Goal: Task Accomplishment & Management: Use online tool/utility

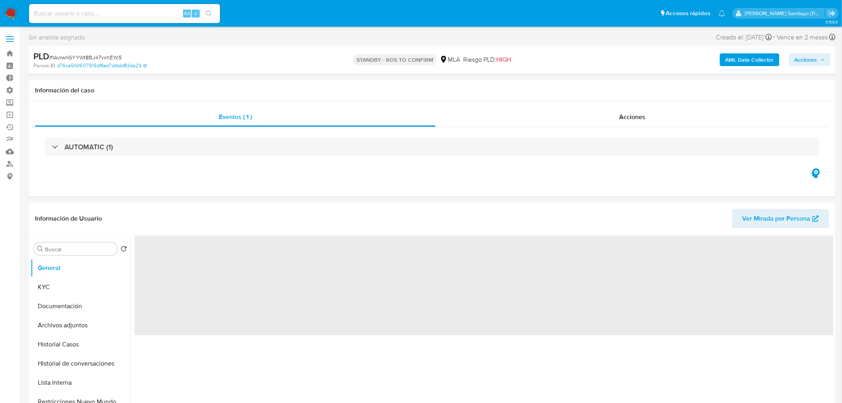
click at [152, 14] on input at bounding box center [124, 13] width 191 height 10
paste input "146320253"
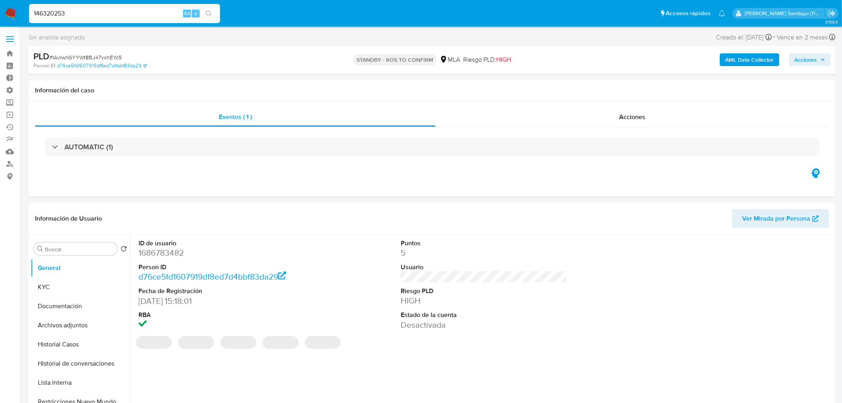
type input "146320253"
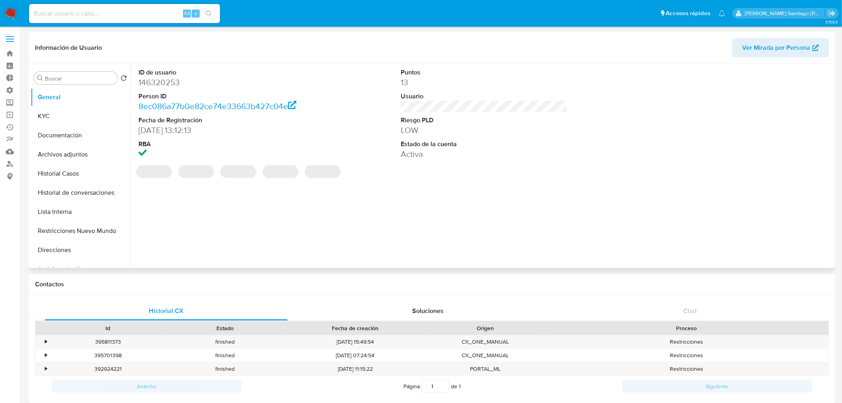
select select "10"
click at [86, 159] on button "Archivos adjuntos" at bounding box center [77, 154] width 93 height 19
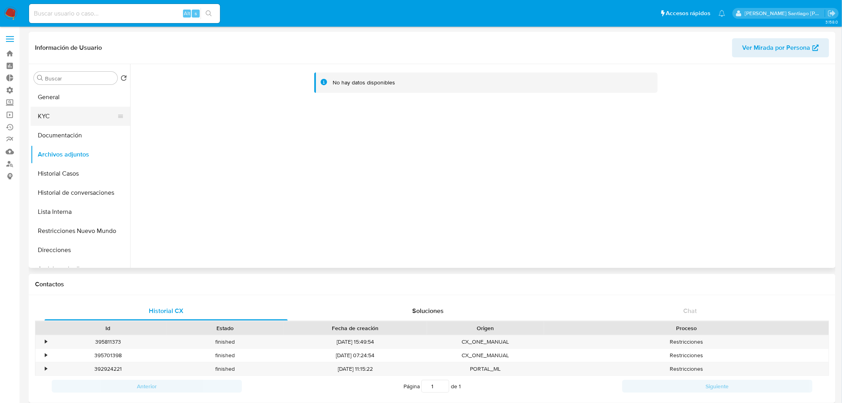
click at [53, 111] on button "KYC" at bounding box center [77, 116] width 93 height 19
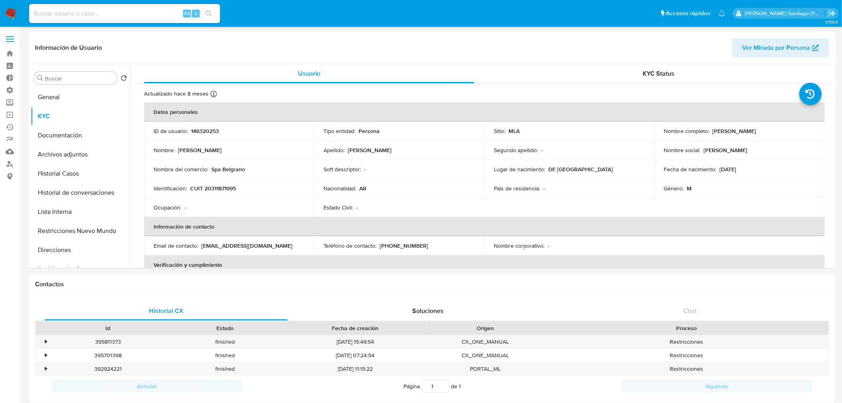
click at [800, 280] on h1 "Contactos" at bounding box center [432, 284] width 794 height 8
click at [64, 172] on button "Historial Casos" at bounding box center [77, 173] width 93 height 19
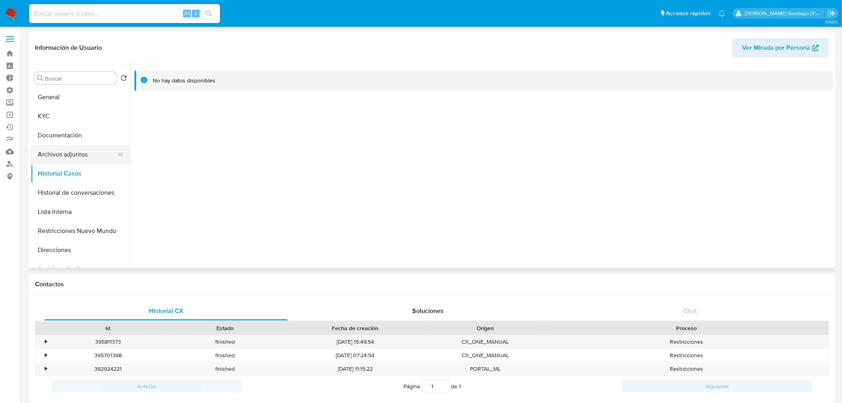
click at [68, 156] on button "Archivos adjuntos" at bounding box center [77, 154] width 93 height 19
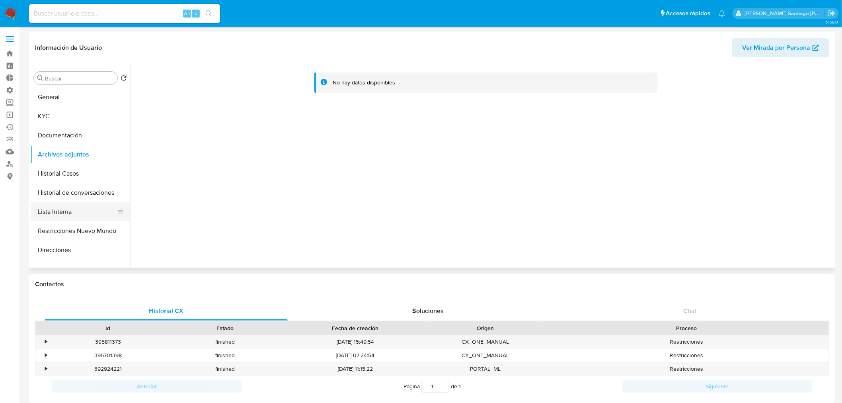
click at [60, 202] on button "Lista Interna" at bounding box center [77, 211] width 93 height 19
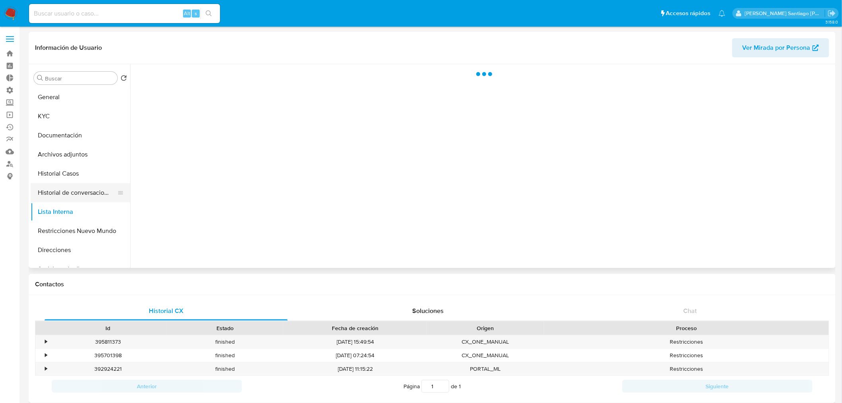
click at [68, 189] on button "Historial de conversaciones" at bounding box center [77, 192] width 93 height 19
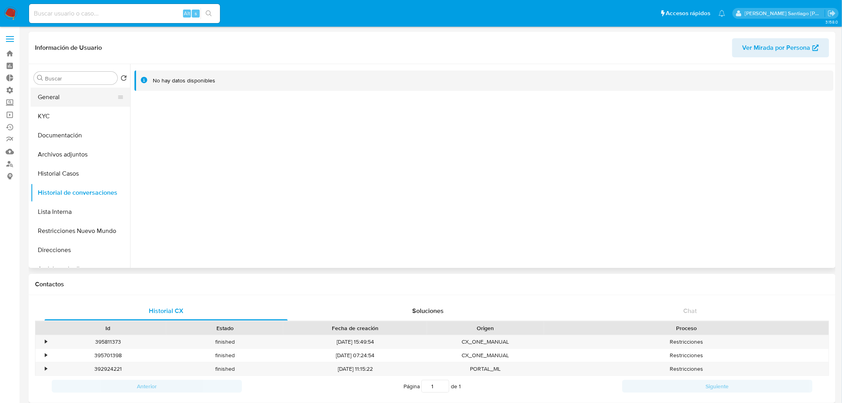
drag, startPoint x: 73, startPoint y: 103, endPoint x: 68, endPoint y: 106, distance: 6.0
click at [72, 103] on button "General" at bounding box center [77, 97] width 93 height 19
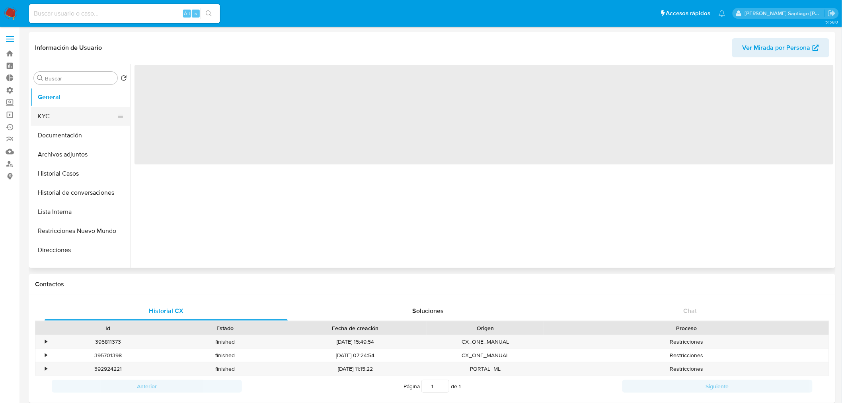
click at [63, 114] on button "KYC" at bounding box center [77, 116] width 93 height 19
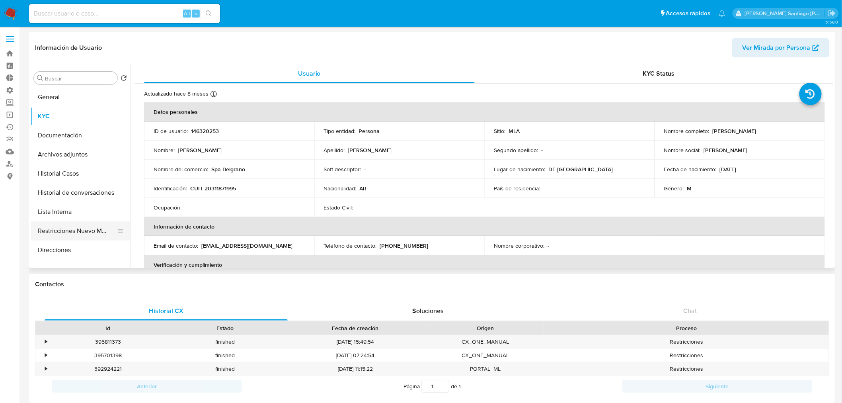
click at [84, 234] on button "Restricciones Nuevo Mundo" at bounding box center [77, 230] width 93 height 19
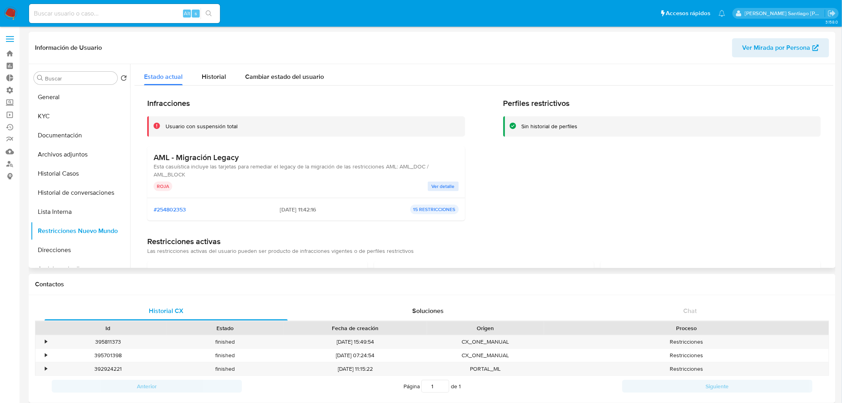
click at [450, 180] on div "AML - Migración Legacy Esta casuística incluye las tarjetas para remediar el le…" at bounding box center [306, 171] width 305 height 39
click at [447, 182] on span "Ver detalle" at bounding box center [443, 186] width 23 height 8
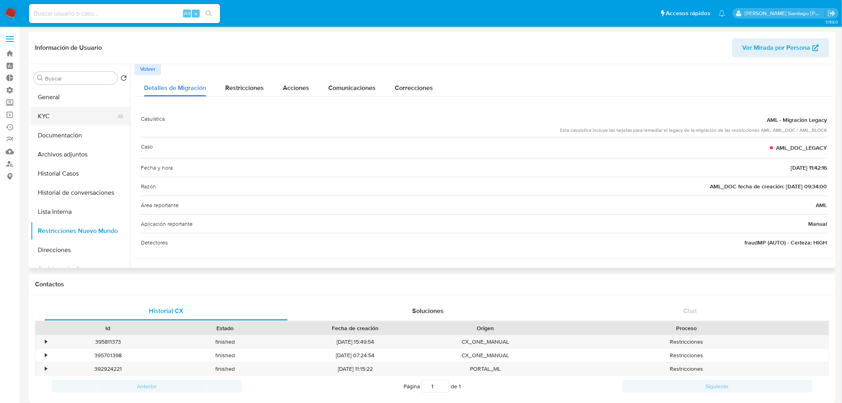
click at [90, 110] on button "KYC" at bounding box center [77, 116] width 93 height 19
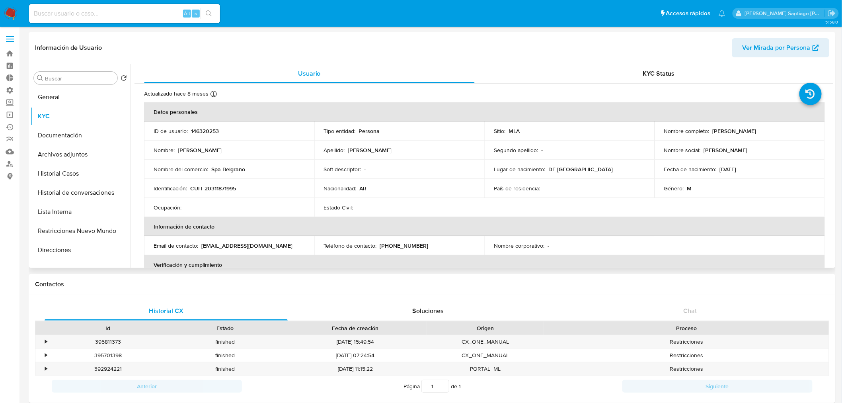
click at [219, 185] on p "CUIT 20311871995" at bounding box center [213, 188] width 46 height 7
copy p "20311871995"
click at [16, 11] on img at bounding box center [11, 14] width 14 height 14
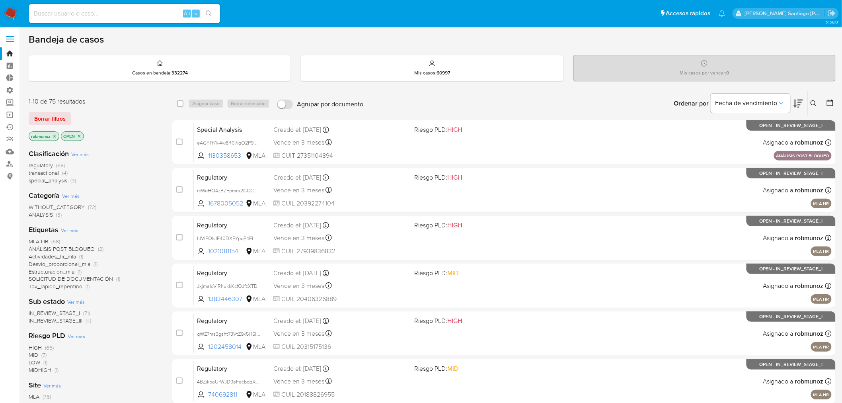
click at [808, 103] on button at bounding box center [814, 104] width 13 height 10
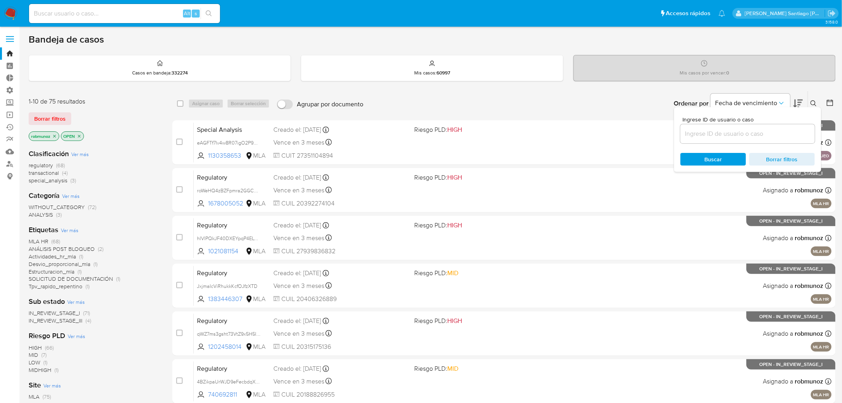
click at [776, 136] on input at bounding box center [747, 133] width 134 height 10
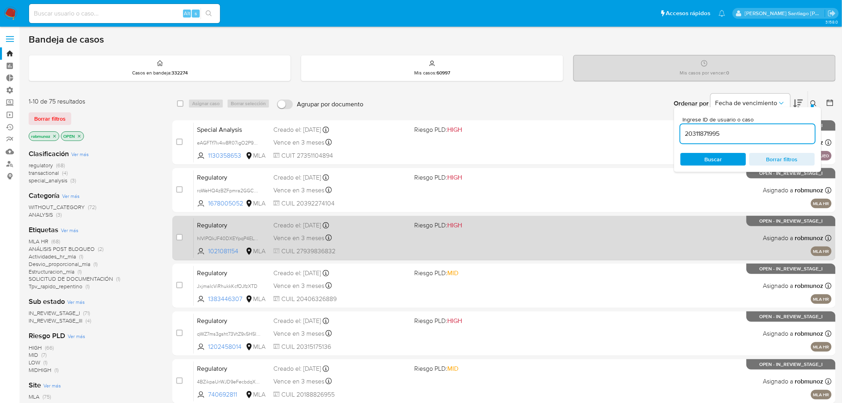
type input "20311871995"
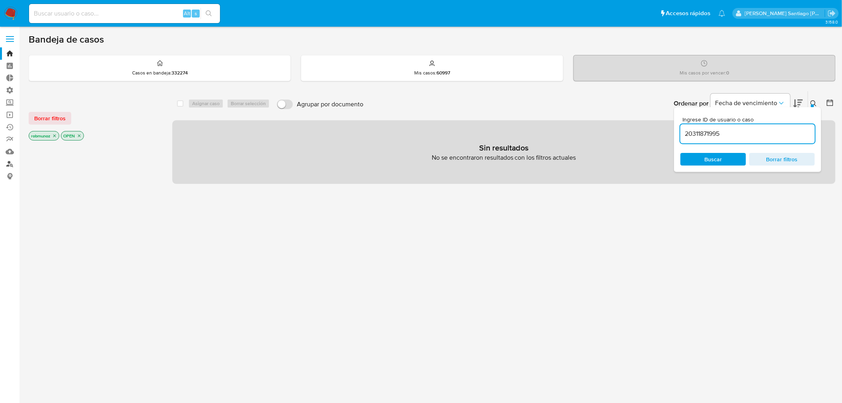
click at [9, 161] on link "Buscador de personas" at bounding box center [47, 164] width 95 height 12
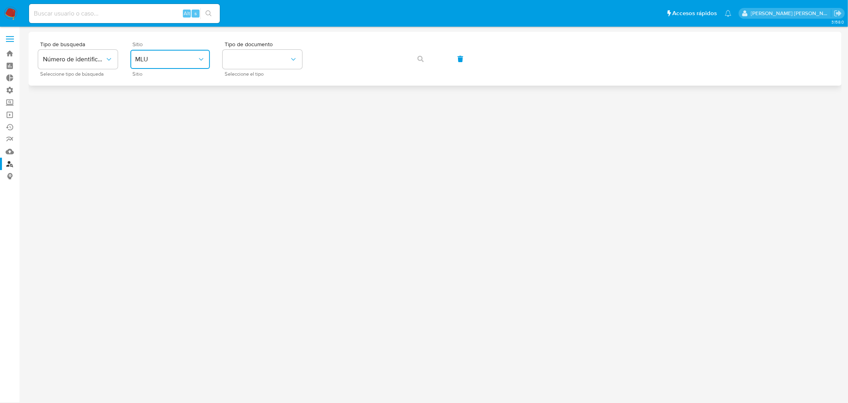
drag, startPoint x: 193, startPoint y: 56, endPoint x: 202, endPoint y: 66, distance: 13.5
click at [193, 56] on span "MLU" at bounding box center [166, 59] width 62 height 8
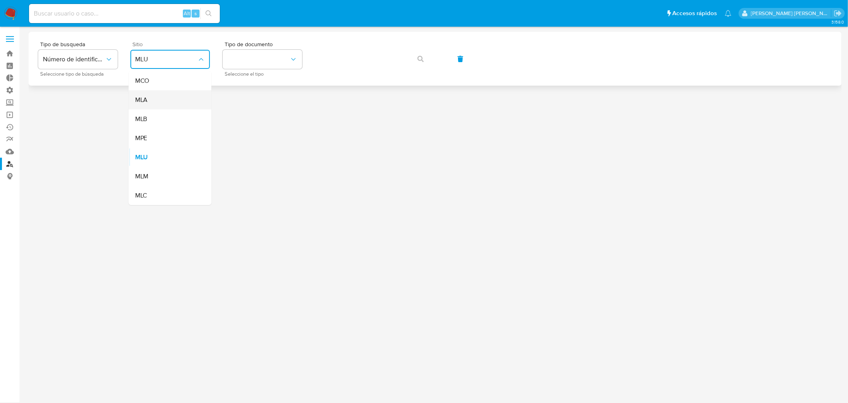
click at [182, 100] on div "MLA" at bounding box center [167, 99] width 65 height 19
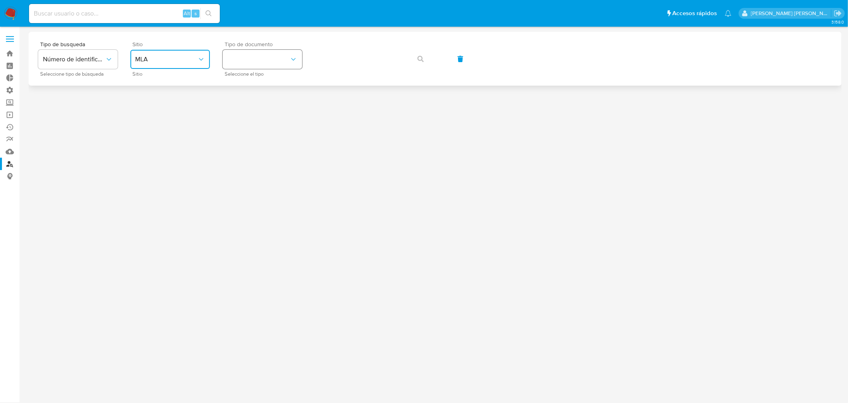
click at [248, 68] on button "identificationType" at bounding box center [263, 59] width 80 height 19
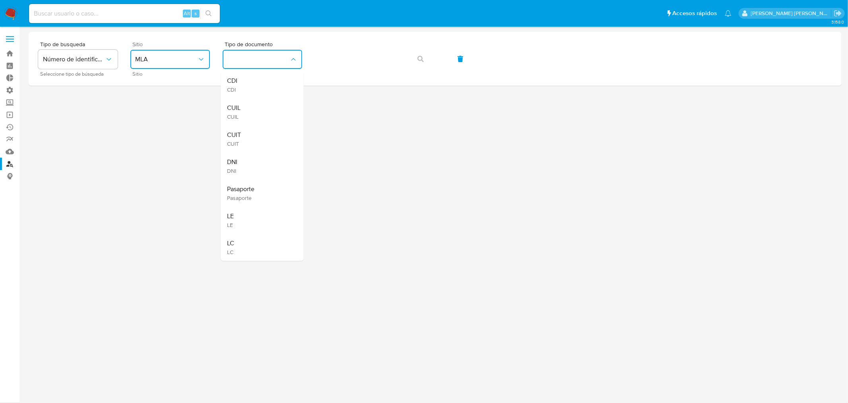
drag, startPoint x: 264, startPoint y: 121, endPoint x: 270, endPoint y: 109, distance: 13.2
click at [263, 120] on div "CUIL CUIL" at bounding box center [260, 111] width 65 height 27
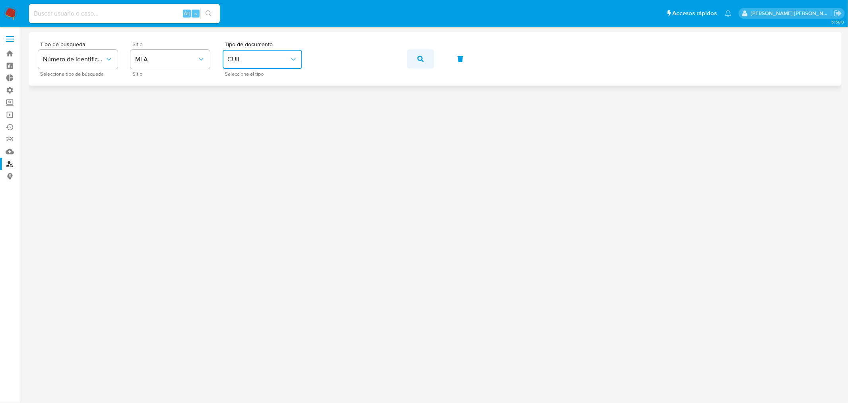
click at [415, 65] on button "button" at bounding box center [420, 58] width 27 height 19
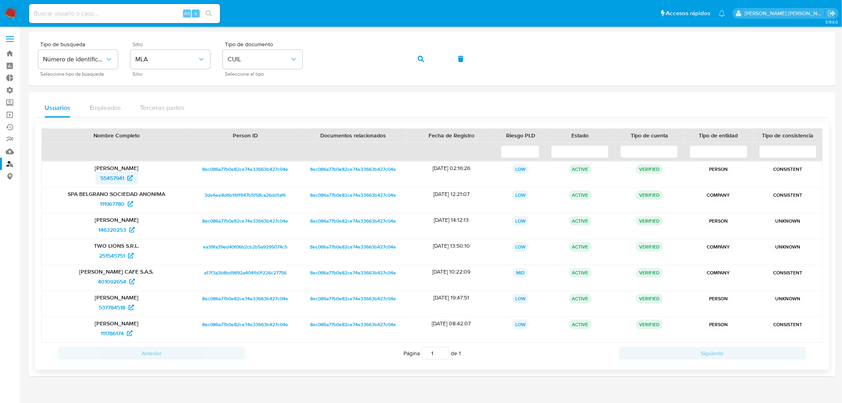
click at [121, 177] on span "55457941" at bounding box center [112, 177] width 24 height 13
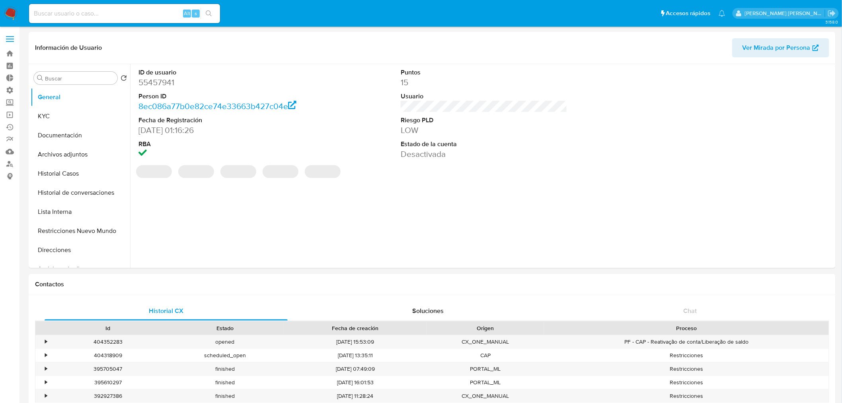
select select "10"
click at [87, 172] on button "Historial Casos" at bounding box center [77, 173] width 93 height 19
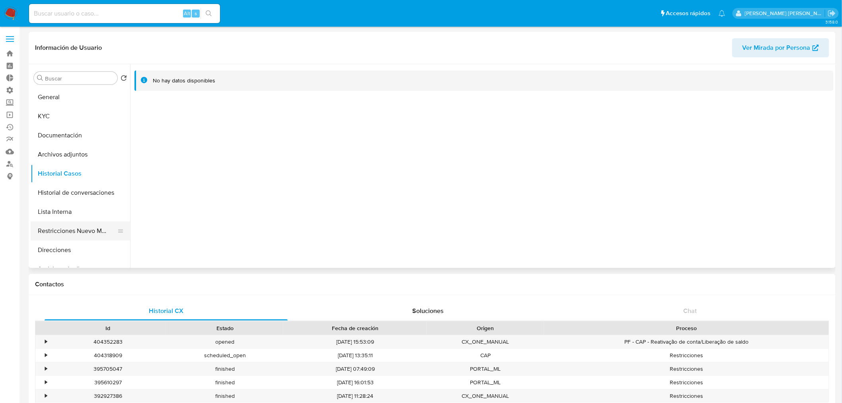
click at [81, 228] on button "Restricciones Nuevo Mundo" at bounding box center [77, 230] width 93 height 19
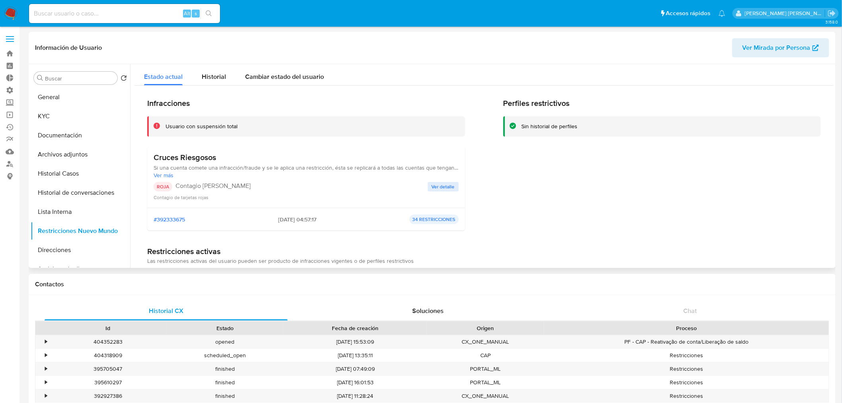
click at [449, 190] on span "Ver detalle" at bounding box center [443, 187] width 23 height 8
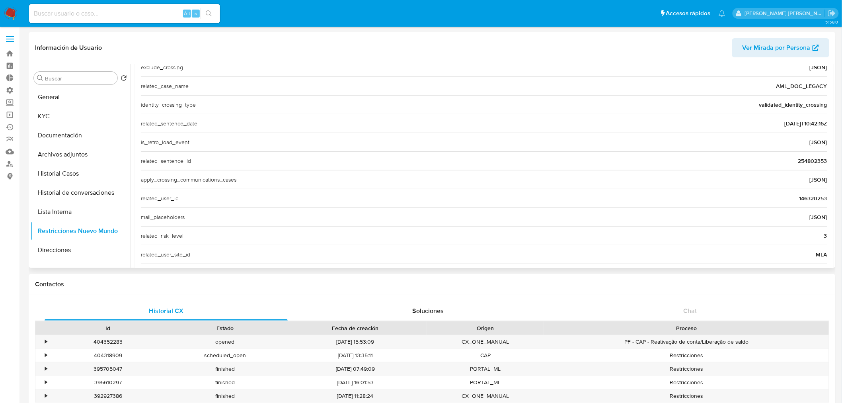
scroll to position [221, 0]
click at [810, 196] on span "146320253" at bounding box center [813, 198] width 28 height 8
click at [95, 12] on input at bounding box center [124, 13] width 191 height 10
paste input "134701549"
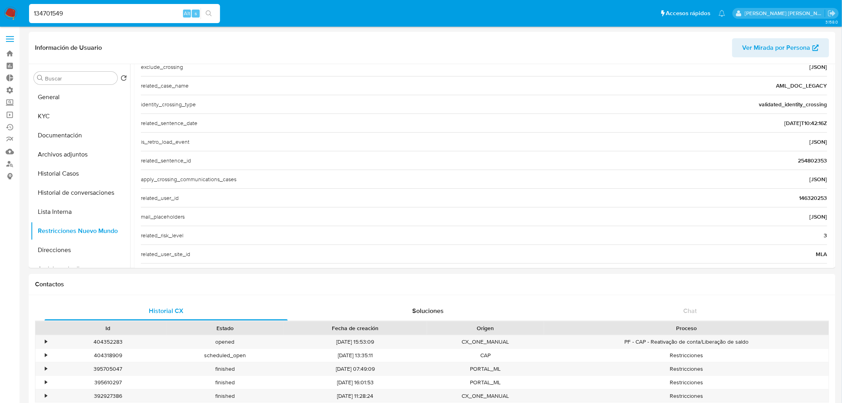
type input "134701549"
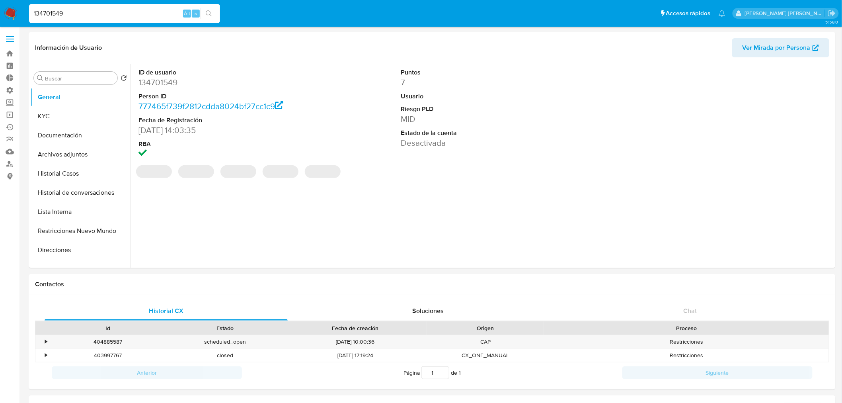
select select "10"
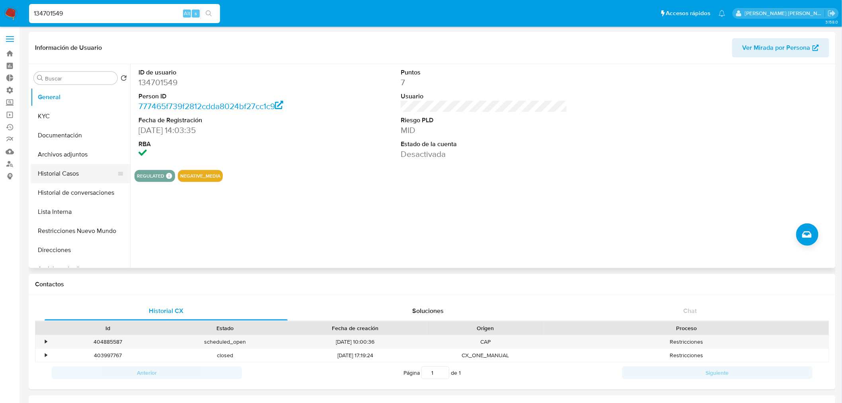
click at [75, 174] on button "Historial Casos" at bounding box center [77, 173] width 93 height 19
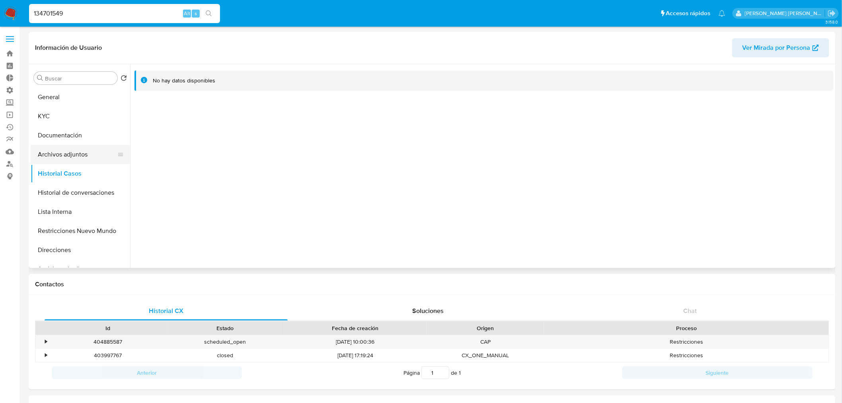
click at [74, 152] on button "Archivos adjuntos" at bounding box center [77, 154] width 93 height 19
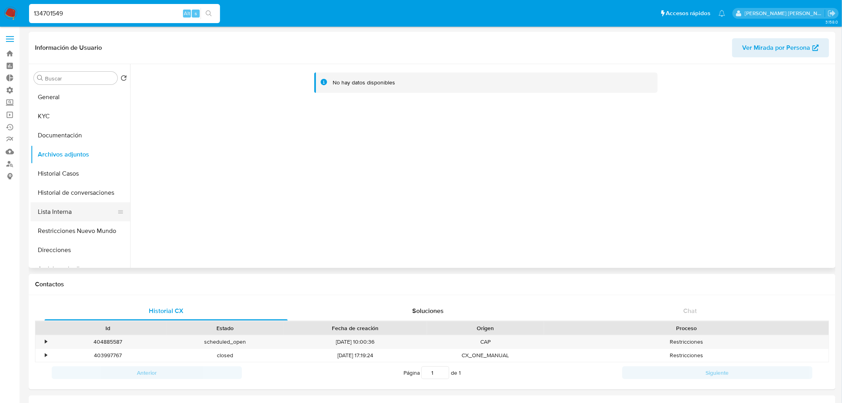
click at [72, 207] on button "Lista Interna" at bounding box center [77, 211] width 93 height 19
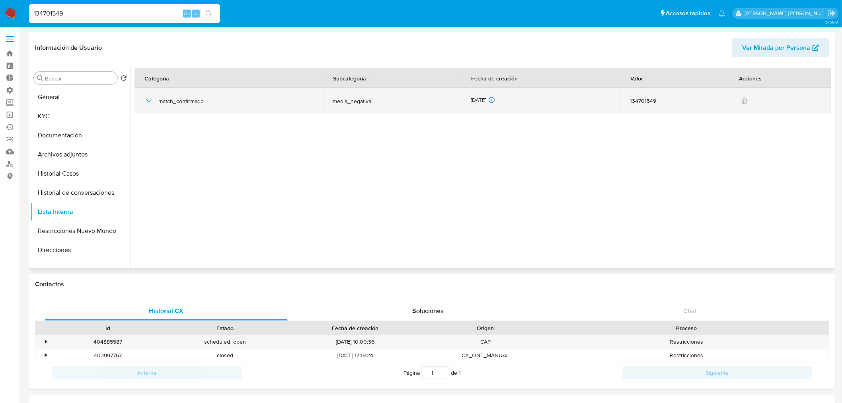
click at [149, 99] on icon "button" at bounding box center [149, 101] width 10 height 10
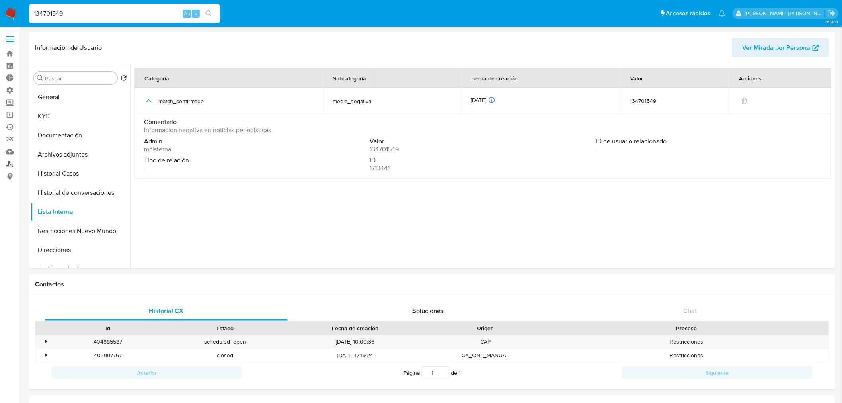
click at [14, 166] on link "Buscador de personas" at bounding box center [47, 164] width 95 height 12
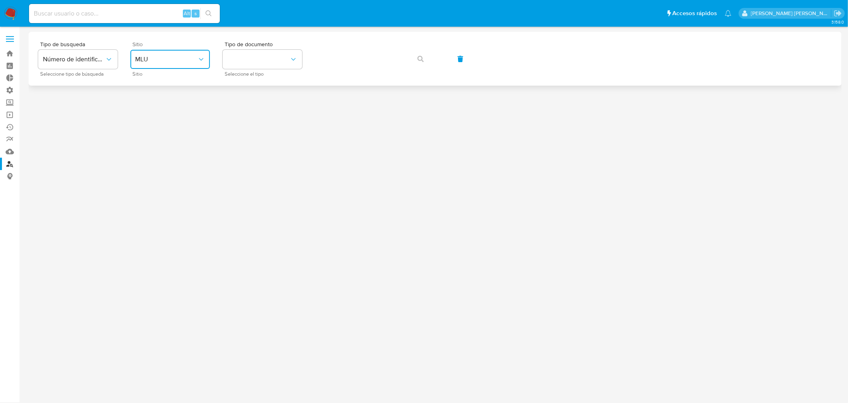
click at [172, 56] on span "MLU" at bounding box center [166, 59] width 62 height 8
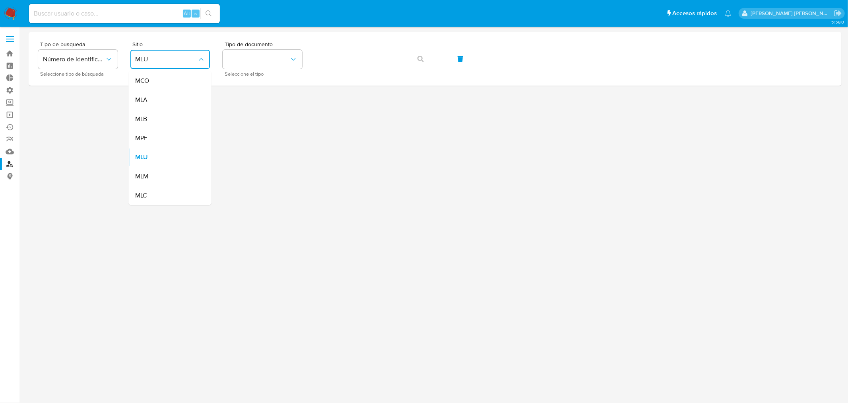
drag, startPoint x: 168, startPoint y: 107, endPoint x: 201, endPoint y: 90, distance: 36.8
click at [168, 107] on div "MLA" at bounding box center [167, 99] width 65 height 19
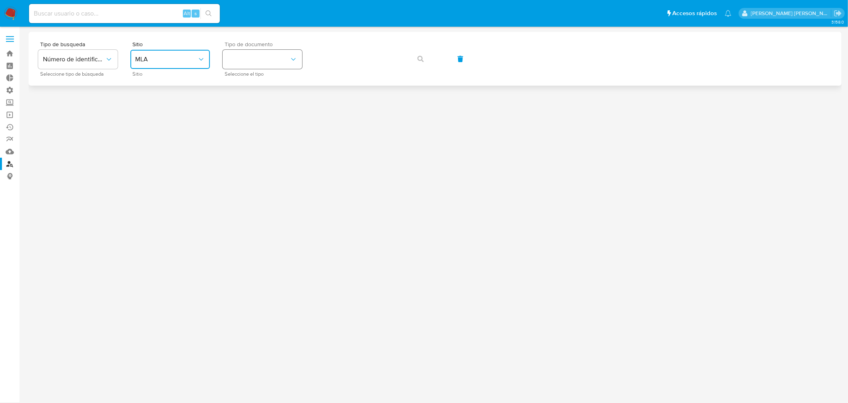
click at [243, 60] on button "identificationType" at bounding box center [263, 59] width 80 height 19
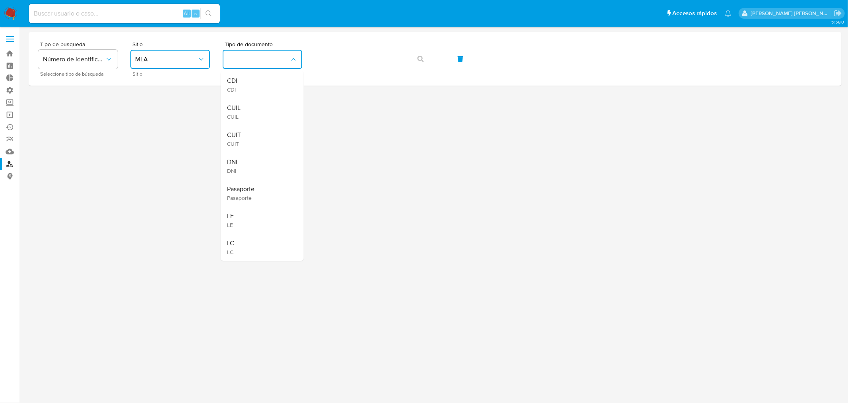
drag, startPoint x: 268, startPoint y: 107, endPoint x: 278, endPoint y: 99, distance: 13.0
click at [271, 105] on div "CUIL CUIL" at bounding box center [260, 111] width 65 height 27
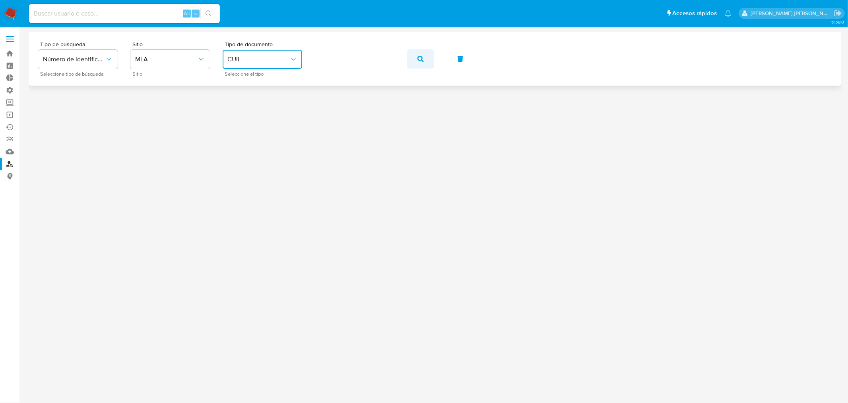
click at [412, 58] on button "button" at bounding box center [420, 58] width 27 height 19
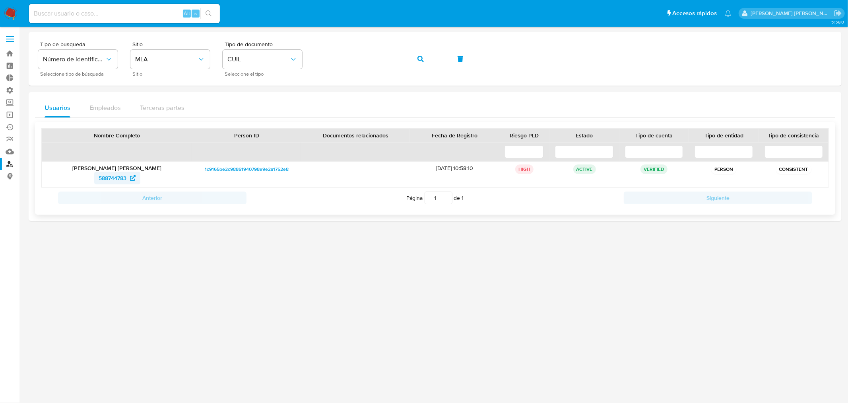
click at [116, 178] on span "588744783" at bounding box center [113, 177] width 28 height 13
click at [100, 10] on input at bounding box center [124, 13] width 191 height 10
click at [126, 177] on span "588744783" at bounding box center [113, 177] width 28 height 13
click at [138, 14] on input at bounding box center [124, 13] width 191 height 10
paste input "404318909"
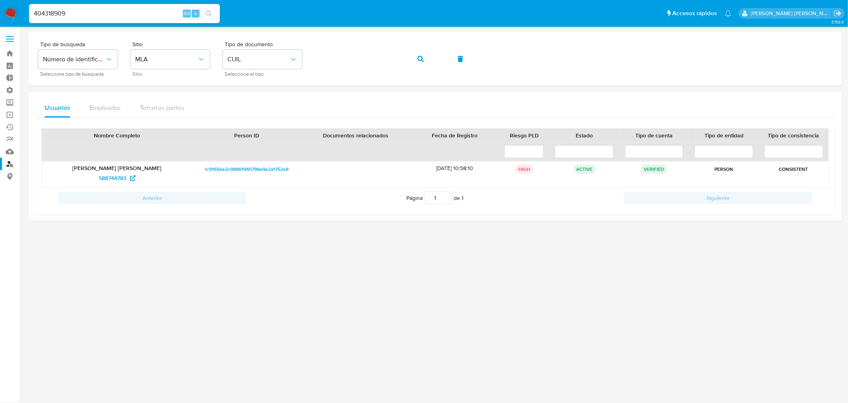
type input "404318909"
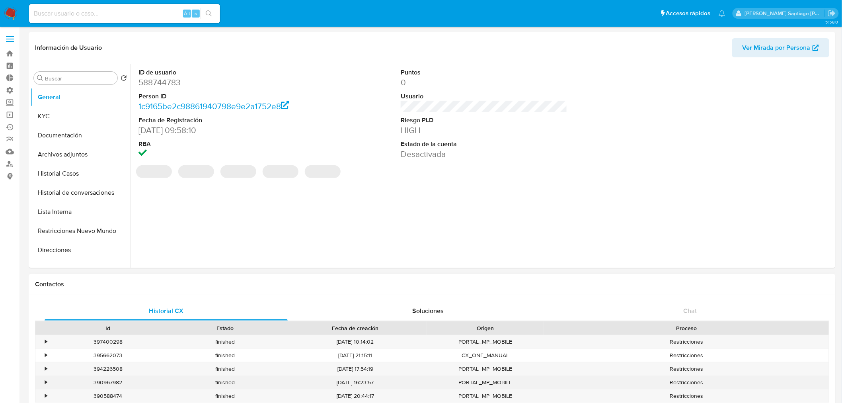
select select "10"
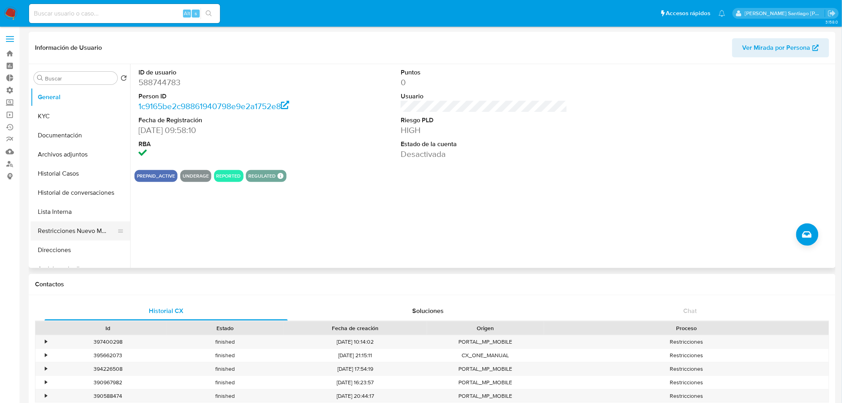
click at [97, 230] on button "Restricciones Nuevo Mundo" at bounding box center [77, 230] width 93 height 19
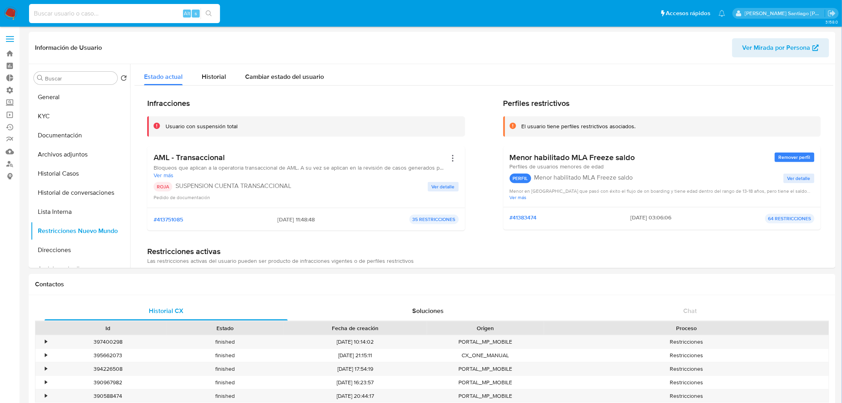
click at [148, 14] on input at bounding box center [124, 13] width 191 height 10
paste input "CvkHx8CO0TXe3yIoRtCYb2nL"
type input "CvkHx8CO0TXe3yIoRtCYb2nL"
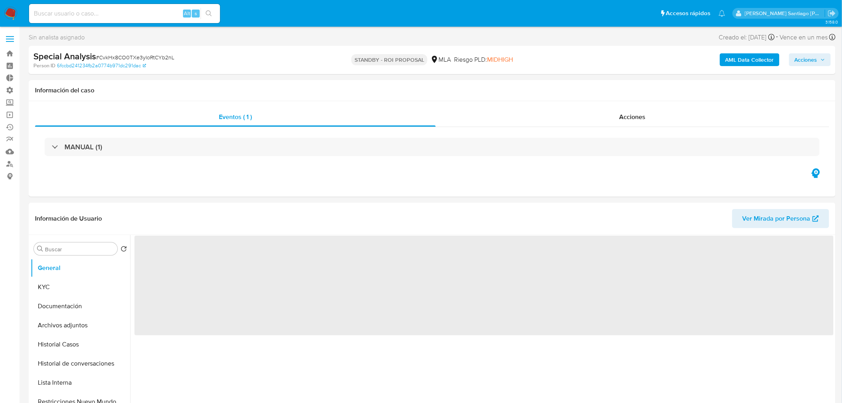
select select "10"
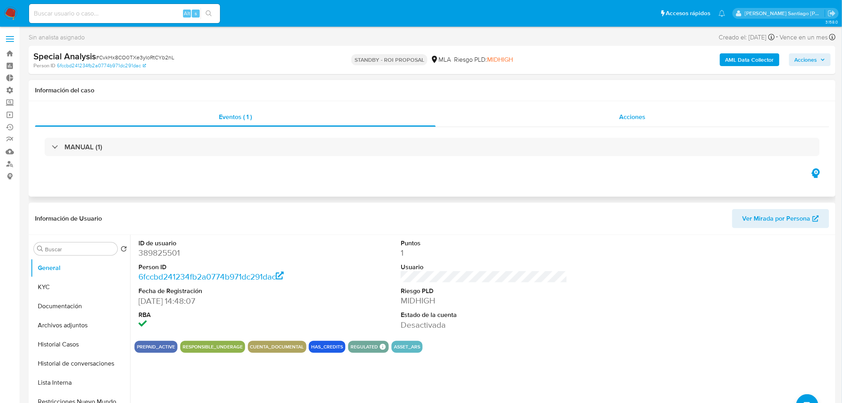
drag, startPoint x: 651, startPoint y: 119, endPoint x: 646, endPoint y: 120, distance: 5.6
click at [651, 119] on div "Acciones" at bounding box center [633, 116] width 394 height 19
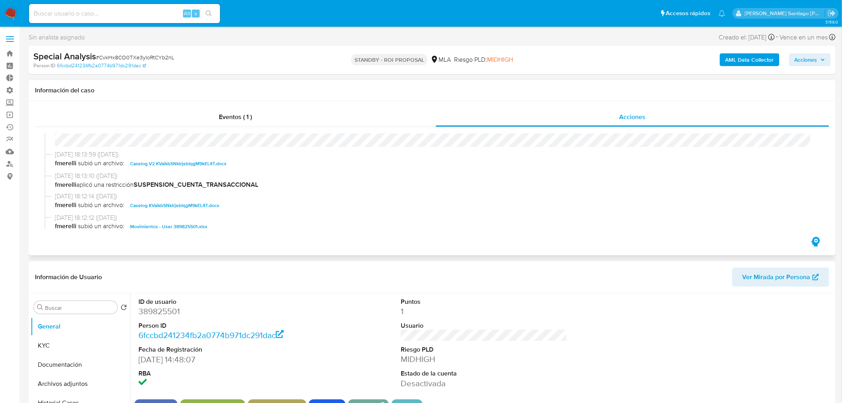
scroll to position [44, 0]
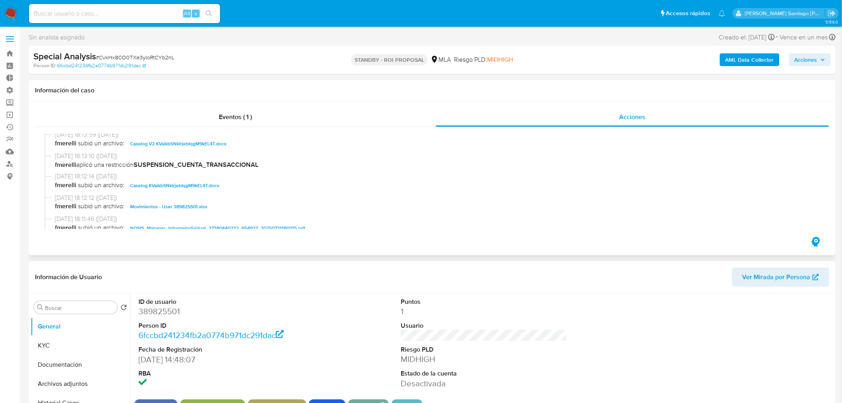
click at [201, 146] on span "Caselog V2 KVaikbSNkIrjebIqgM9kEL4T.docx" at bounding box center [178, 144] width 96 height 10
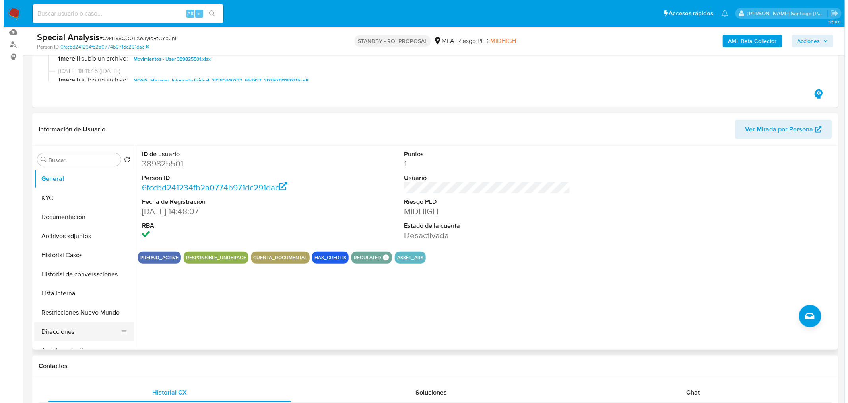
scroll to position [132, 0]
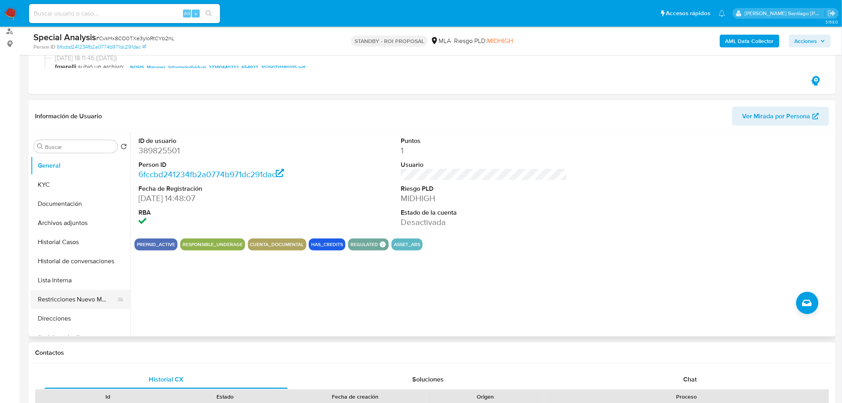
click at [74, 305] on button "Restricciones Nuevo Mundo" at bounding box center [77, 299] width 93 height 19
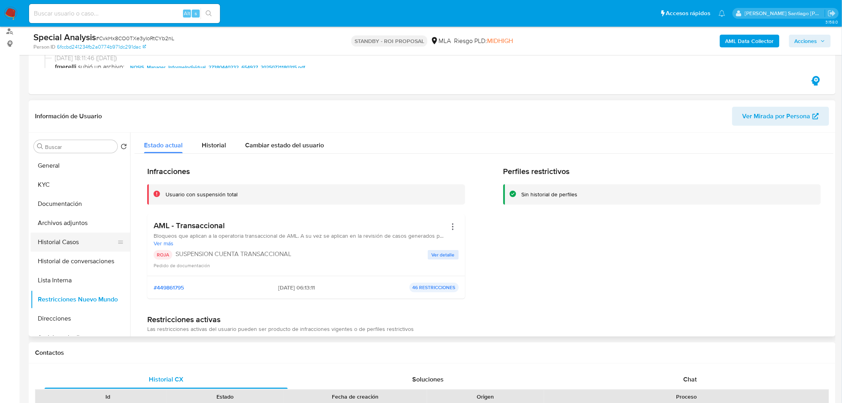
click at [70, 247] on button "Historial Casos" at bounding box center [77, 241] width 93 height 19
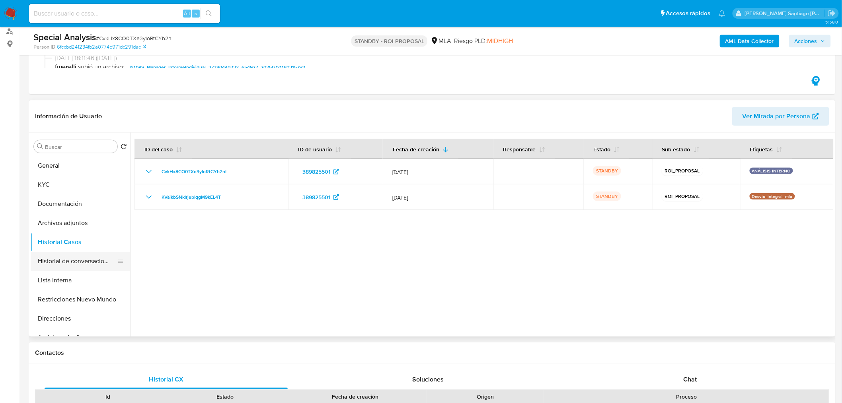
click at [81, 259] on button "Historial de conversaciones" at bounding box center [77, 260] width 93 height 19
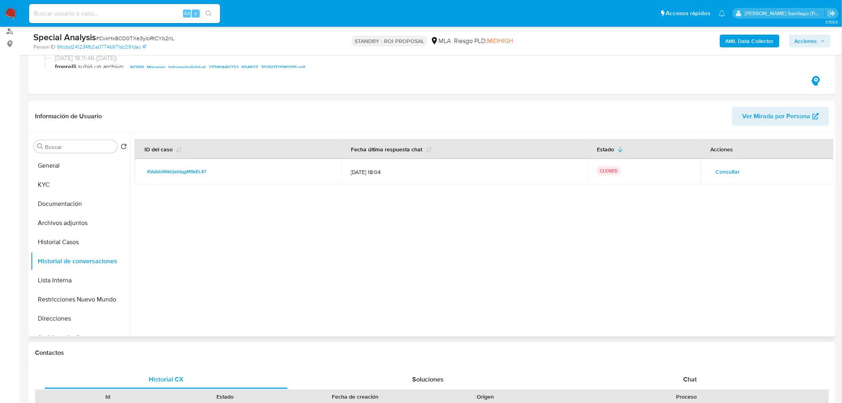
click at [720, 171] on span "Consultar" at bounding box center [728, 171] width 24 height 11
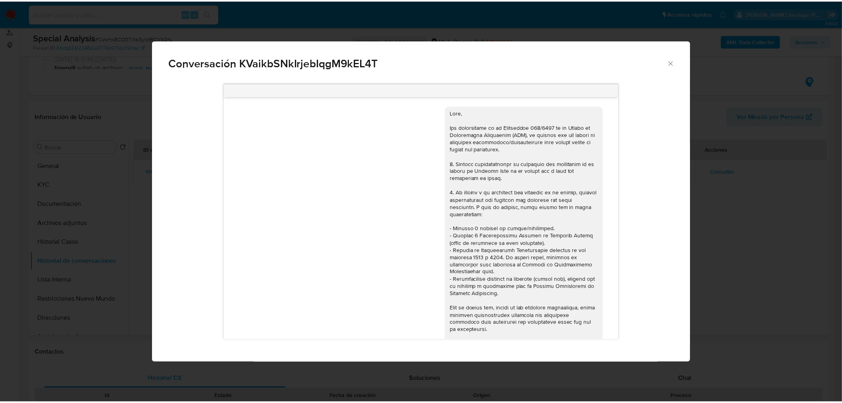
scroll to position [775, 0]
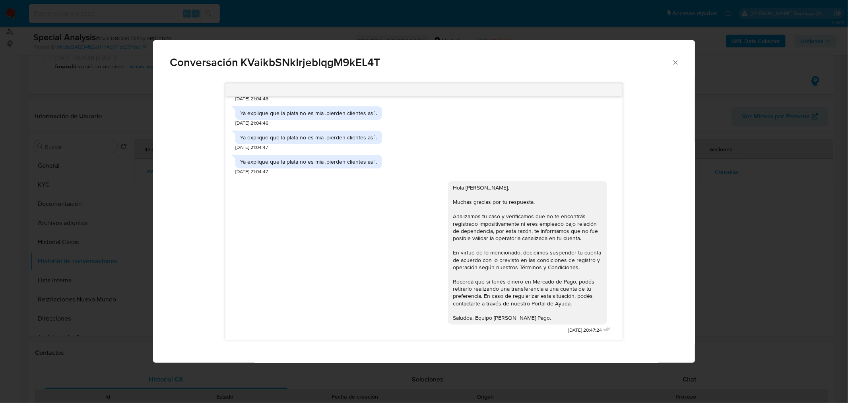
click at [709, 236] on div "Conversación KVaikbSNkIrjebIqgM9kEL4T 17/07/2025 19:49:05 Hola que tal aviso qu…" at bounding box center [424, 201] width 848 height 403
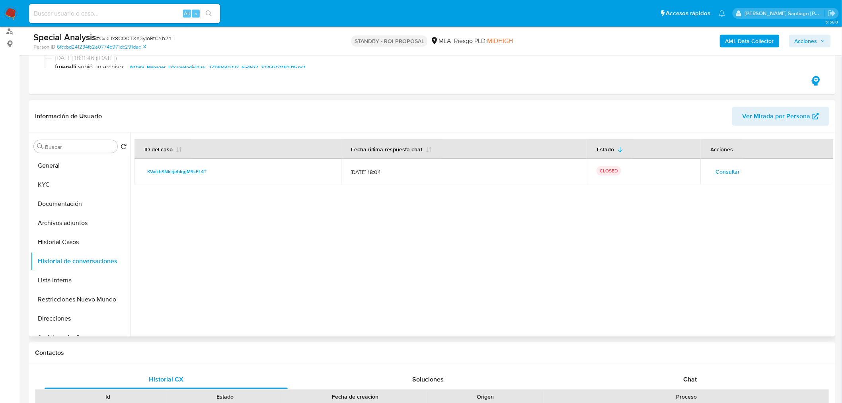
click at [485, 296] on div at bounding box center [481, 234] width 703 height 204
click at [55, 228] on button "Archivos adjuntos" at bounding box center [77, 222] width 93 height 19
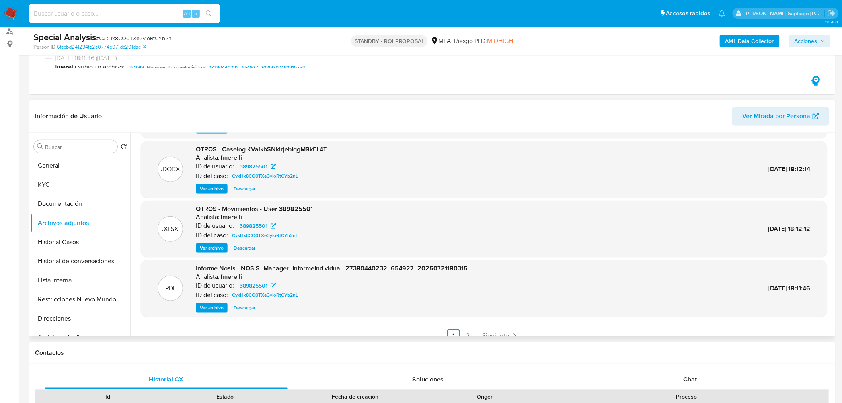
scroll to position [66, 0]
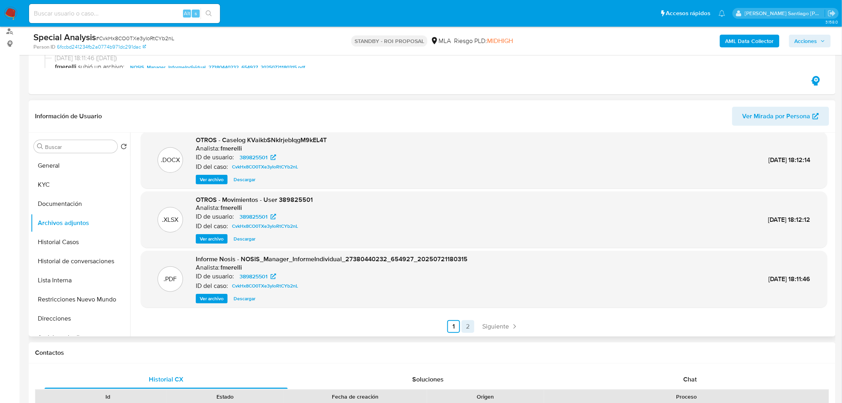
click at [467, 325] on link "2" at bounding box center [467, 326] width 13 height 13
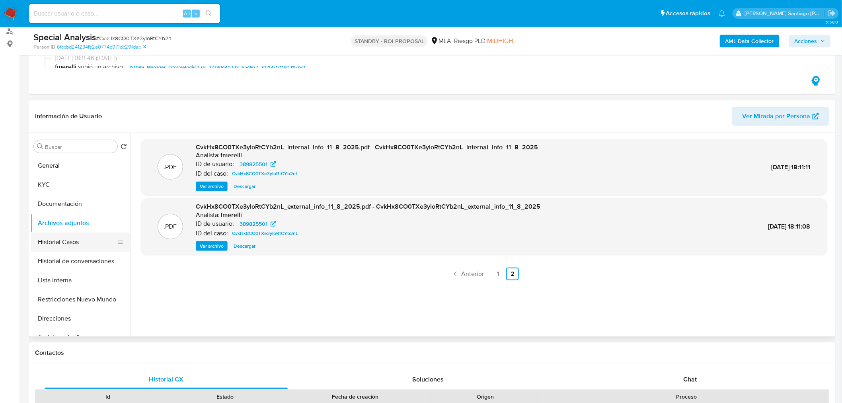
click at [61, 246] on button "Historial Casos" at bounding box center [77, 241] width 93 height 19
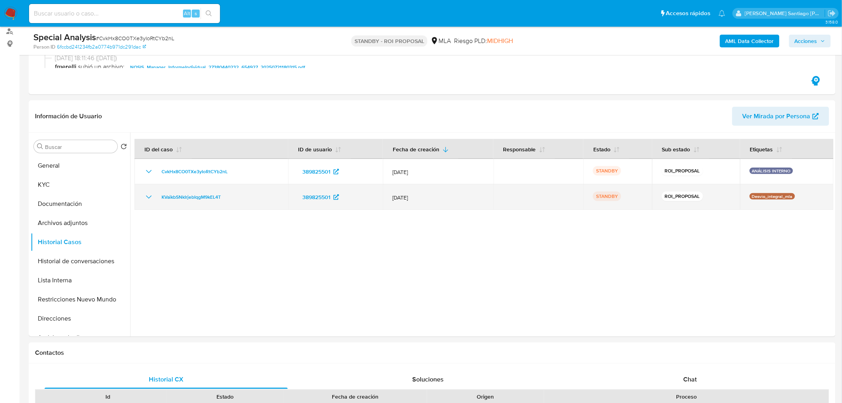
drag, startPoint x: 236, startPoint y: 204, endPoint x: 152, endPoint y: 198, distance: 84.6
click at [152, 199] on td "KVaikbSNkIrjebIqgM9kEL4T" at bounding box center [211, 196] width 154 height 25
drag, startPoint x: 745, startPoint y: 197, endPoint x: 804, endPoint y: 195, distance: 59.3
click at [809, 200] on td "Desvio_integral_mla" at bounding box center [786, 196] width 93 height 25
click at [780, 192] on td "Desvio_integral_mla" at bounding box center [786, 196] width 93 height 25
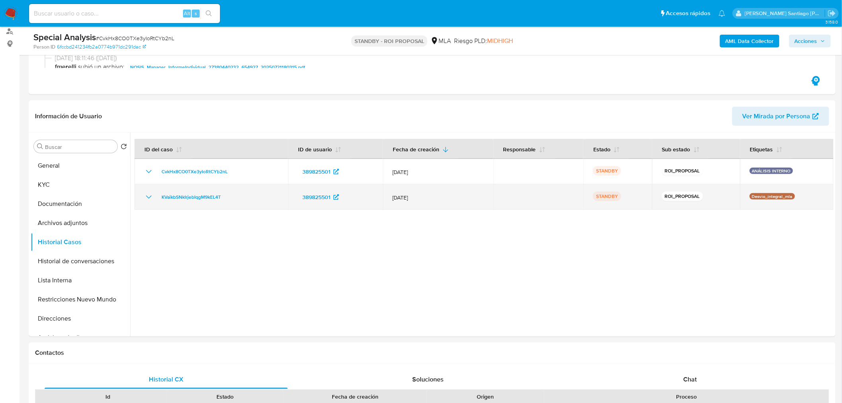
click at [762, 195] on p "Desvio_integral_mla" at bounding box center [771, 196] width 45 height 6
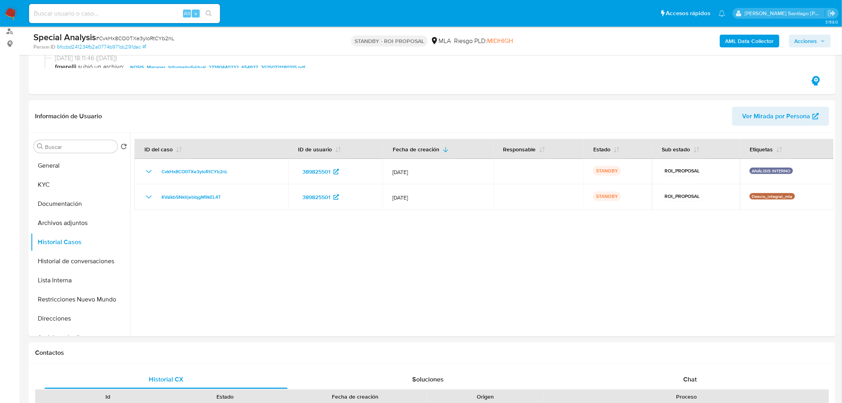
click at [146, 8] on input at bounding box center [124, 13] width 191 height 10
paste input "qcKw6ZdfwDNMUOhqV9MmPXjS"
type input "qcKw6ZdfwDNMUOhqV9MmPXjS"
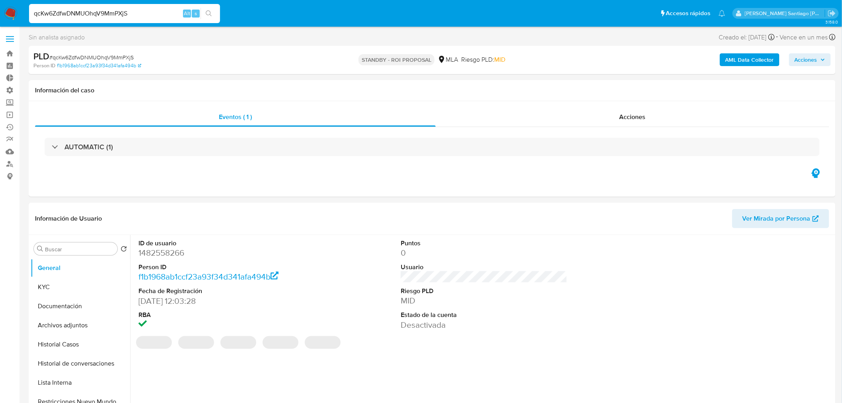
select select "10"
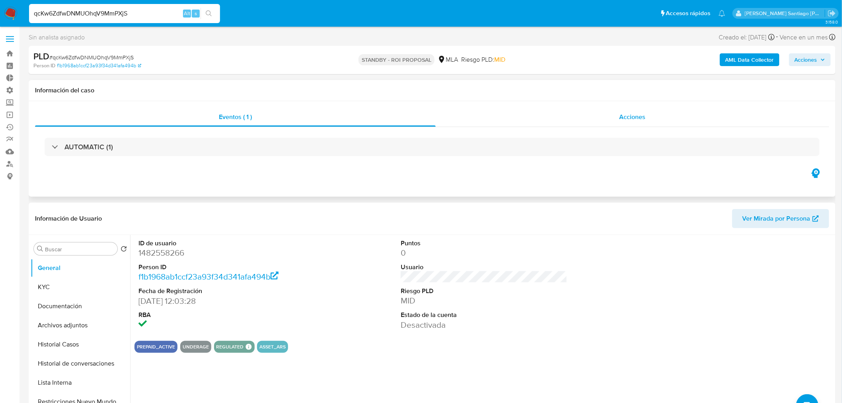
click at [593, 118] on div "Acciones" at bounding box center [633, 116] width 394 height 19
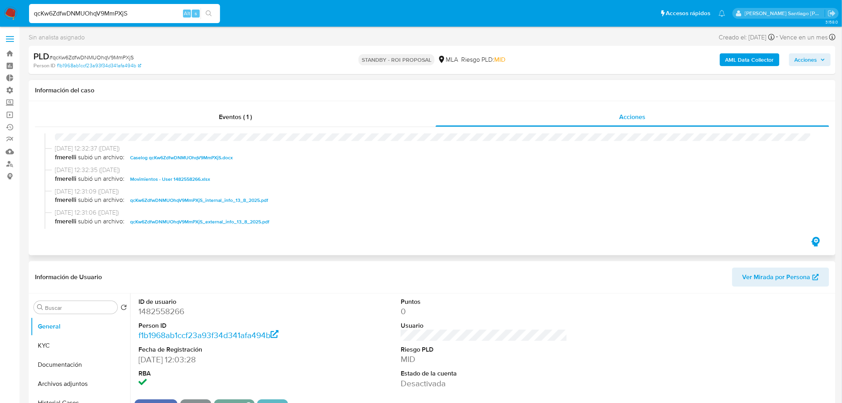
scroll to position [44, 0]
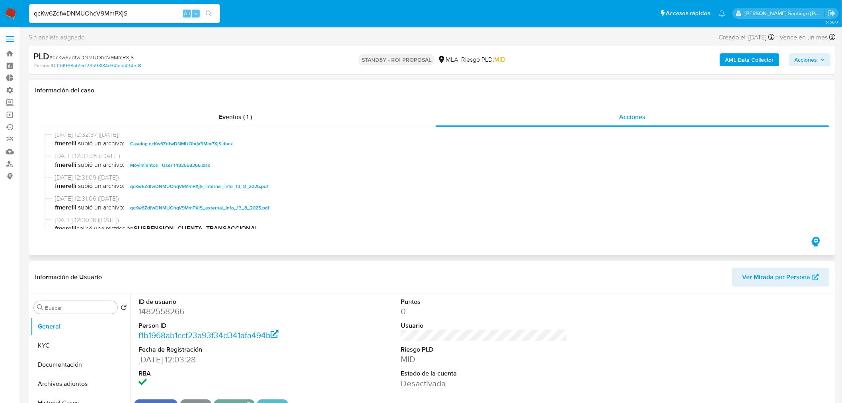
click at [225, 144] on span "Caselog qcKw6ZdfwDNMUOhqV9MmPXjS.docx" at bounding box center [181, 144] width 103 height 10
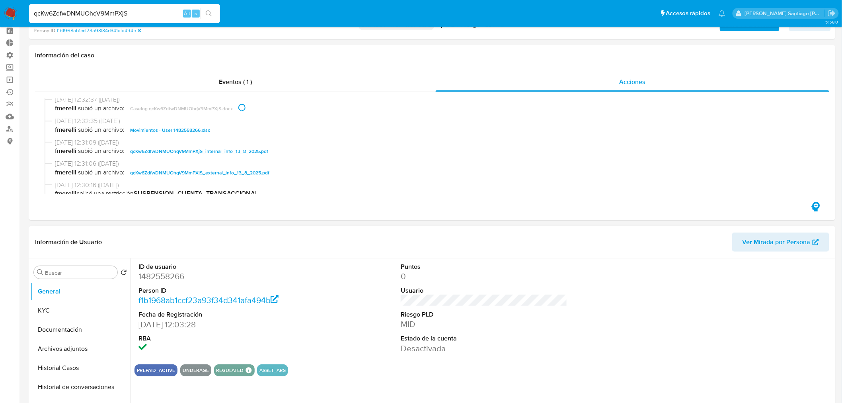
scroll to position [177, 0]
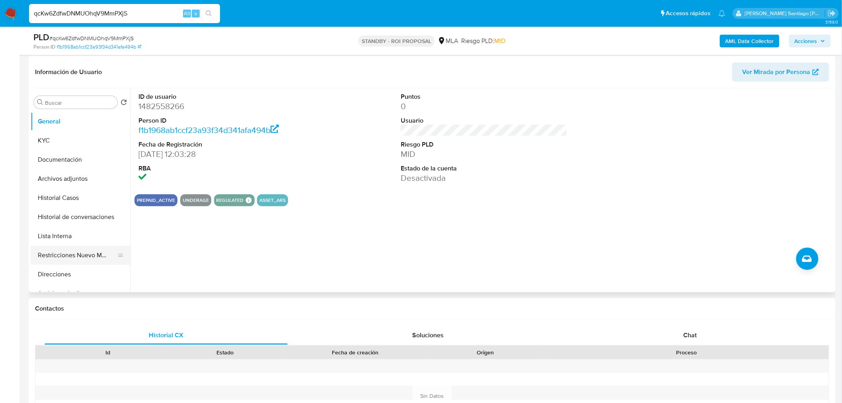
click at [95, 258] on button "Restricciones Nuevo Mundo" at bounding box center [77, 254] width 93 height 19
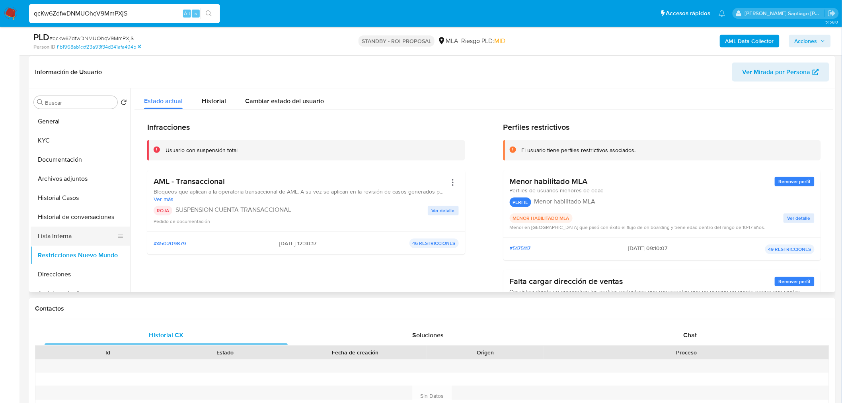
click at [45, 228] on button "Lista Interna" at bounding box center [77, 235] width 93 height 19
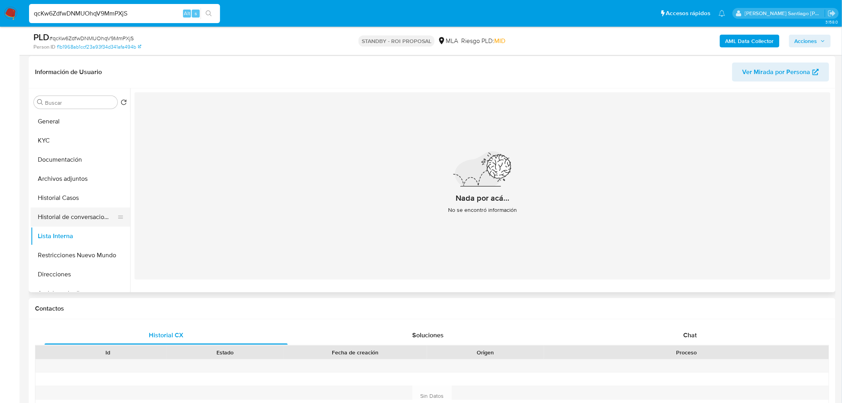
click at [55, 215] on button "Historial de conversaciones" at bounding box center [77, 216] width 93 height 19
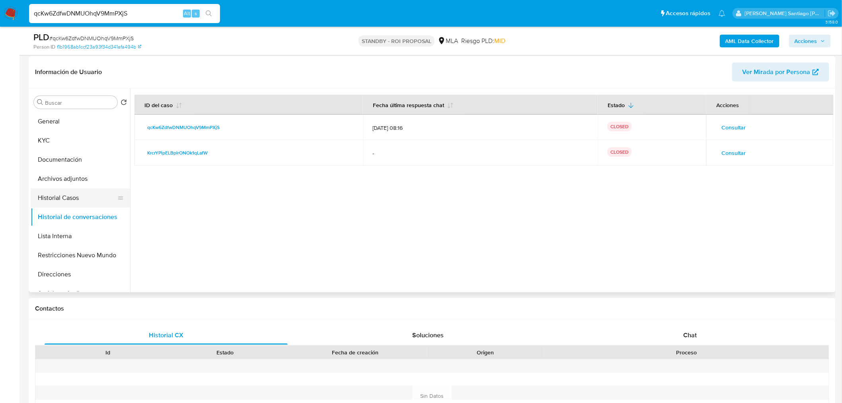
click at [73, 193] on button "Historial Casos" at bounding box center [77, 197] width 93 height 19
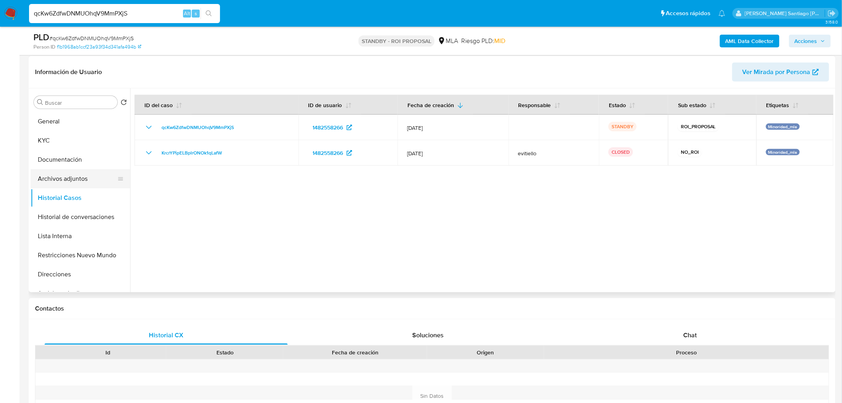
click at [75, 177] on button "Archivos adjuntos" at bounding box center [77, 178] width 93 height 19
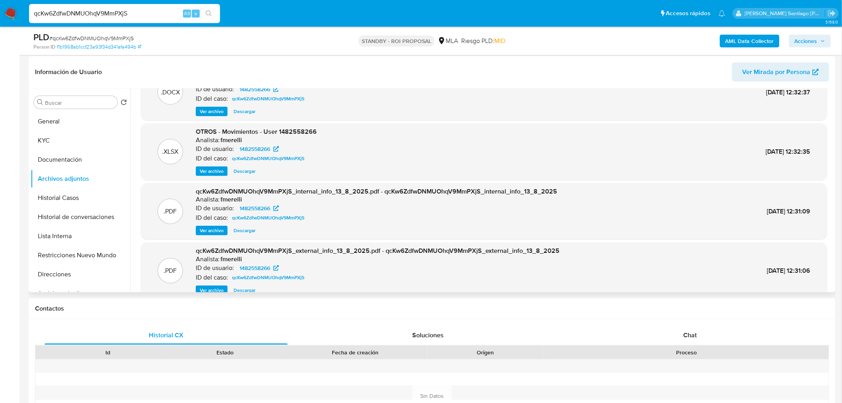
scroll to position [66, 0]
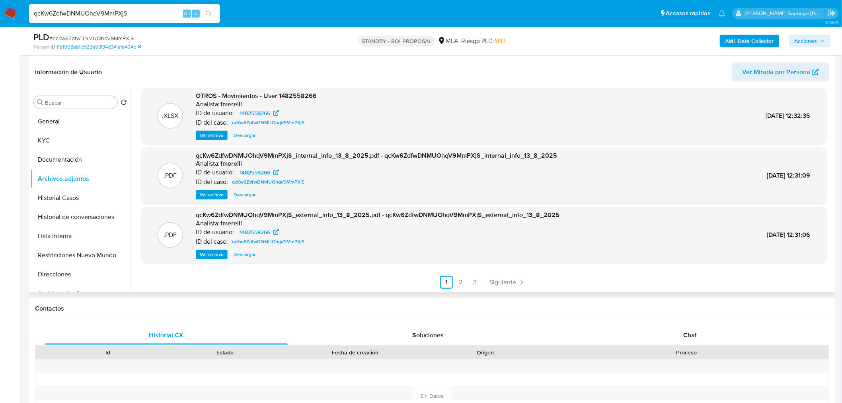
drag, startPoint x: 89, startPoint y: 196, endPoint x: 171, endPoint y: 183, distance: 82.5
click at [89, 195] on button "Historial Casos" at bounding box center [80, 197] width 99 height 19
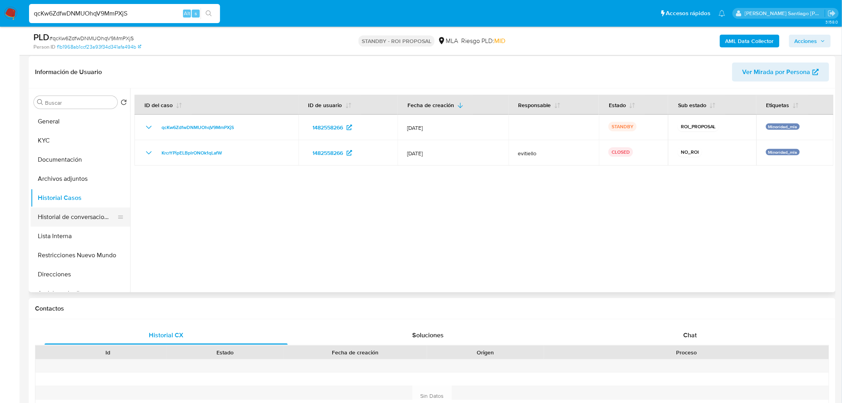
click at [93, 218] on button "Historial de conversaciones" at bounding box center [77, 216] width 93 height 19
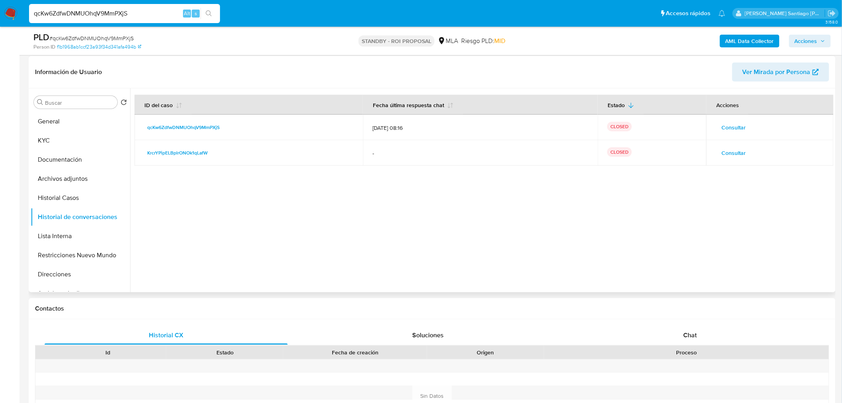
click at [736, 130] on span "Consultar" at bounding box center [733, 127] width 24 height 11
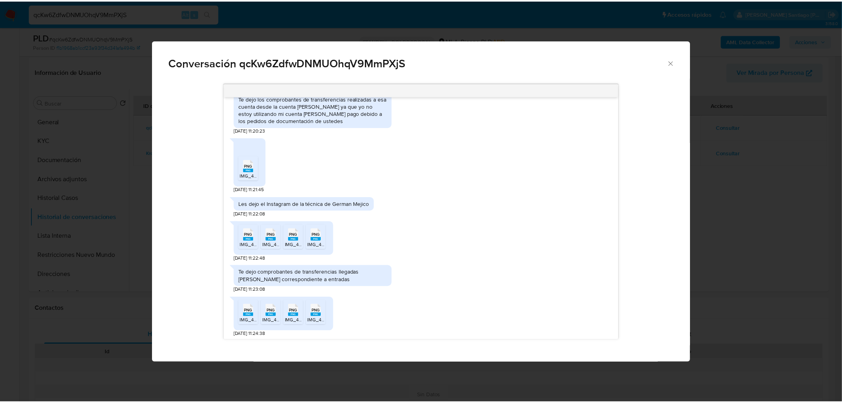
scroll to position [663, 0]
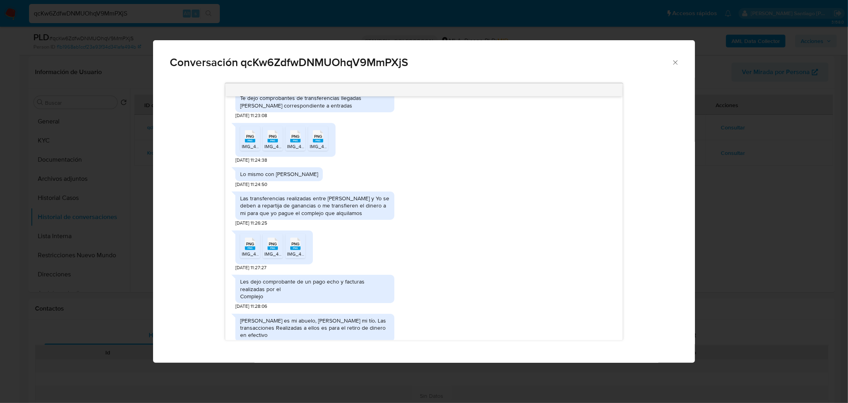
click at [780, 289] on div "Conversación qcKw6ZdfwDNMUOhqV9MmPXjS Les dejo facturas de los pagos echos al c…" at bounding box center [424, 201] width 848 height 403
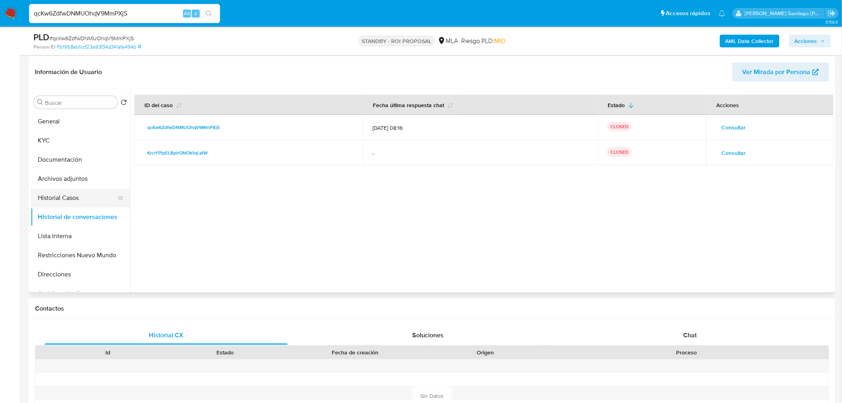
click at [64, 192] on button "Historial Casos" at bounding box center [77, 197] width 93 height 19
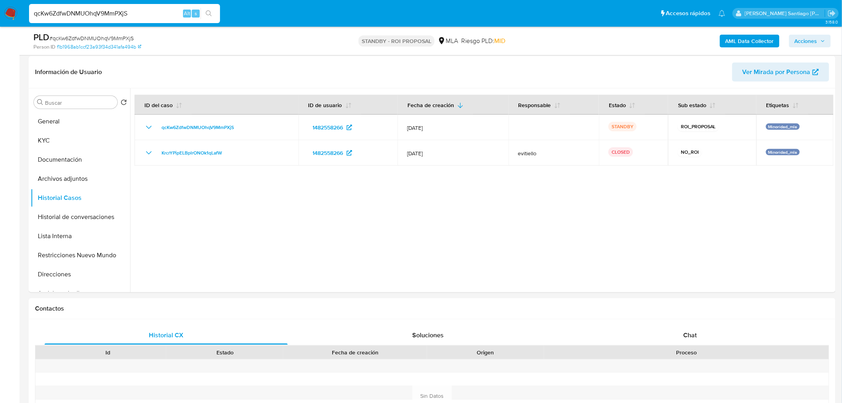
click at [128, 11] on input "qcKw6ZdfwDNMUOhqV9MmPXjS" at bounding box center [124, 13] width 191 height 10
click at [128, 10] on input "qcKw6ZdfwDNMUOhqV9MmPXjS" at bounding box center [124, 13] width 191 height 10
paste input "4GAPpJjEg1BdH7DnB9wlHh9H"
type input "4GAPpJjEg1BdH7DnB9wlHh9H"
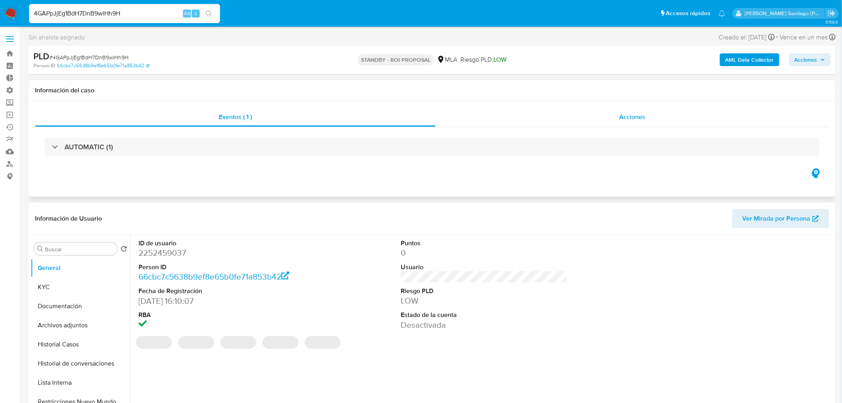
select select "10"
click at [657, 113] on div "Acciones" at bounding box center [633, 116] width 394 height 19
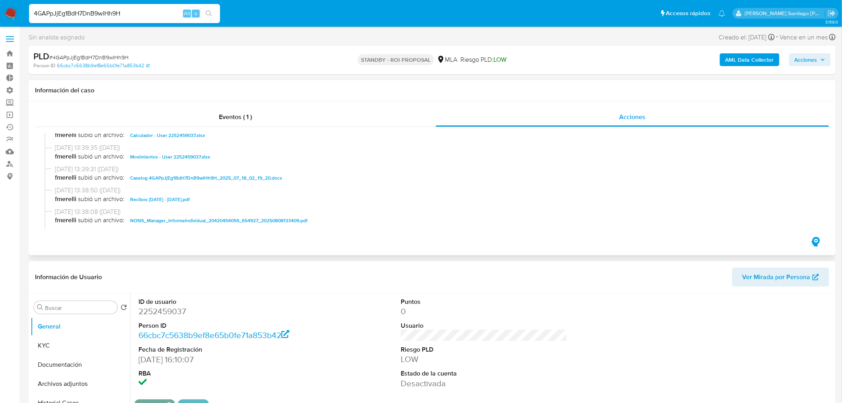
scroll to position [88, 0]
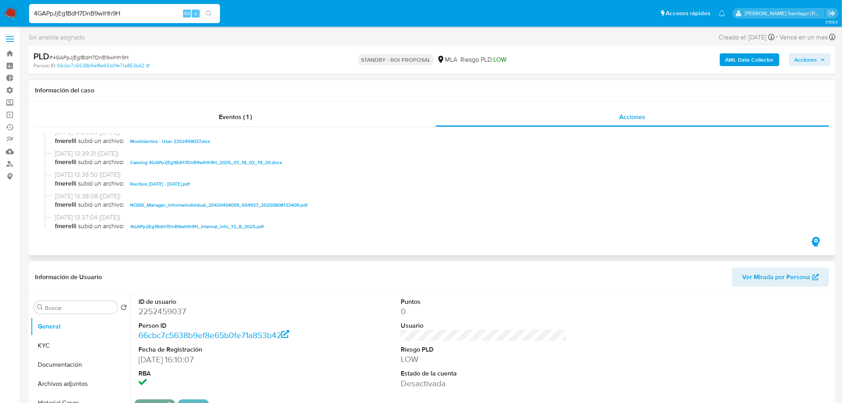
click at [209, 163] on span "Caselog 4GAPpJjEg1BdH7DnB9wlHh9H_2025_07_18_02_19_20.docx" at bounding box center [206, 163] width 152 height 10
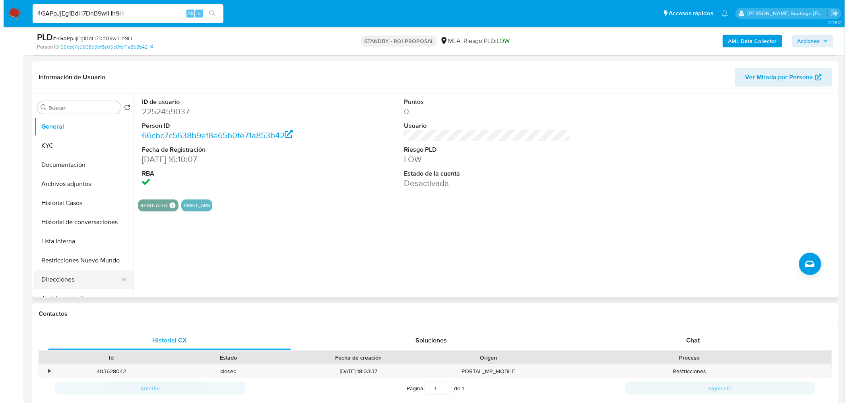
scroll to position [177, 0]
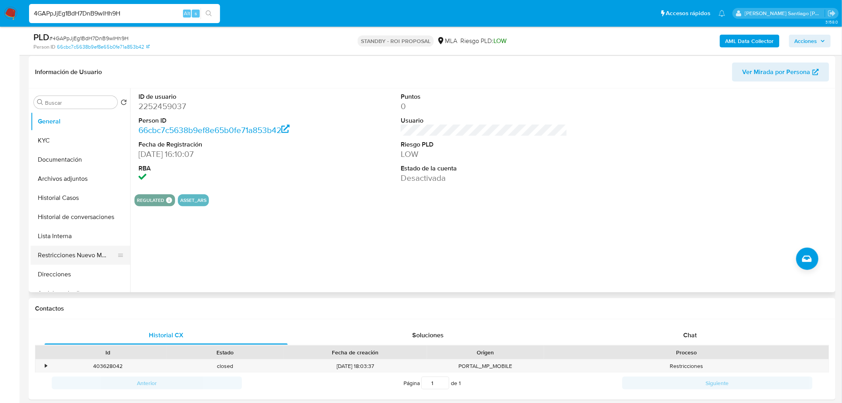
click at [72, 255] on button "Restricciones Nuevo Mundo" at bounding box center [77, 254] width 93 height 19
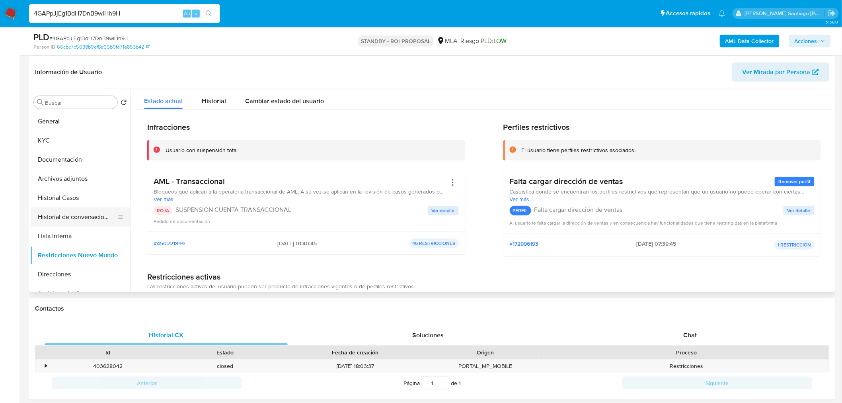
drag, startPoint x: 65, startPoint y: 232, endPoint x: 72, endPoint y: 221, distance: 13.1
click at [65, 232] on button "Lista Interna" at bounding box center [80, 235] width 99 height 19
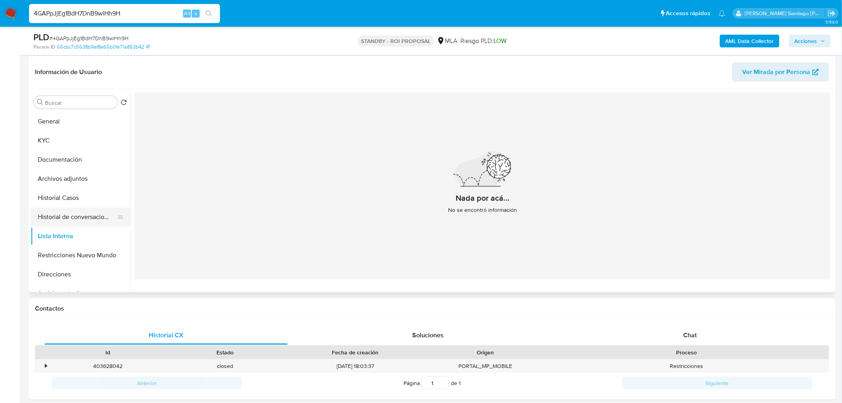
click at [75, 216] on button "Historial de conversaciones" at bounding box center [77, 216] width 93 height 19
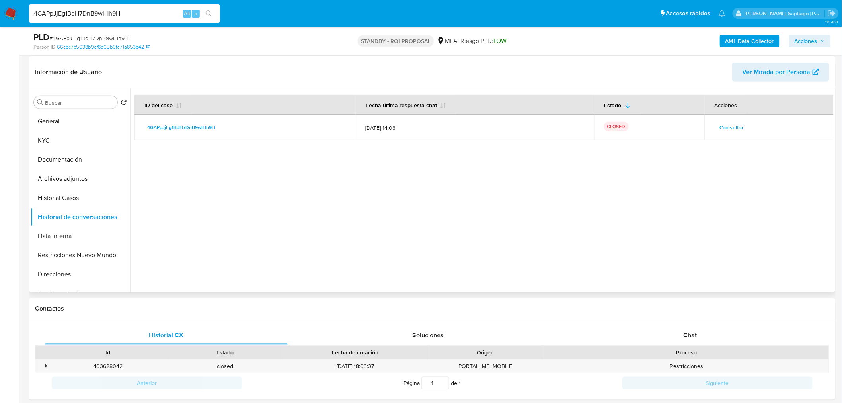
click at [732, 129] on span "Consultar" at bounding box center [732, 127] width 24 height 11
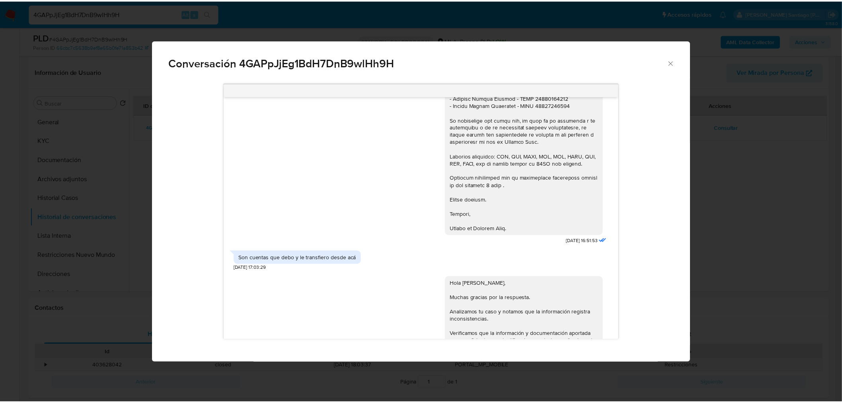
scroll to position [801, 0]
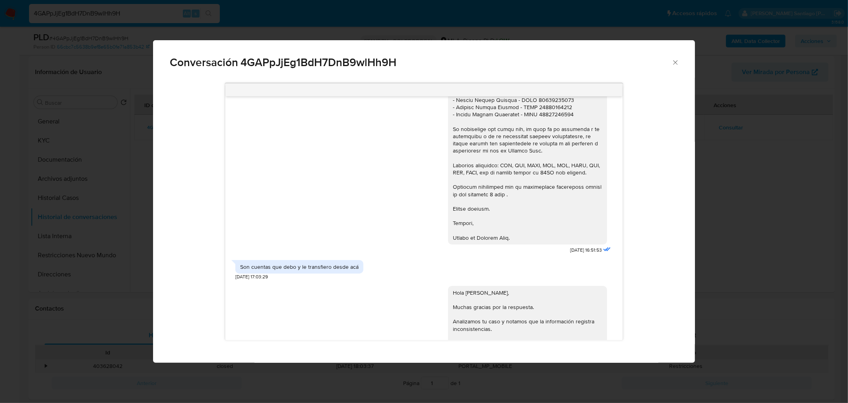
click at [723, 303] on div "Conversación 4GAPpJjEg1BdH7DnB9wlHh9H 17/07/2025 19:58:56 Hola, Esperamos que t…" at bounding box center [424, 201] width 848 height 403
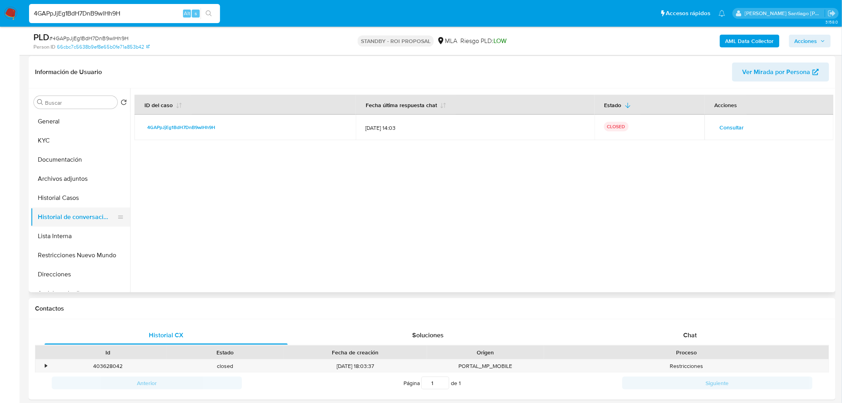
click at [83, 207] on button "Historial de conversaciones" at bounding box center [77, 216] width 93 height 19
drag, startPoint x: 49, startPoint y: 193, endPoint x: 58, endPoint y: 193, distance: 9.5
click at [49, 192] on button "Historial Casos" at bounding box center [77, 197] width 93 height 19
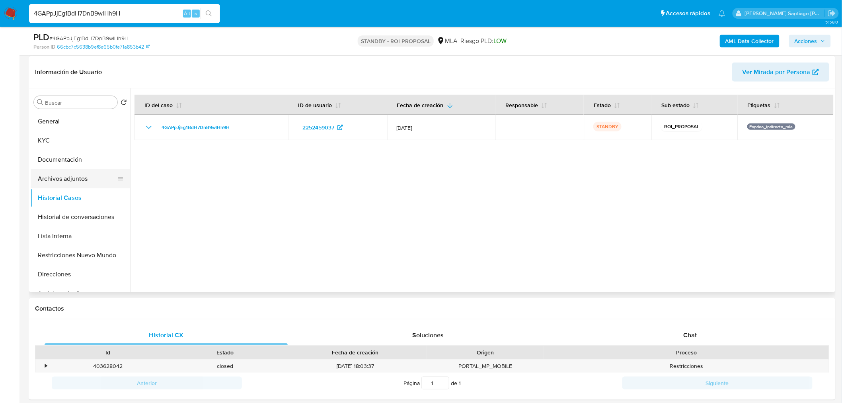
click at [82, 178] on button "Archivos adjuntos" at bounding box center [77, 178] width 93 height 19
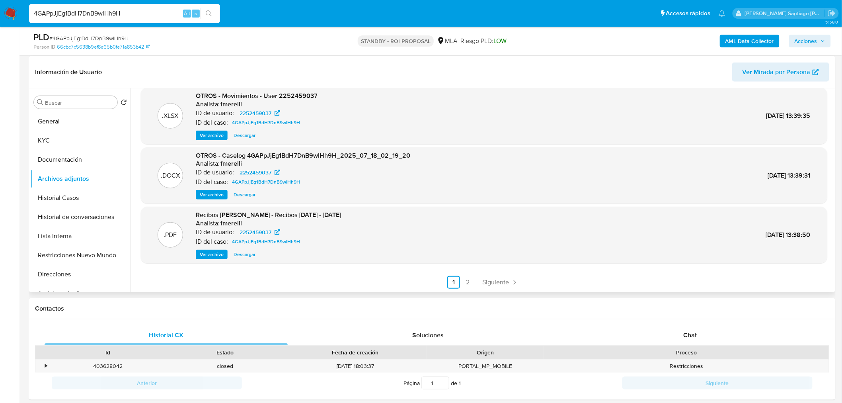
scroll to position [221, 0]
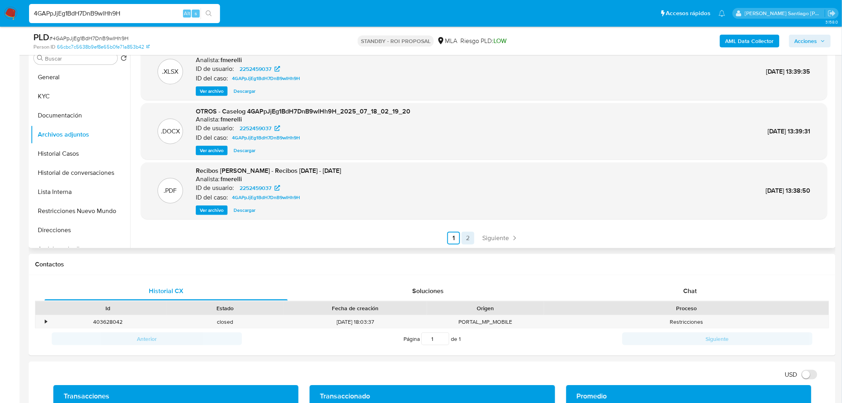
click at [471, 239] on link "2" at bounding box center [467, 238] width 13 height 13
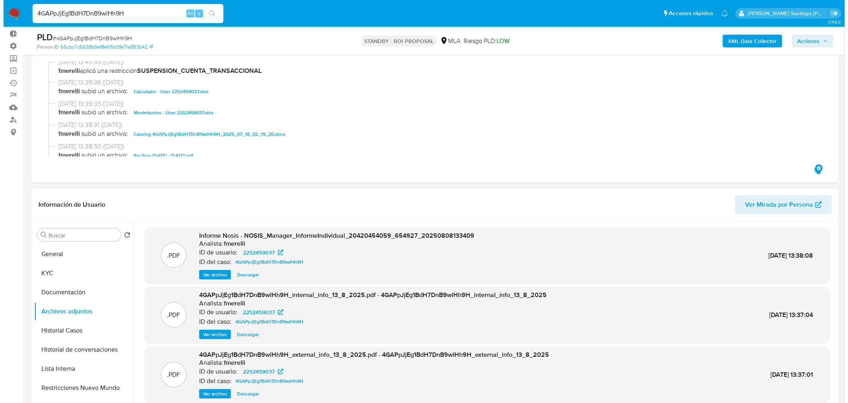
scroll to position [88, 0]
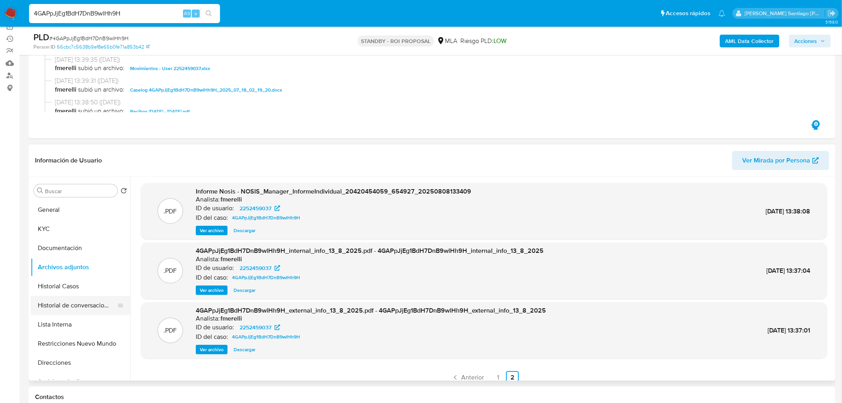
click at [76, 305] on button "Historial de conversaciones" at bounding box center [77, 305] width 93 height 19
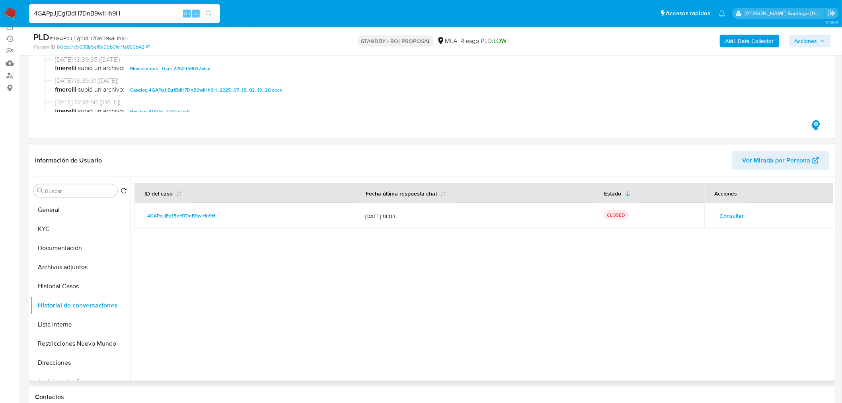
click at [726, 217] on span "Consultar" at bounding box center [732, 215] width 24 height 11
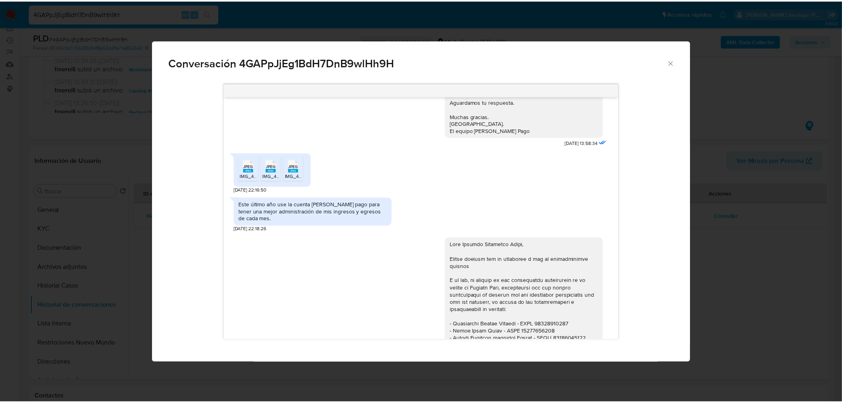
scroll to position [536, 0]
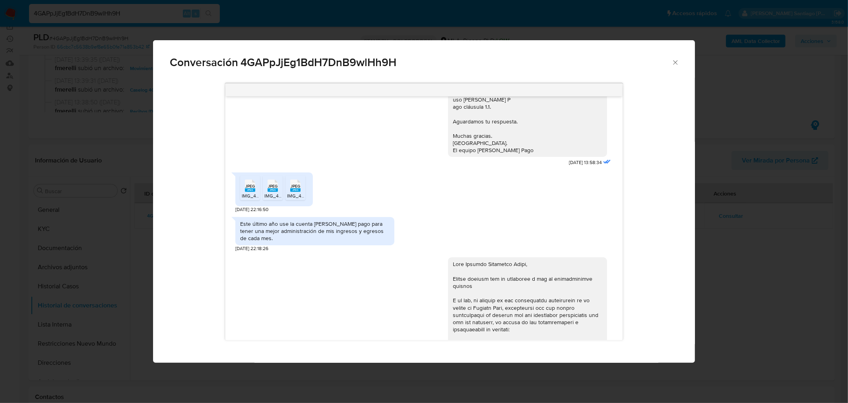
click at [757, 273] on div "Conversación 4GAPpJjEg1BdH7DnB9wlHh9H 17/07/2025 19:58:56 Hola, Esperamos que t…" at bounding box center [424, 201] width 848 height 403
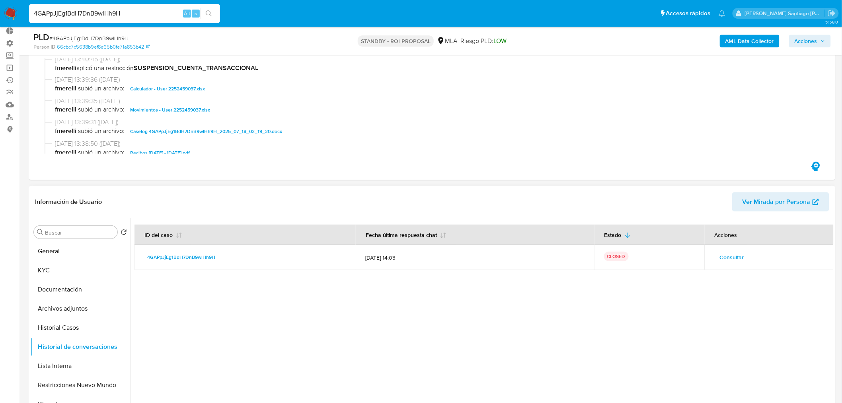
scroll to position [0, 0]
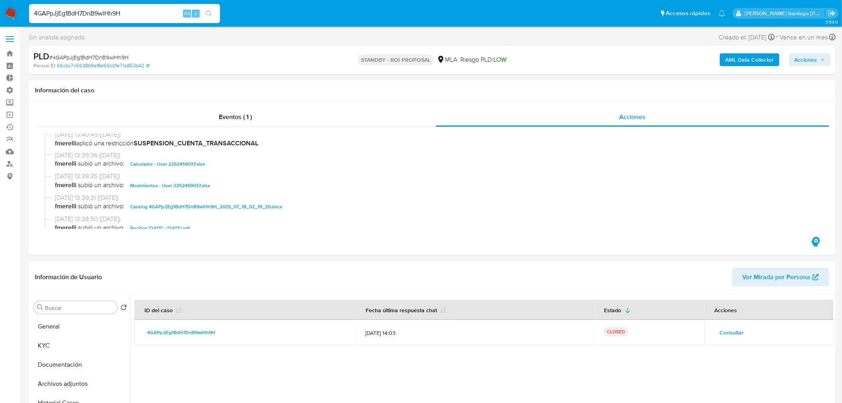
click at [10, 12] on img at bounding box center [11, 14] width 14 height 14
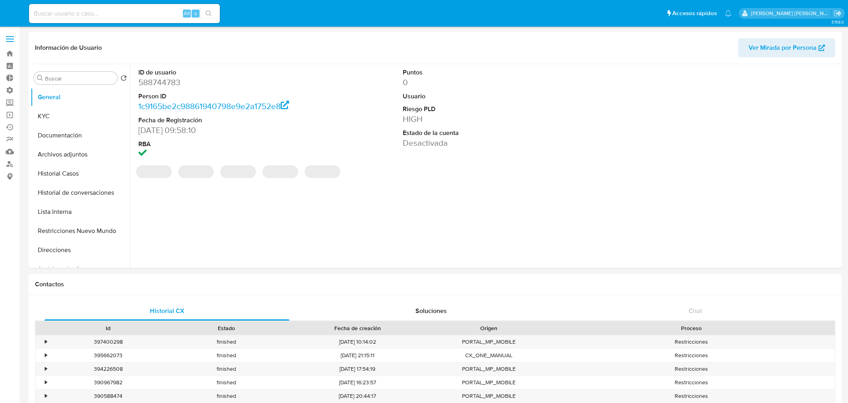
select select "10"
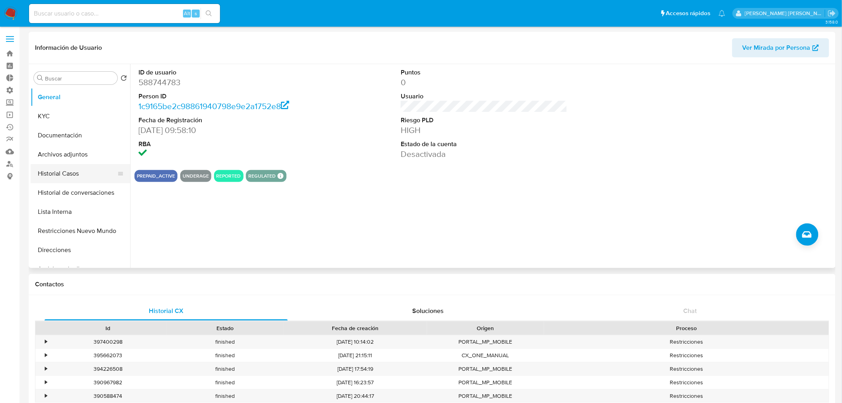
click at [62, 178] on button "Historial Casos" at bounding box center [77, 173] width 93 height 19
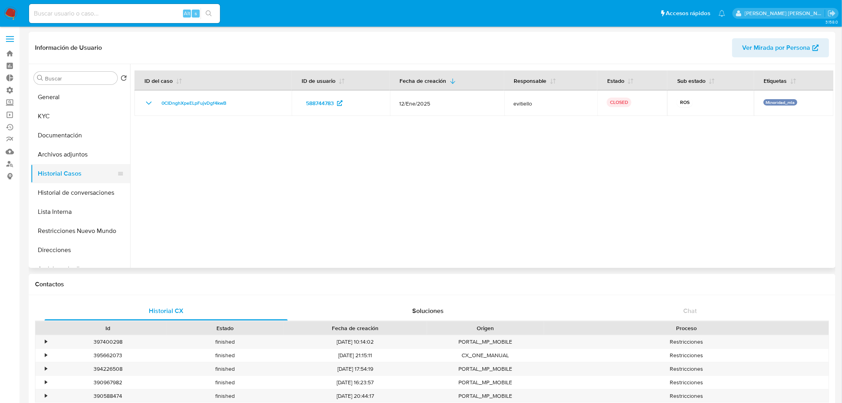
click at [66, 166] on button "Historial Casos" at bounding box center [77, 173] width 93 height 19
click at [70, 157] on button "Archivos adjuntos" at bounding box center [77, 154] width 93 height 19
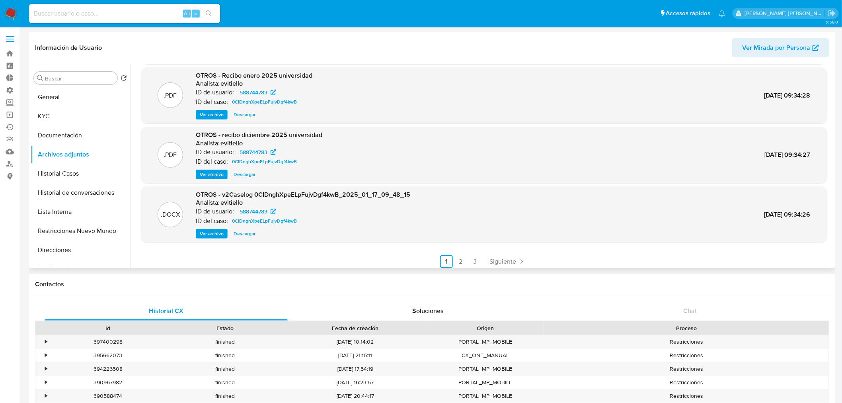
scroll to position [66, 0]
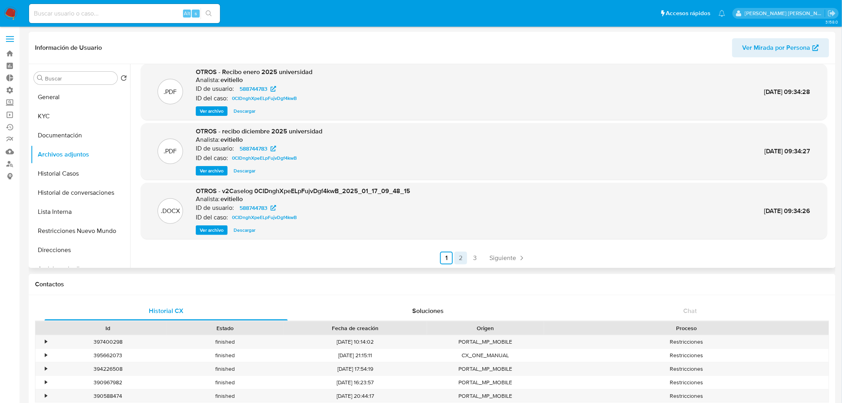
click at [463, 257] on link "2" at bounding box center [460, 257] width 13 height 13
click at [492, 260] on link "3" at bounding box center [496, 257] width 13 height 13
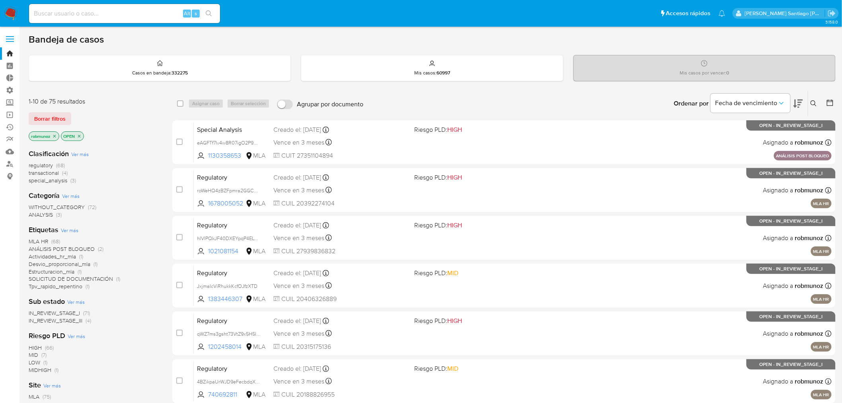
click at [117, 7] on div "Alt s" at bounding box center [124, 13] width 191 height 19
click at [118, 14] on input at bounding box center [124, 13] width 191 height 10
paste input "wKD0yD9XpDTW9mMBKW1Jb384"
type input "wKD0yD9XpDTW9mMBKW1Jb384"
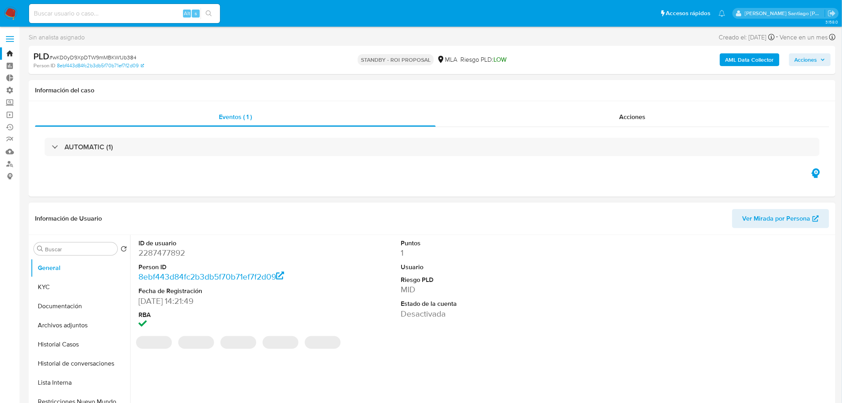
select select "10"
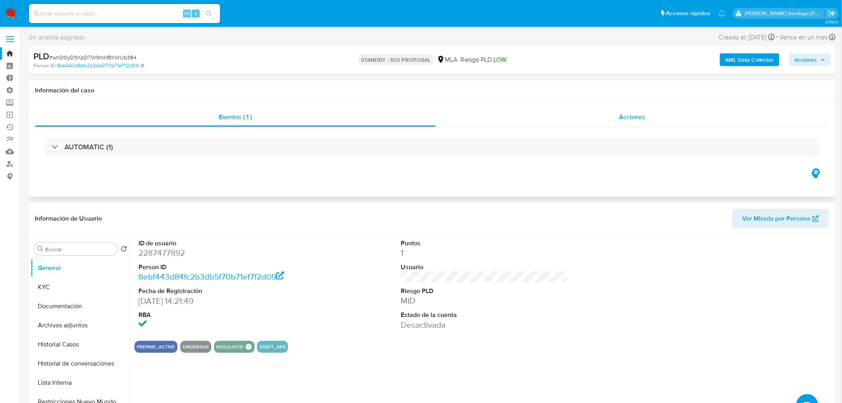
click at [636, 122] on div "Acciones" at bounding box center [633, 116] width 394 height 19
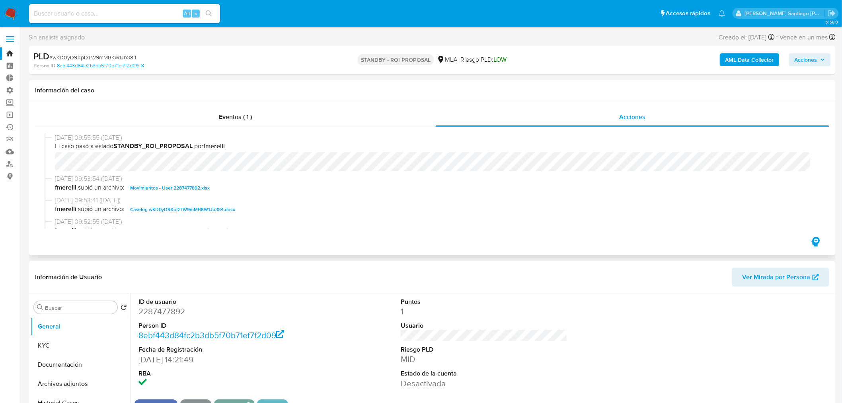
scroll to position [44, 0]
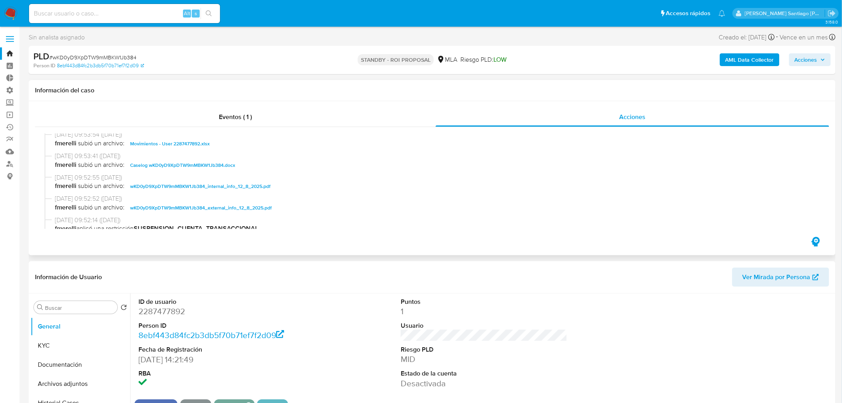
drag, startPoint x: 522, startPoint y: 179, endPoint x: 512, endPoint y: 181, distance: 9.8
click at [522, 179] on span "12/08/2025 09:52:55 (hace un mes)" at bounding box center [435, 177] width 761 height 9
click at [214, 167] on span "Caselog wKD0yD9XpDTW9mMBKW1Jb384.docx" at bounding box center [182, 165] width 105 height 10
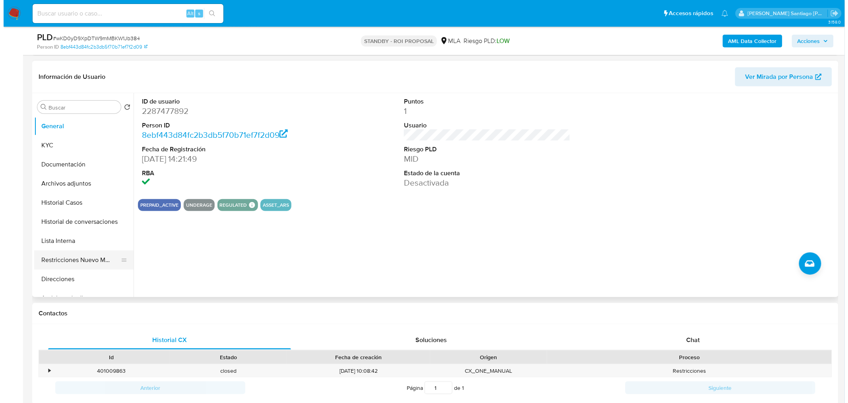
scroll to position [177, 0]
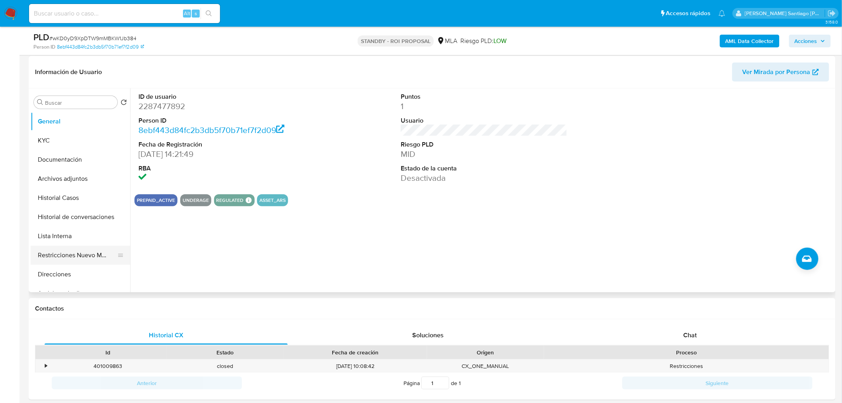
click at [67, 251] on button "Restricciones Nuevo Mundo" at bounding box center [77, 254] width 93 height 19
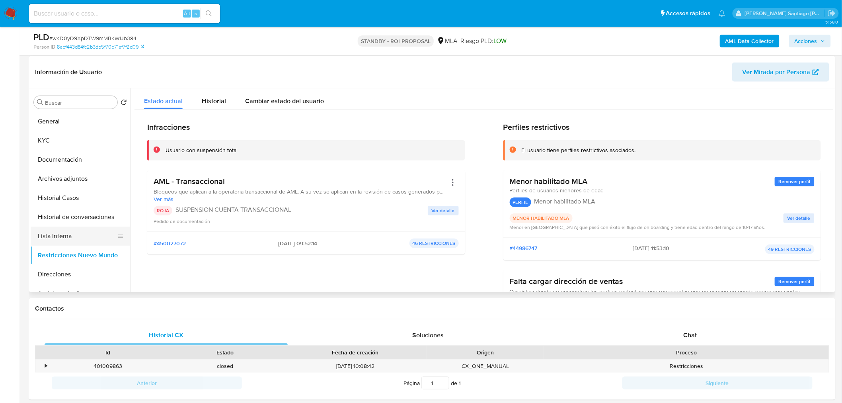
click at [92, 234] on button "Lista Interna" at bounding box center [77, 235] width 93 height 19
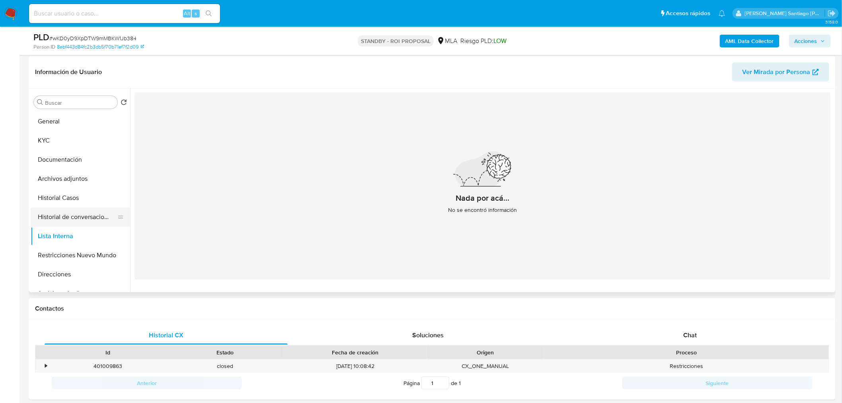
click at [83, 217] on button "Historial de conversaciones" at bounding box center [77, 216] width 93 height 19
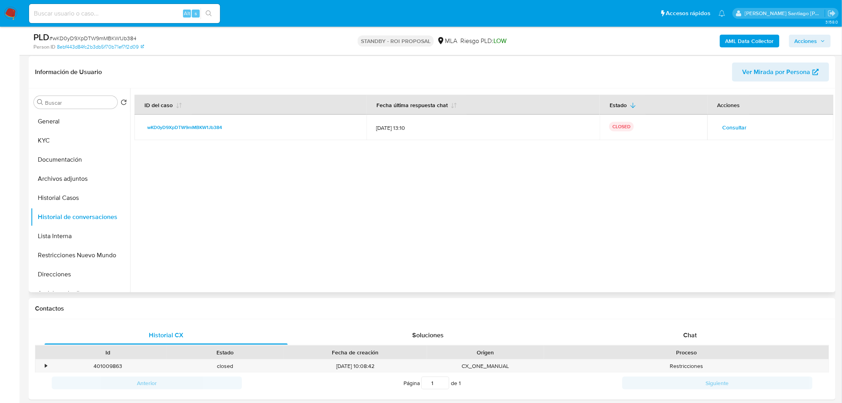
click at [731, 128] on span "Consultar" at bounding box center [734, 127] width 24 height 11
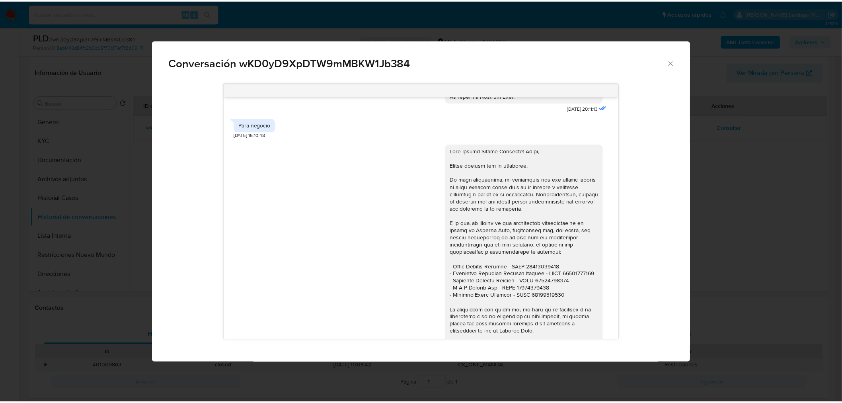
scroll to position [435, 0]
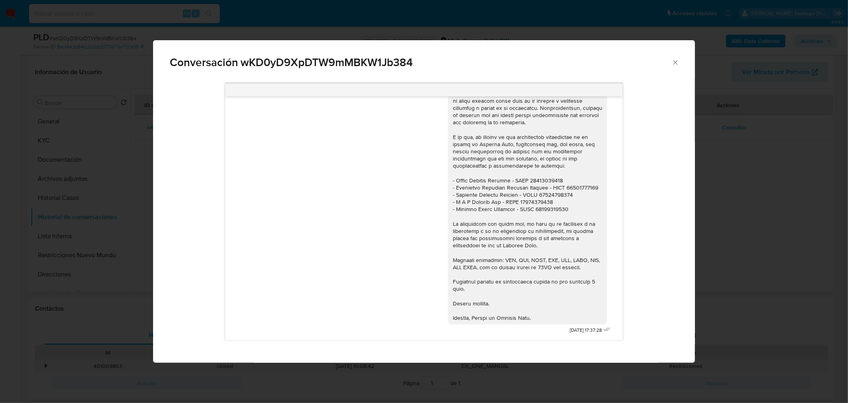
click at [772, 257] on div "Conversación wKD0yD9XpDTW9mMBKW1Jb384 17/07/2025 20:11:13 Para negocio 19/07/20…" at bounding box center [424, 201] width 848 height 403
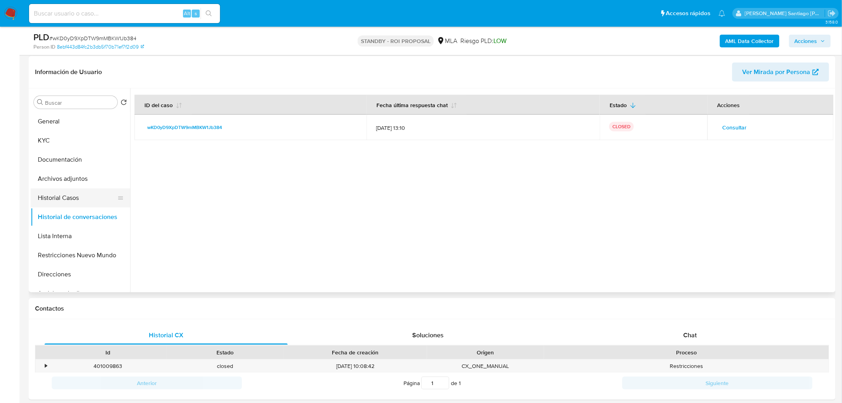
click at [60, 200] on button "Historial Casos" at bounding box center [77, 197] width 93 height 19
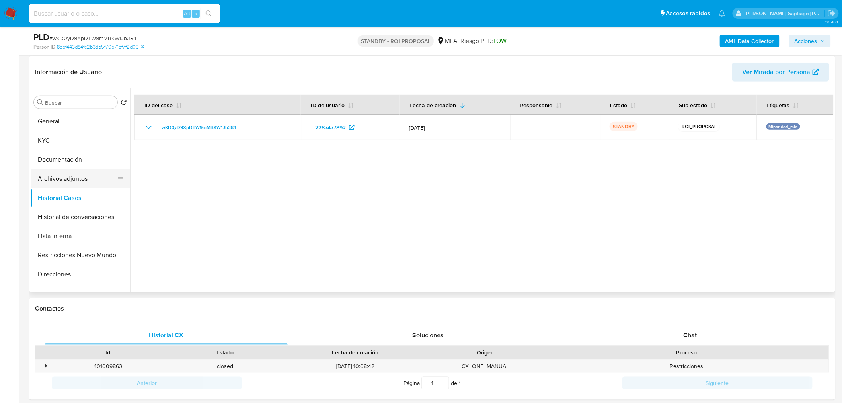
click at [66, 182] on button "Archivos adjuntos" at bounding box center [77, 178] width 93 height 19
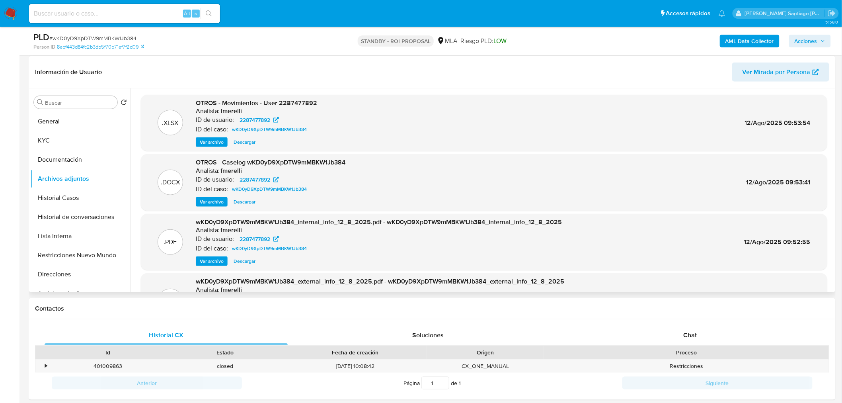
scroll to position [45, 0]
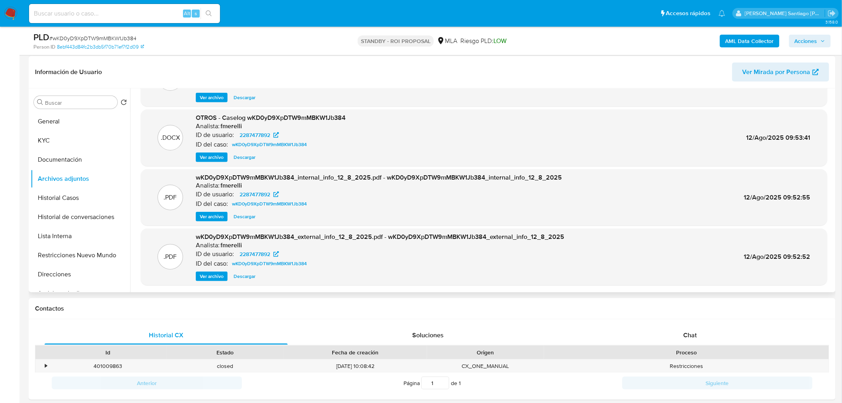
drag, startPoint x: 220, startPoint y: 276, endPoint x: 313, endPoint y: 290, distance: 94.1
click at [219, 276] on span "Ver archivo" at bounding box center [212, 276] width 24 height 8
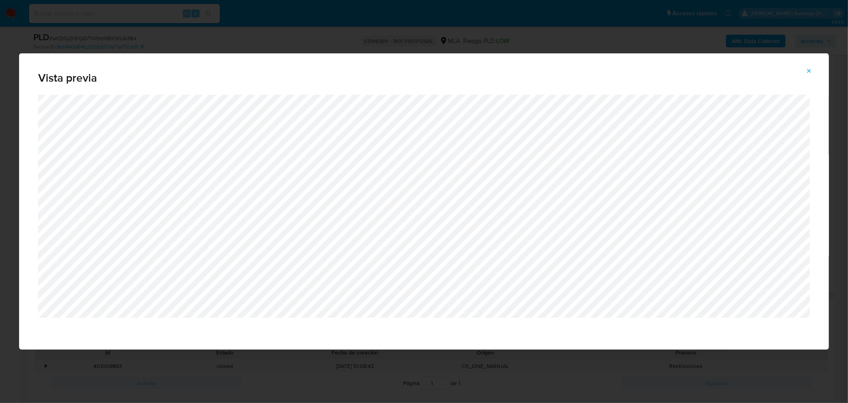
click at [809, 67] on span "Attachment preview" at bounding box center [809, 70] width 6 height 11
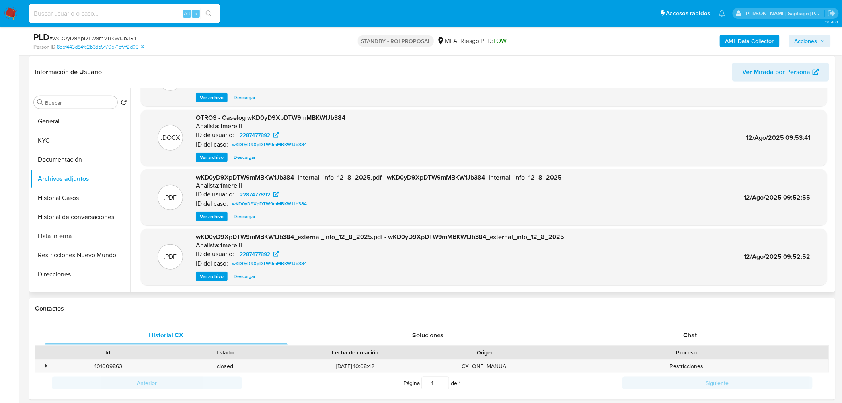
scroll to position [0, 0]
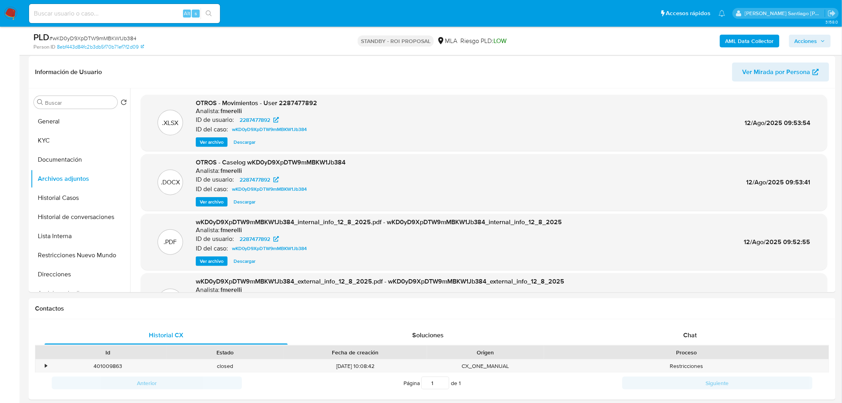
click at [98, 11] on input at bounding box center [124, 13] width 191 height 10
paste input "PS1PrLjW8CHRPPhuUl0dj1iV"
type input "PS1PrLjW8CHRPPhuUl0dj1iV"
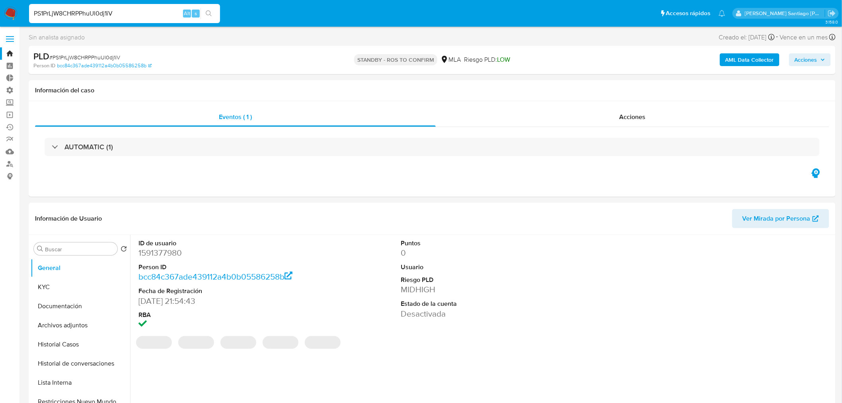
select select "10"
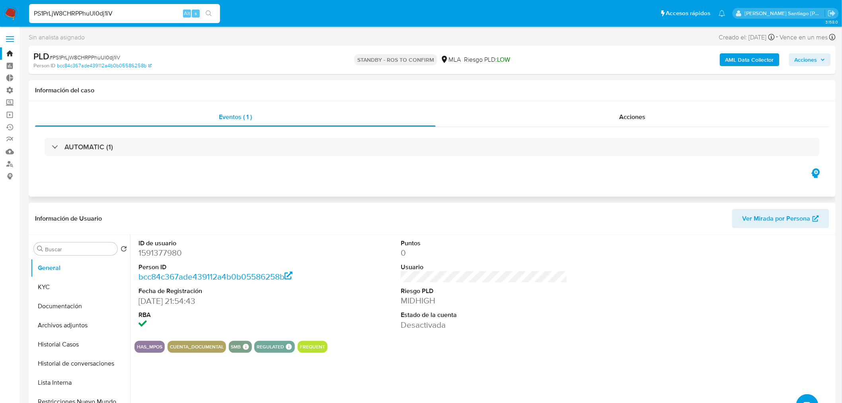
click at [673, 114] on div "Acciones" at bounding box center [633, 116] width 394 height 19
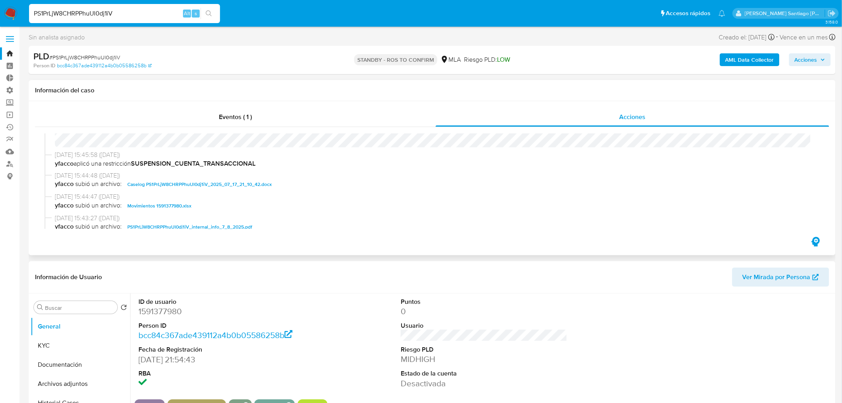
scroll to position [44, 0]
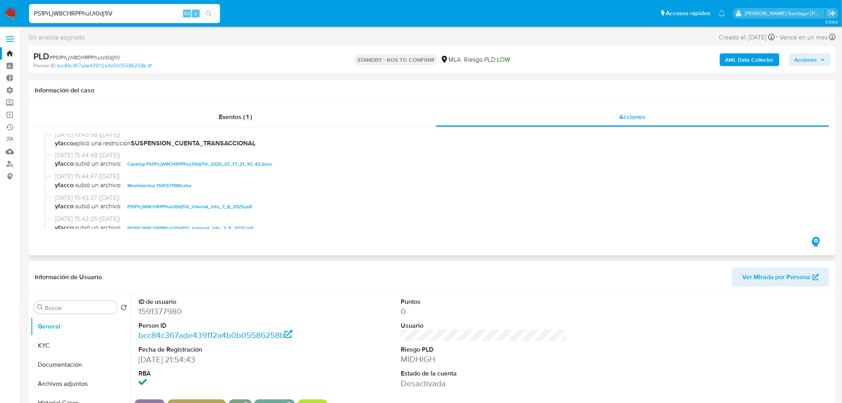
drag, startPoint x: 253, startPoint y: 163, endPoint x: 293, endPoint y: 212, distance: 63.0
click at [253, 163] on span "Caselog PS1PrLjW8CHRPPhuUl0dj1iV_2025_07_17_21_10_42.docx" at bounding box center [199, 164] width 144 height 10
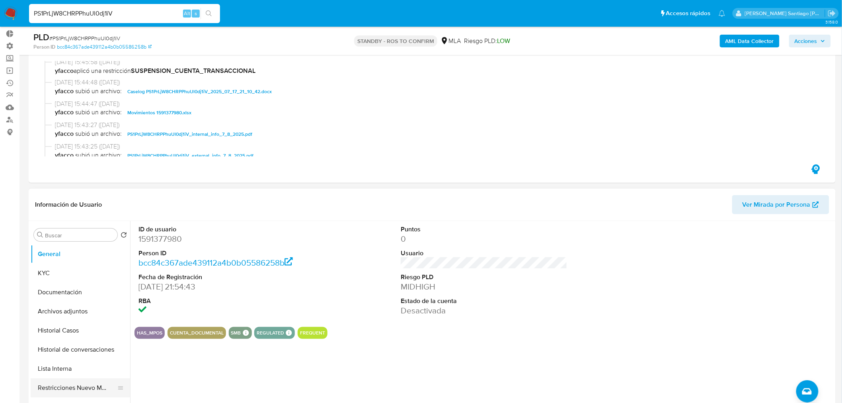
click at [78, 386] on button "Restricciones Nuevo Mundo" at bounding box center [77, 387] width 93 height 19
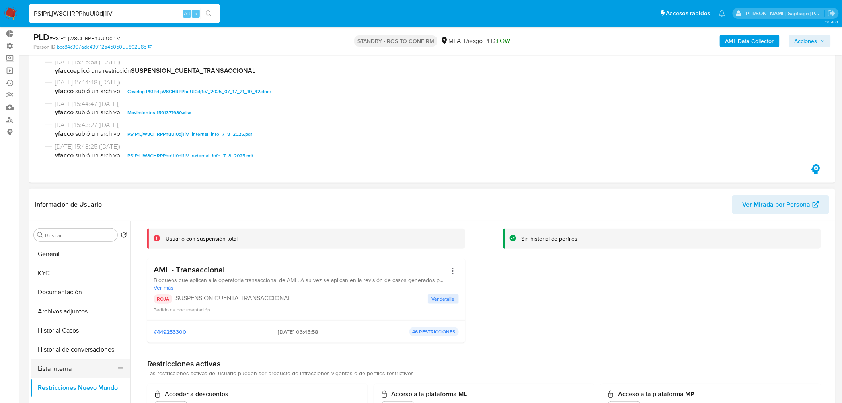
click at [67, 364] on button "Lista Interna" at bounding box center [77, 368] width 93 height 19
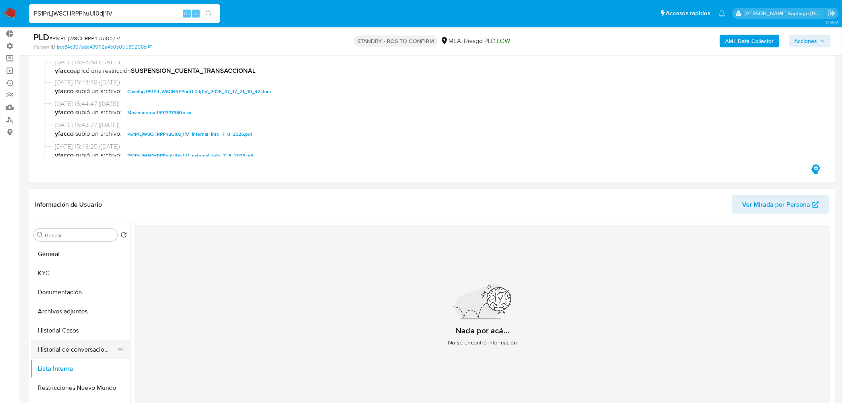
click at [82, 351] on button "Historial de conversaciones" at bounding box center [77, 349] width 93 height 19
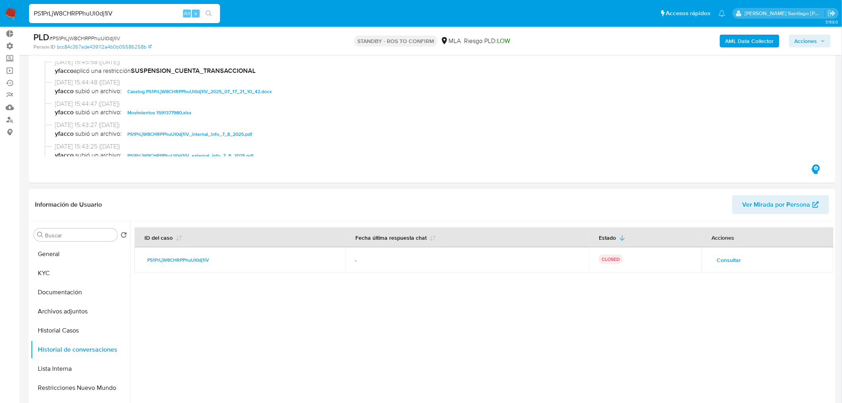
click at [725, 255] on span "Consultar" at bounding box center [728, 259] width 24 height 11
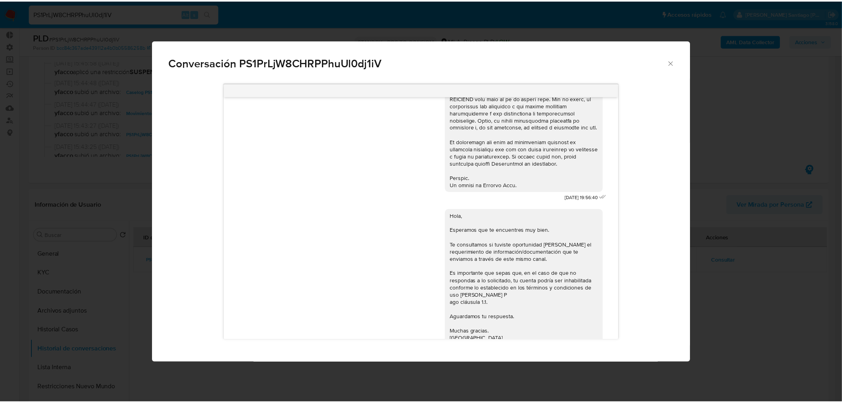
scroll to position [382, 0]
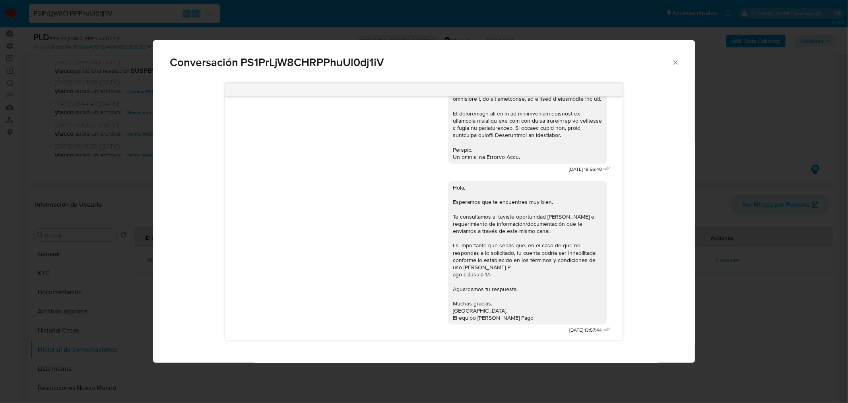
click at [802, 295] on div "Conversación PS1PrLjW8CHRPPhuUl0dj1iV 17/07/2025 19:56:40 Hola, Esperamos que t…" at bounding box center [424, 201] width 848 height 403
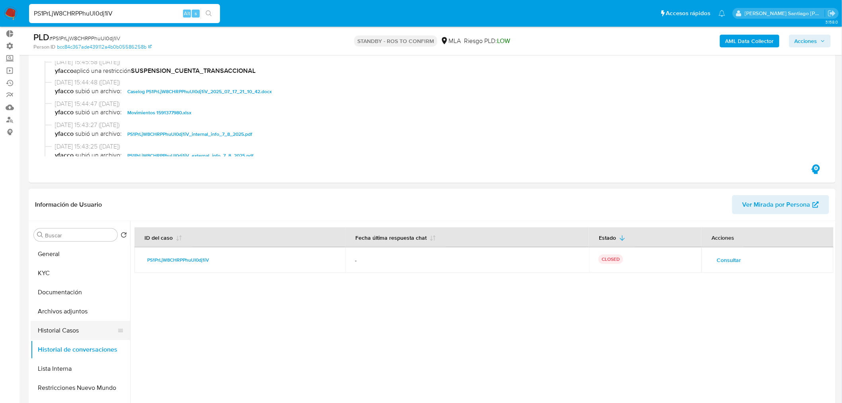
click at [64, 329] on button "Historial Casos" at bounding box center [77, 330] width 93 height 19
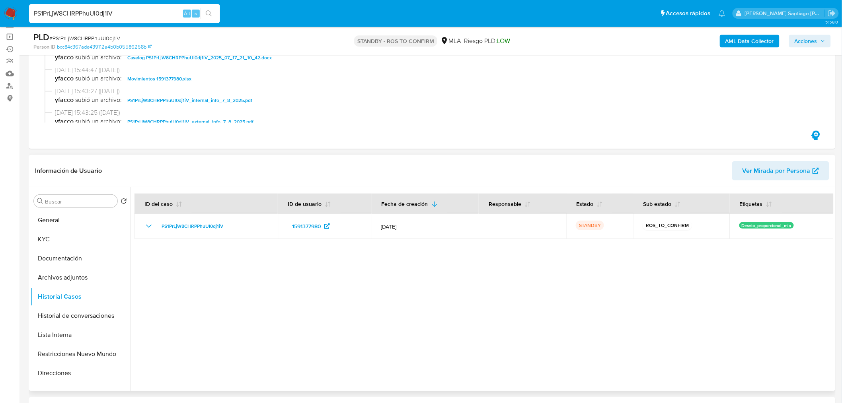
scroll to position [88, 0]
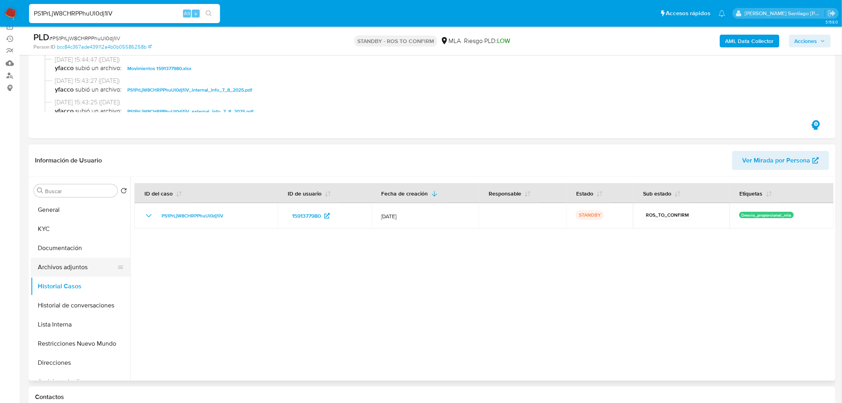
click at [53, 270] on button "Archivos adjuntos" at bounding box center [77, 266] width 93 height 19
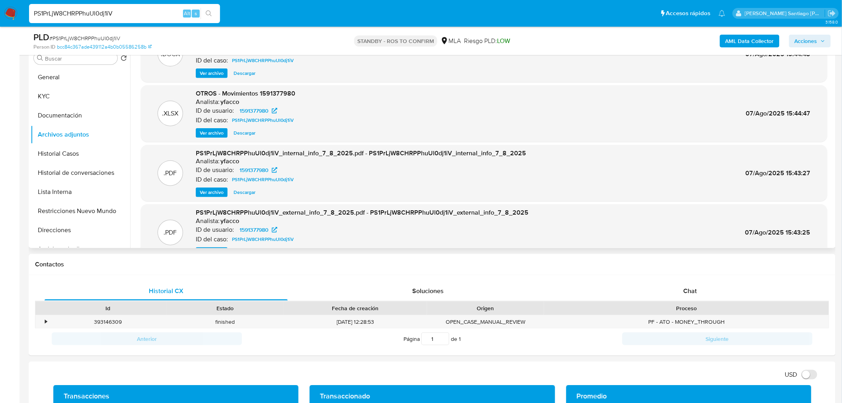
scroll to position [45, 0]
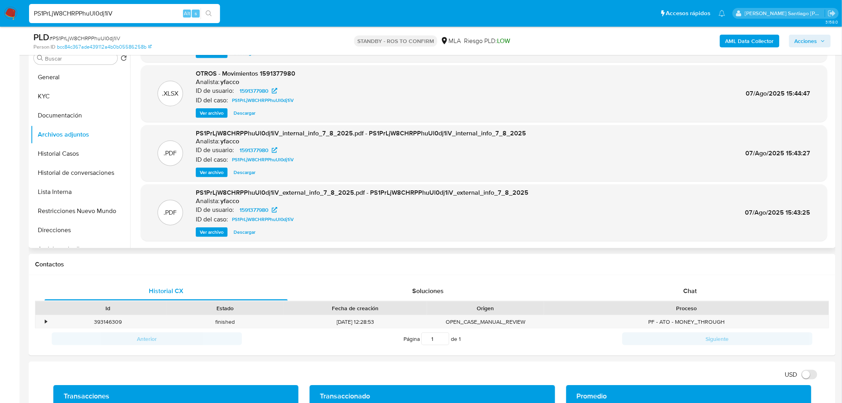
click at [212, 231] on span "Ver archivo" at bounding box center [212, 232] width 24 height 8
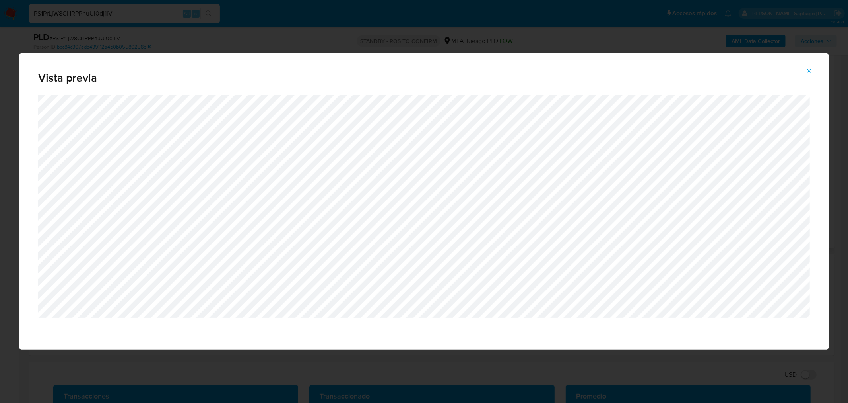
drag, startPoint x: 804, startPoint y: 72, endPoint x: 801, endPoint y: 63, distance: 9.7
click at [805, 70] on button "Attachment preview" at bounding box center [810, 70] width 18 height 13
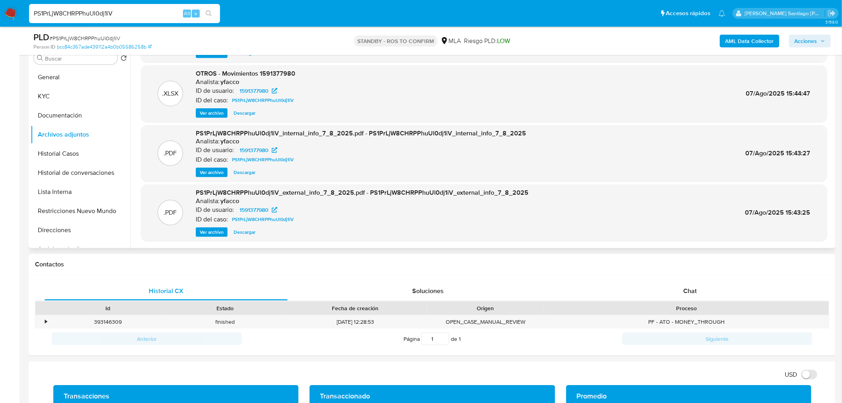
click at [11, 7] on img at bounding box center [11, 14] width 14 height 14
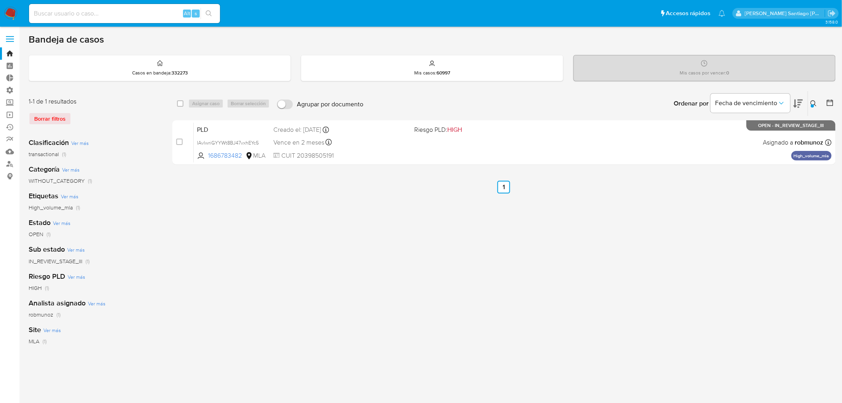
click at [812, 99] on button at bounding box center [814, 104] width 13 height 10
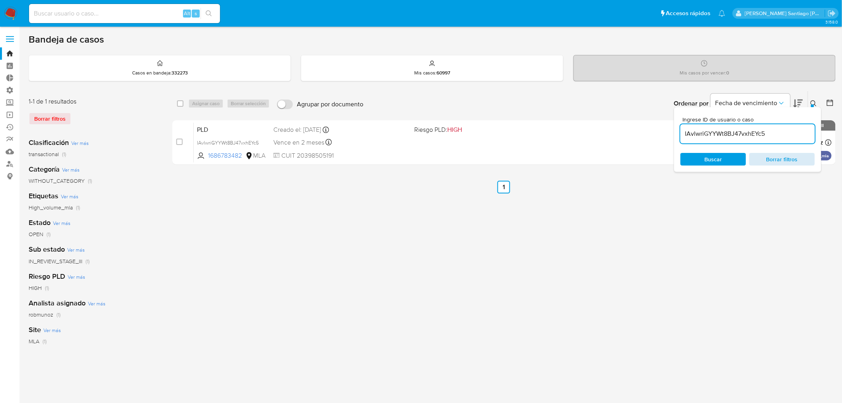
click at [799, 154] on span "Borrar filtros" at bounding box center [782, 159] width 54 height 11
click at [762, 133] on input "IAvlwriGYYWt8BJ47vxhEYc5" at bounding box center [747, 133] width 134 height 10
type input "B7lDObAwaeiu0pgpiWx5U6nz"
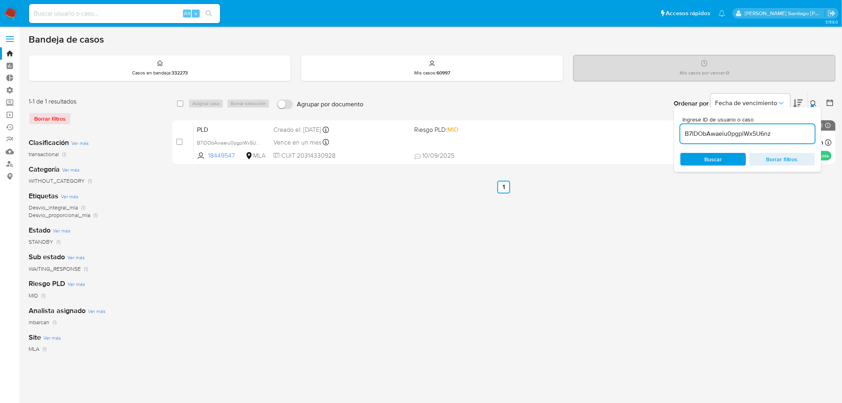
click at [809, 97] on div "Ingrese ID de usuario o caso B7lDObAwaeiu0pgpiWx5U6nz Buscar Borrar filtros" at bounding box center [814, 103] width 14 height 25
click at [812, 101] on icon at bounding box center [813, 103] width 6 height 6
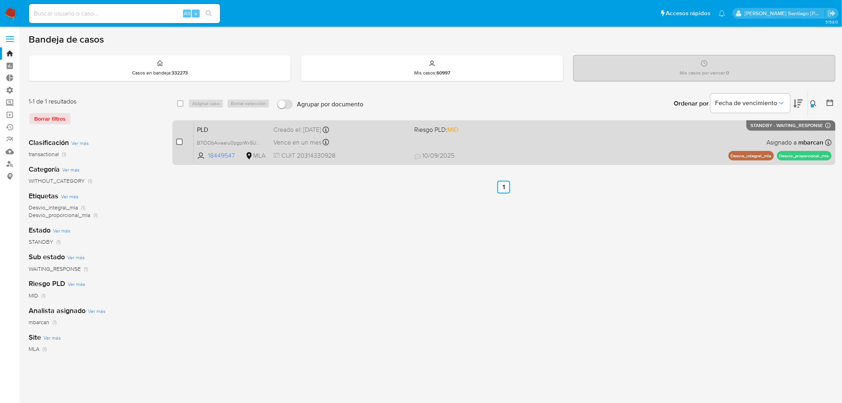
click at [180, 140] on input "checkbox" at bounding box center [179, 141] width 6 height 6
checkbox input "true"
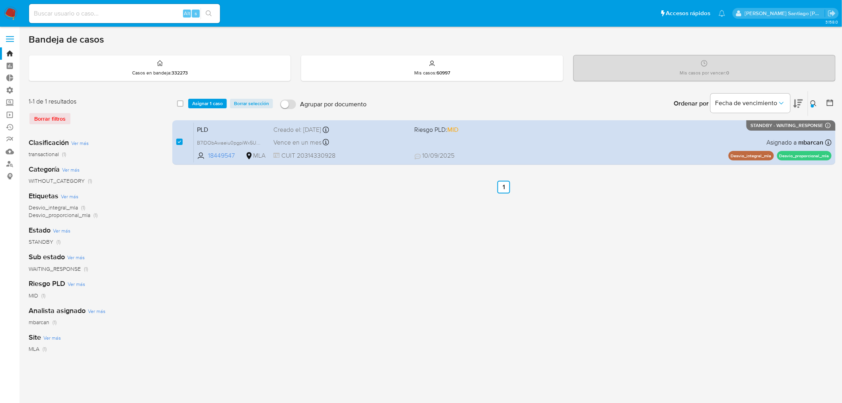
click at [209, 97] on div "select-all-cases-checkbox Asignar 1 caso Borrar selección Agrupar por documento…" at bounding box center [503, 103] width 663 height 25
click at [204, 100] on span "Asignar 1 caso" at bounding box center [207, 103] width 31 height 8
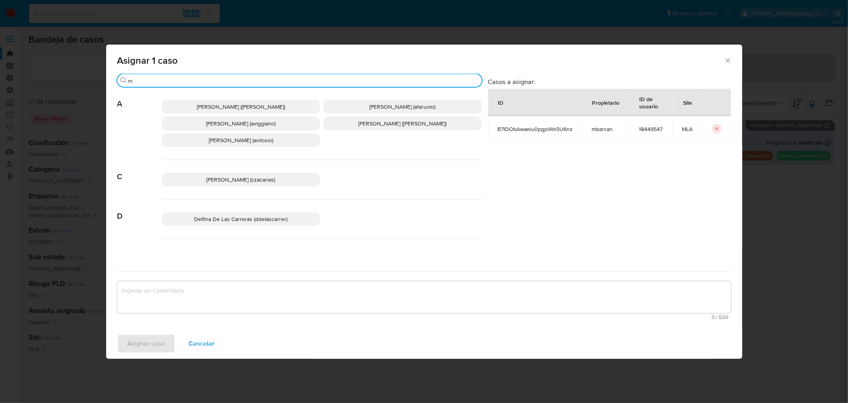
click at [193, 80] on input "m" at bounding box center [303, 80] width 350 height 7
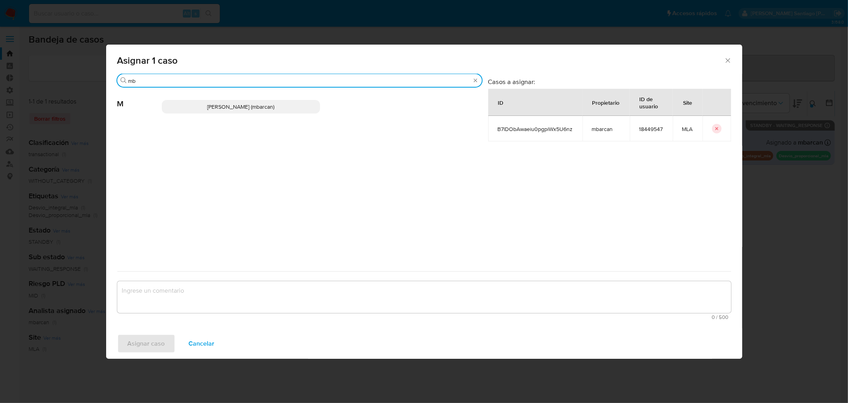
type input "mb"
drag, startPoint x: 200, startPoint y: 101, endPoint x: 216, endPoint y: 167, distance: 67.7
click at [200, 105] on p "Magali Iael Barcan (mbarcan)" at bounding box center [241, 107] width 159 height 14
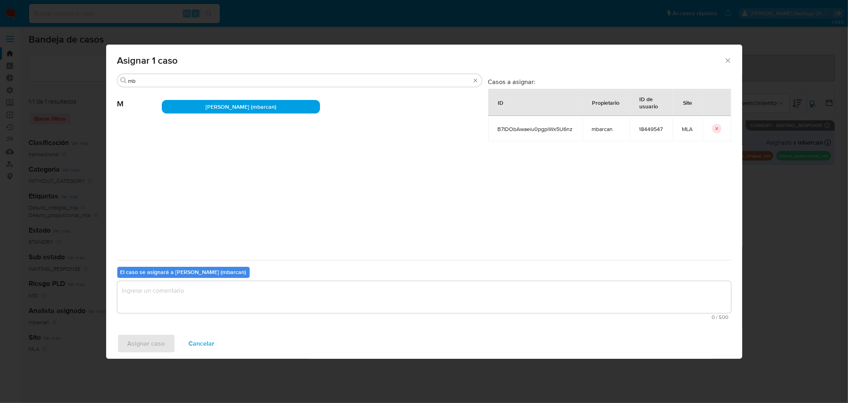
click at [265, 298] on textarea "assign-modal" at bounding box center [424, 297] width 614 height 32
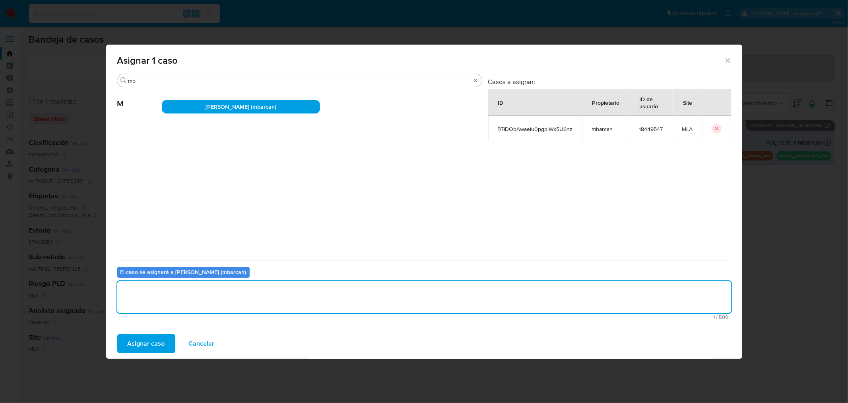
click at [165, 342] on button "Asignar caso" at bounding box center [146, 343] width 58 height 19
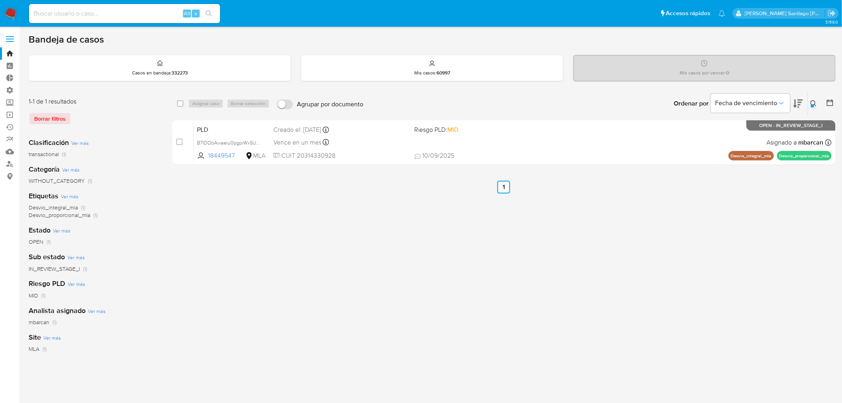
click at [101, 17] on input at bounding box center [124, 13] width 191 height 10
paste input "R3YvnTD6EFtc4IZ16URY4oHm"
type input "R3YvnTD6EFtc4IZ16URY4oHm"
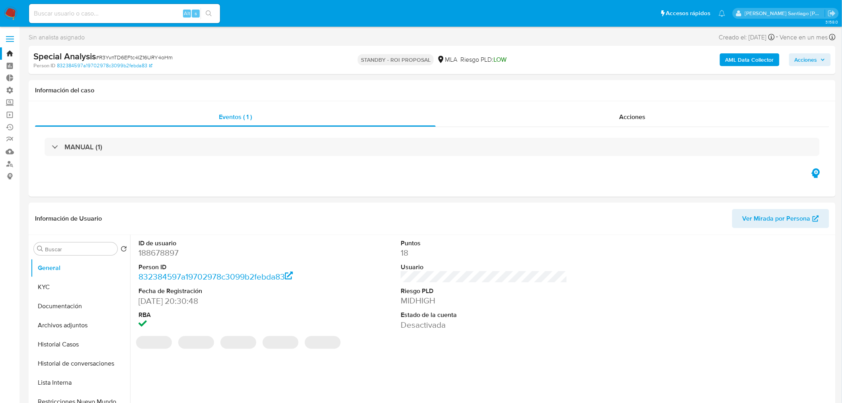
select select "10"
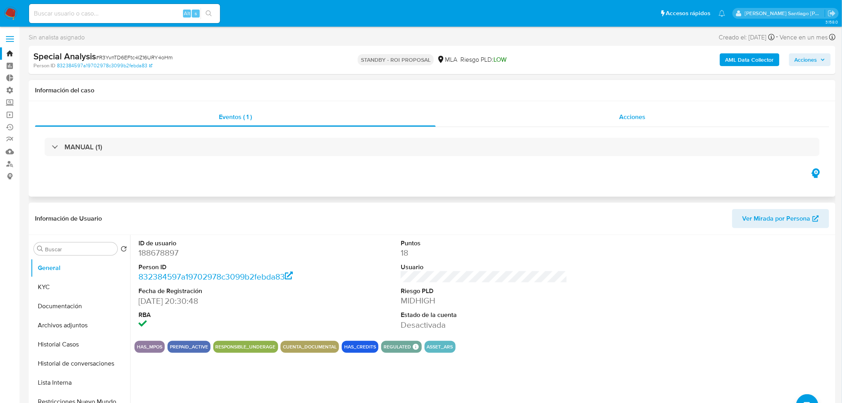
click at [637, 119] on span "Acciones" at bounding box center [632, 116] width 26 height 9
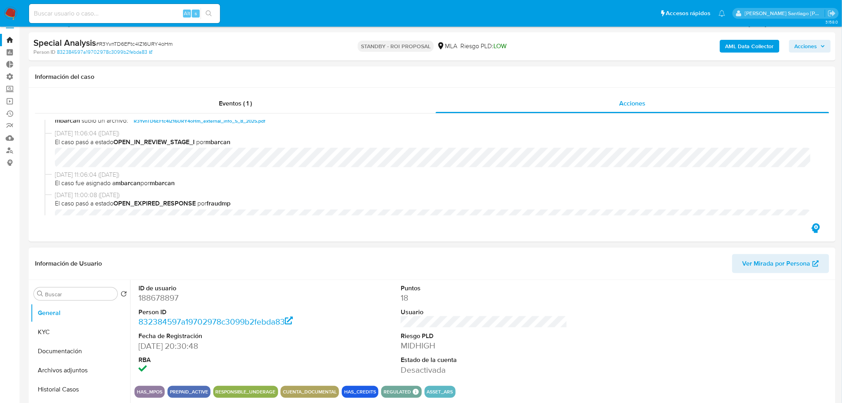
scroll to position [177, 0]
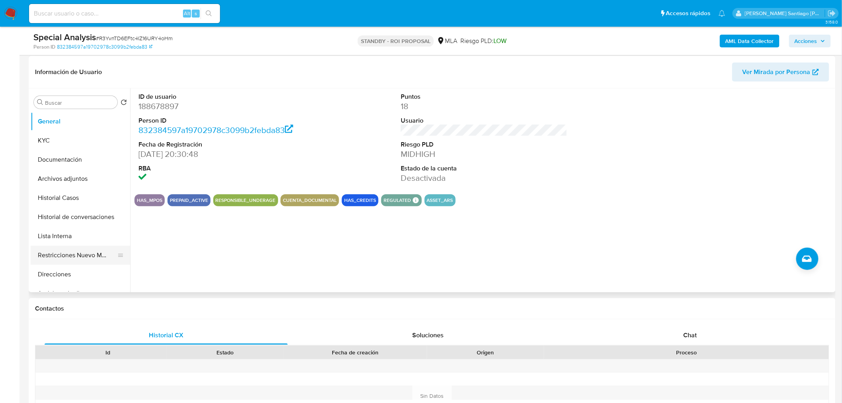
click at [88, 260] on button "Restricciones Nuevo Mundo" at bounding box center [77, 254] width 93 height 19
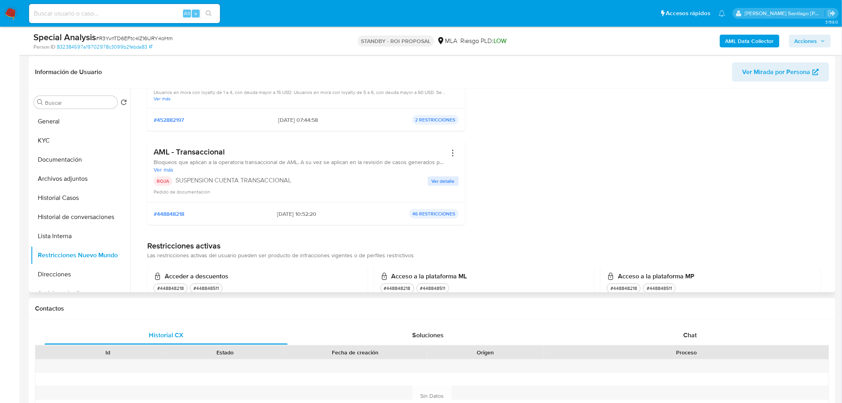
scroll to position [221, 0]
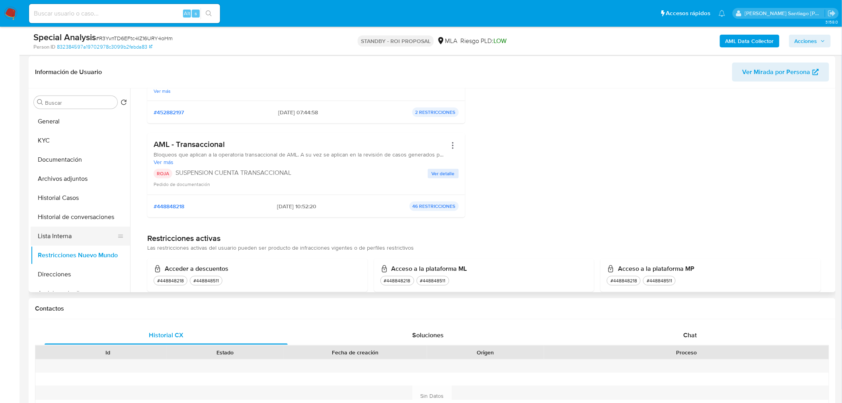
click at [47, 232] on button "Lista Interna" at bounding box center [77, 235] width 93 height 19
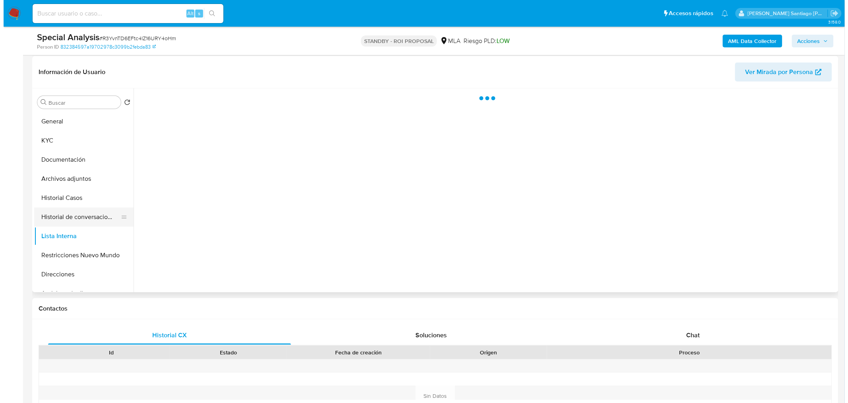
scroll to position [0, 0]
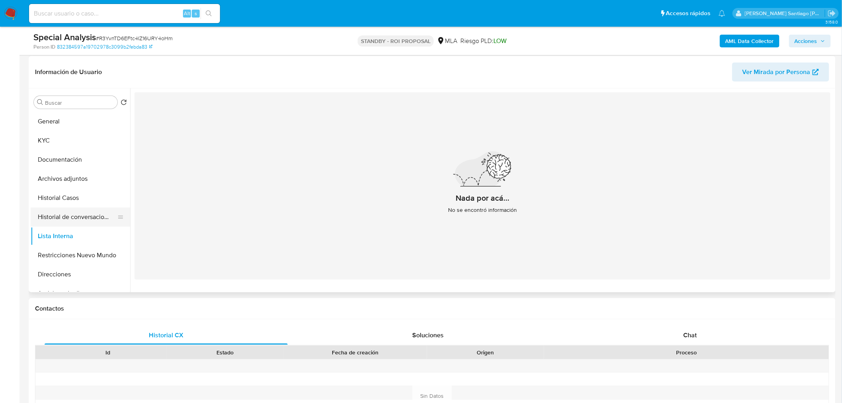
click at [63, 212] on button "Historial de conversaciones" at bounding box center [77, 216] width 93 height 19
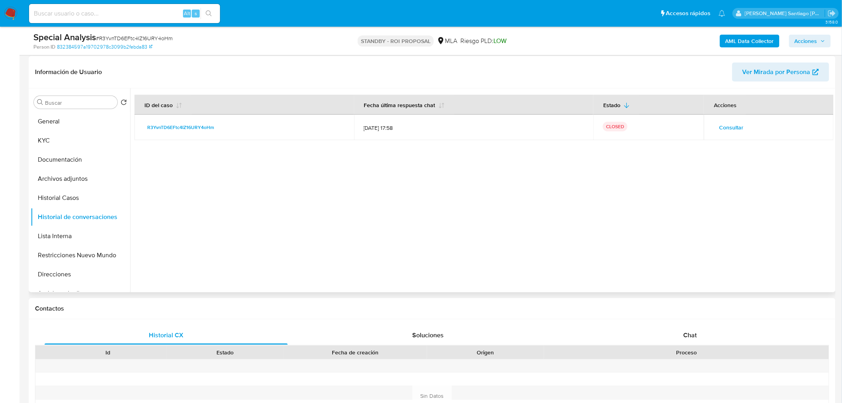
click at [738, 136] on td "Consultar" at bounding box center [769, 127] width 130 height 25
click at [736, 132] on span "Consultar" at bounding box center [731, 127] width 24 height 11
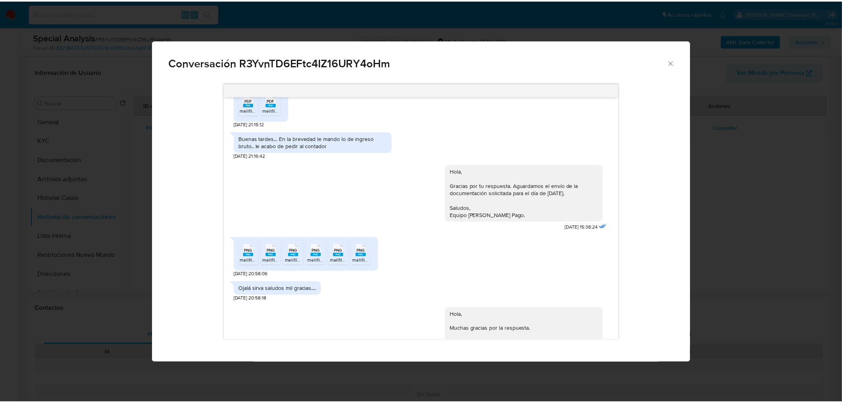
scroll to position [658, 0]
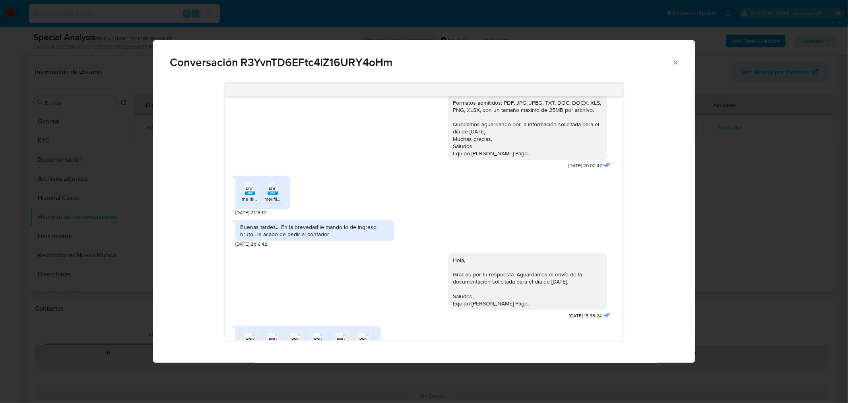
click at [780, 243] on div "Conversación R3YvnTD6EFtc4IZ16URY4oHm 17/07/2025 20:12:33 Muy buena tardes... T…" at bounding box center [424, 201] width 848 height 403
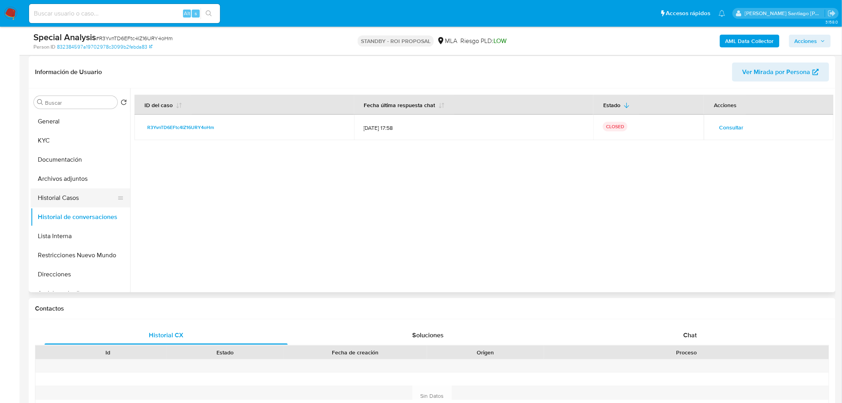
click at [73, 196] on button "Historial Casos" at bounding box center [77, 197] width 93 height 19
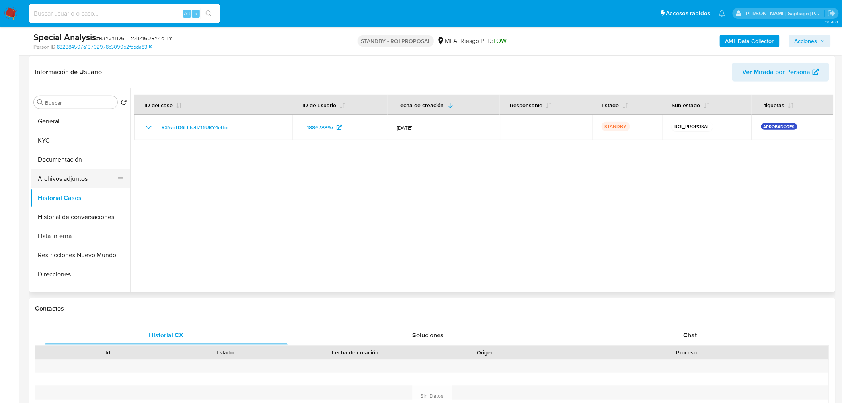
click at [77, 177] on button "Archivos adjuntos" at bounding box center [77, 178] width 93 height 19
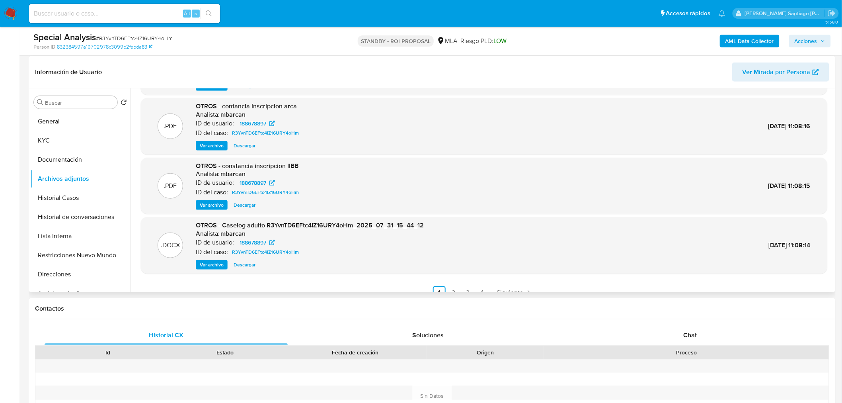
scroll to position [66, 0]
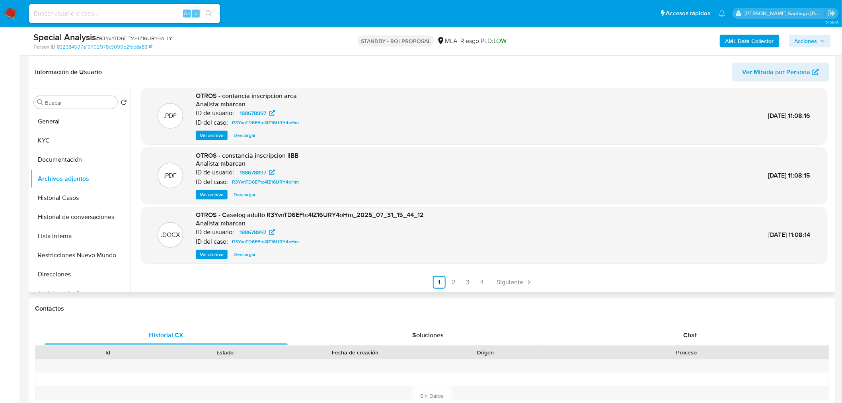
click at [248, 257] on span "Descargar" at bounding box center [244, 254] width 22 height 8
click at [456, 284] on link "2" at bounding box center [453, 282] width 13 height 13
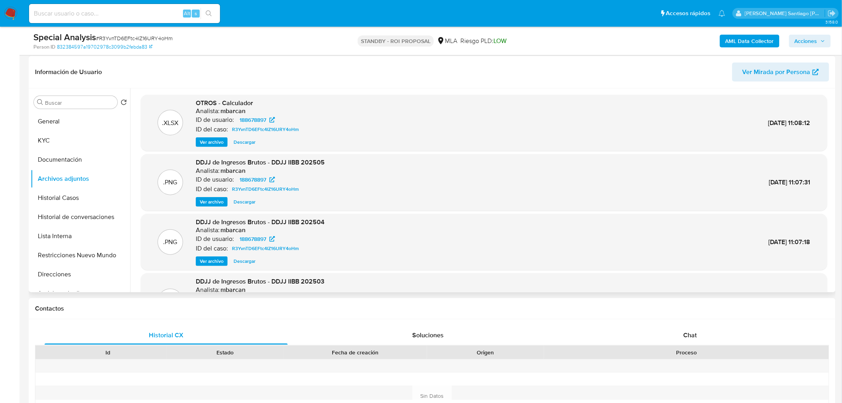
click at [243, 141] on span "Descargar" at bounding box center [244, 142] width 22 height 8
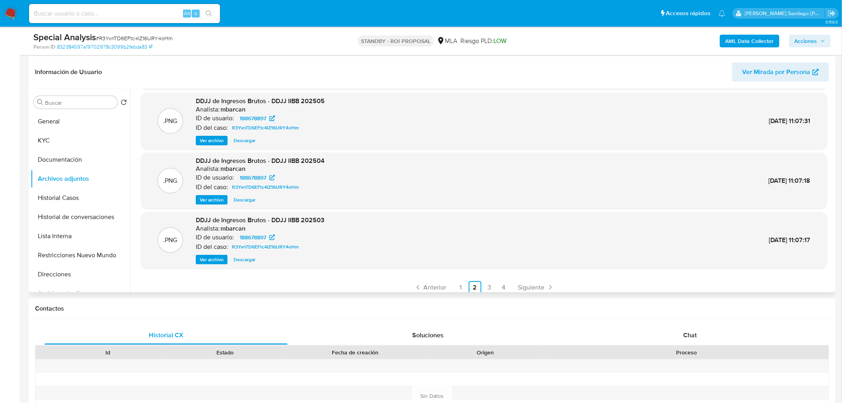
scroll to position [66, 0]
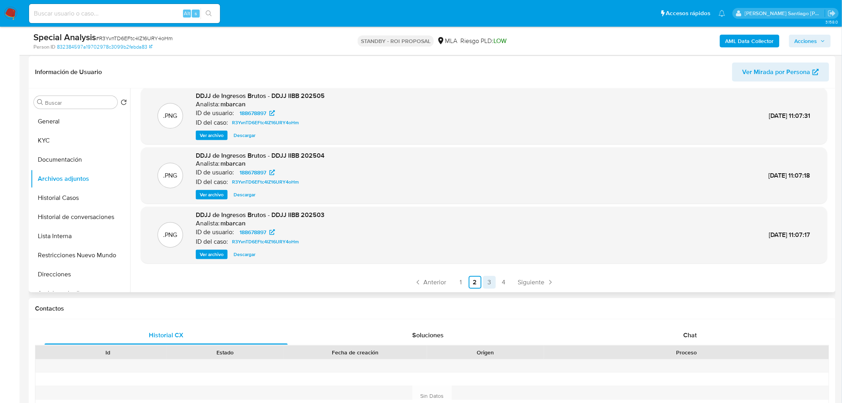
click at [487, 279] on link "3" at bounding box center [489, 282] width 13 height 13
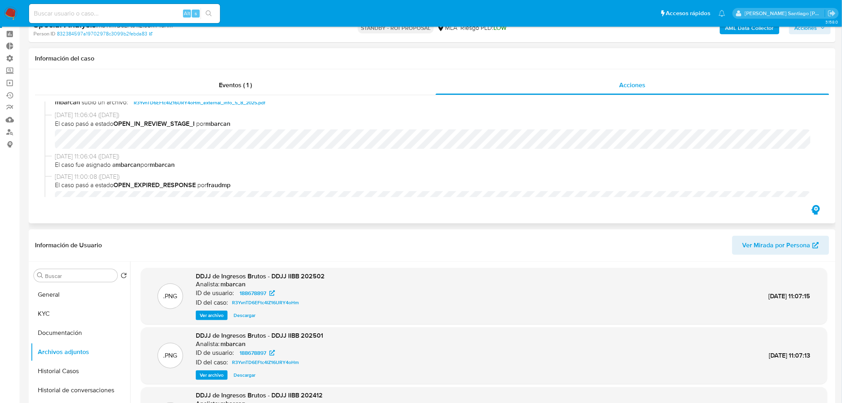
scroll to position [0, 0]
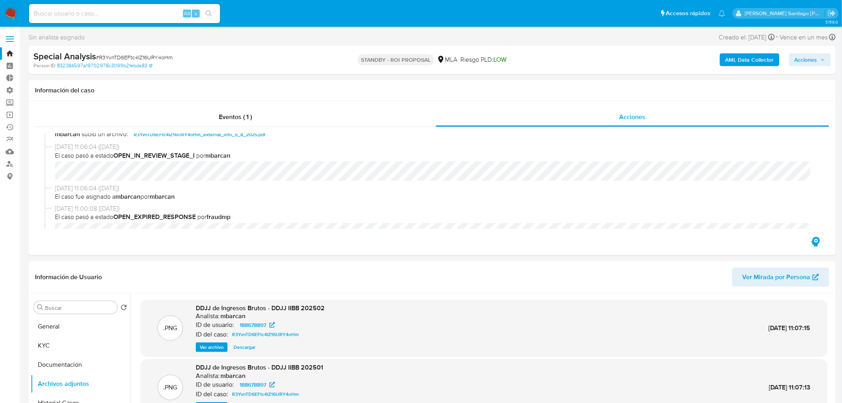
click at [118, 54] on span "# R3YvnTD6EFtc4IZ16URY4oHm" at bounding box center [134, 57] width 77 height 8
click at [118, 53] on span "# R3YvnTD6EFtc4IZ16URY4oHm" at bounding box center [134, 57] width 77 height 8
copy span "R3YvnTD6EFtc4IZ16URY4oHm"
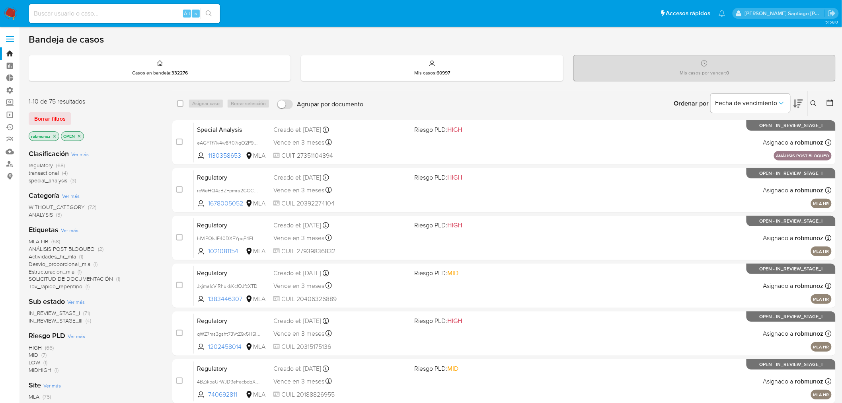
click at [815, 105] on icon at bounding box center [813, 103] width 6 height 6
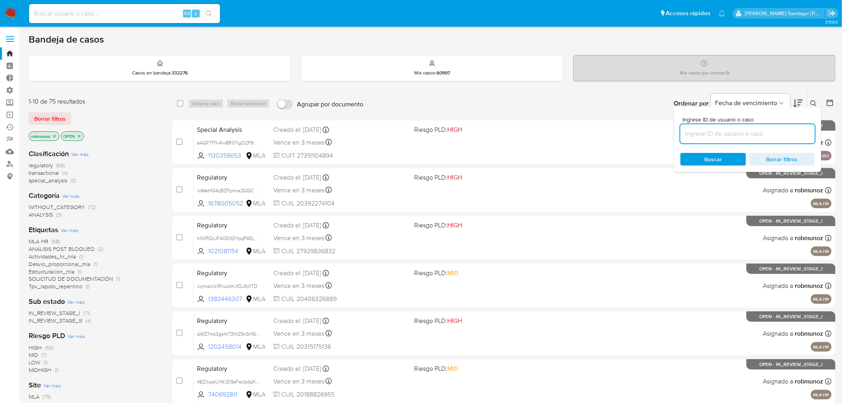
click at [762, 136] on input at bounding box center [747, 133] width 134 height 10
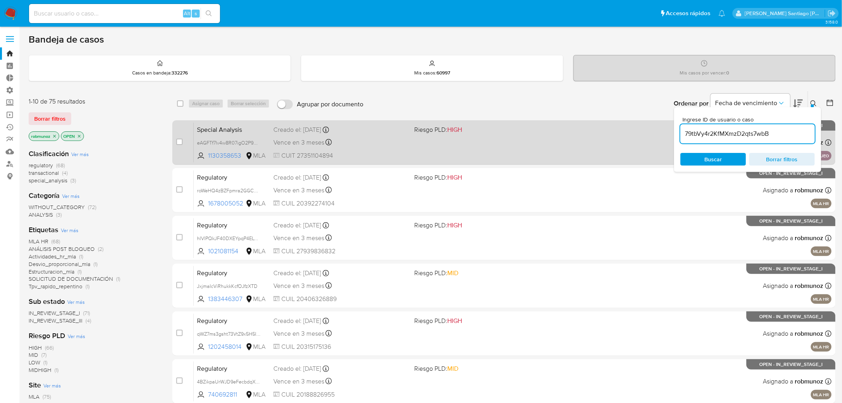
type input "79tbVy4r2KfMXmzD2qts7wbB"
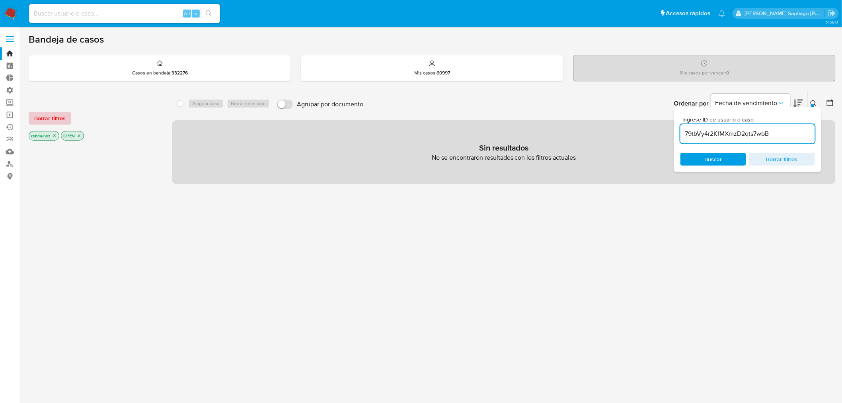
click at [55, 119] on span "Borrar filtros" at bounding box center [49, 118] width 31 height 11
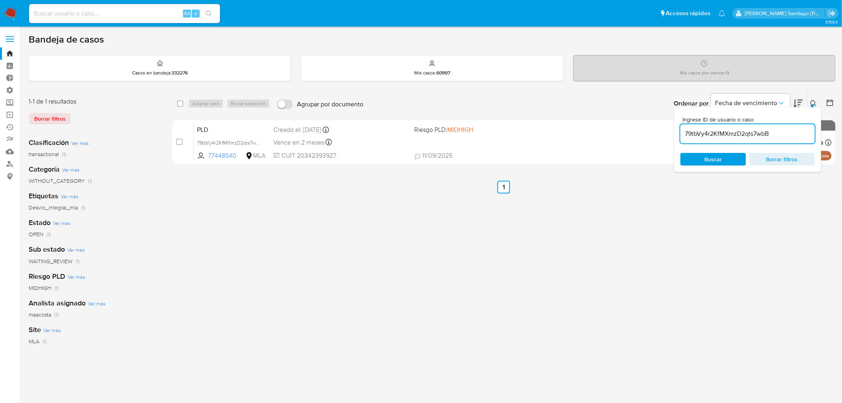
click at [814, 103] on icon at bounding box center [813, 103] width 6 height 6
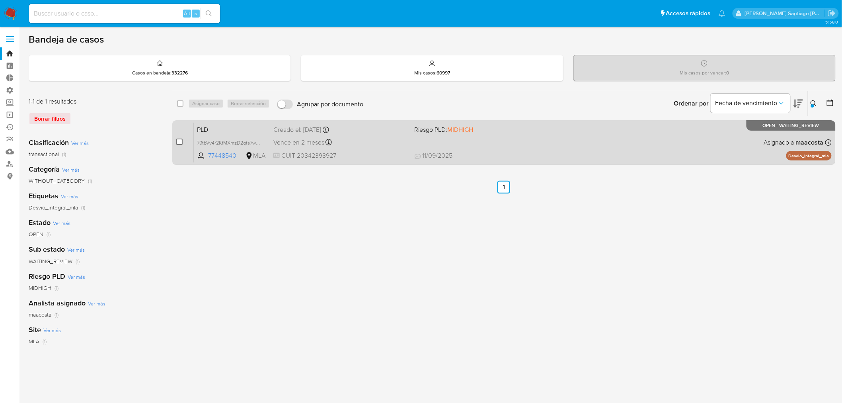
click at [181, 142] on input "checkbox" at bounding box center [179, 141] width 6 height 6
checkbox input "true"
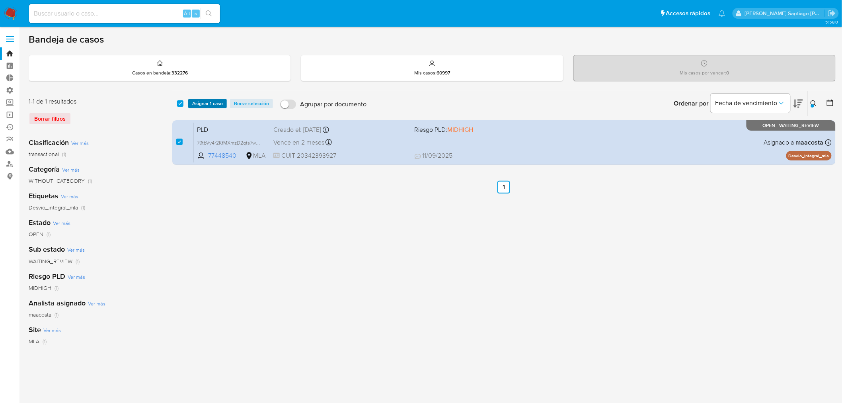
click at [200, 101] on span "Asignar 1 caso" at bounding box center [207, 103] width 31 height 8
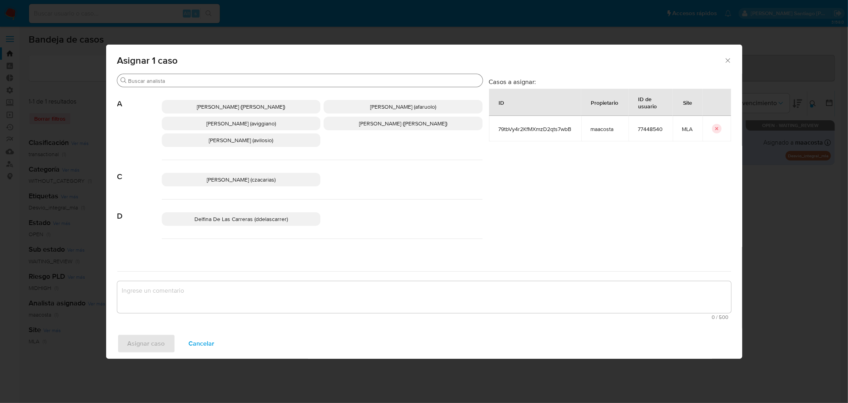
click at [213, 78] on input "Buscar" at bounding box center [303, 80] width 351 height 7
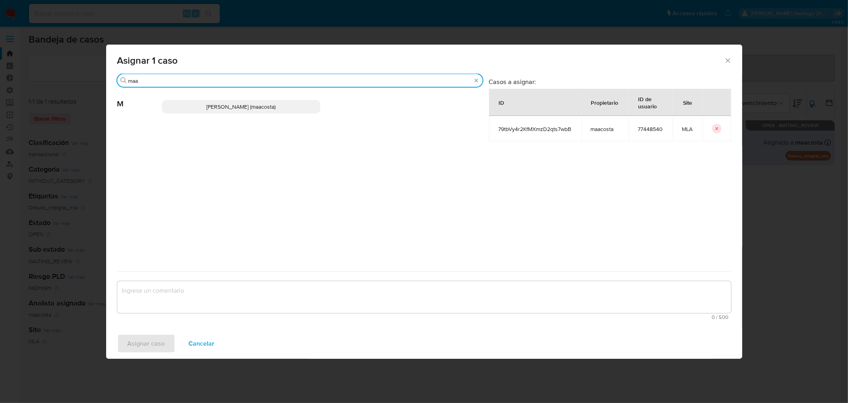
type input "maa"
click at [233, 109] on span "[PERSON_NAME] (maacosta)" at bounding box center [240, 107] width 69 height 8
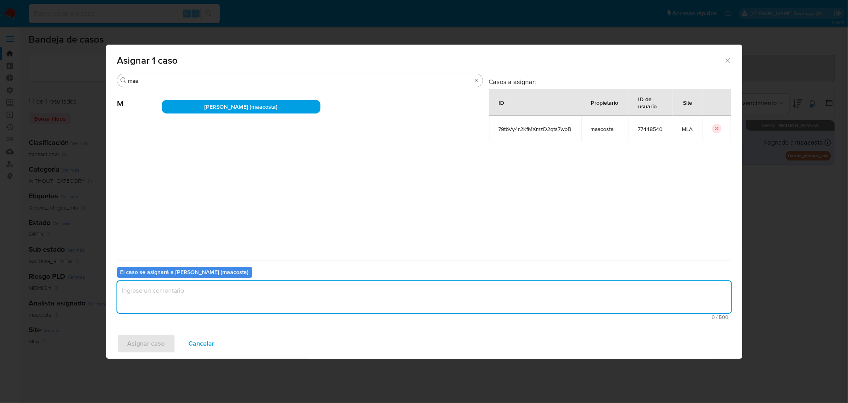
click at [264, 304] on textarea "assign-modal" at bounding box center [424, 297] width 614 height 32
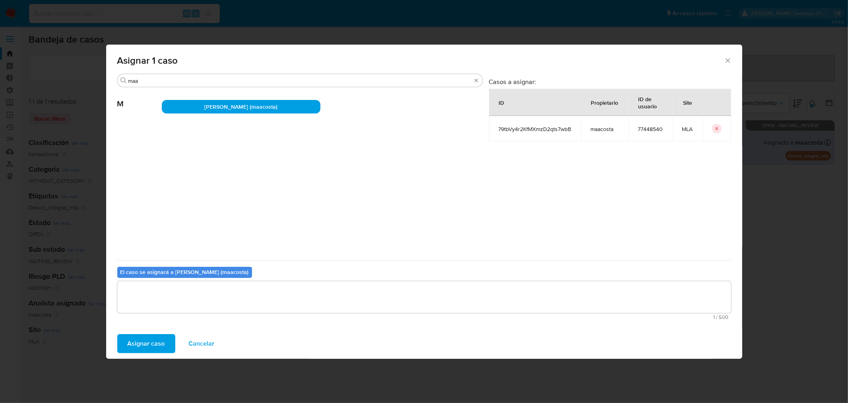
click at [145, 344] on span "Asignar caso" at bounding box center [146, 344] width 37 height 18
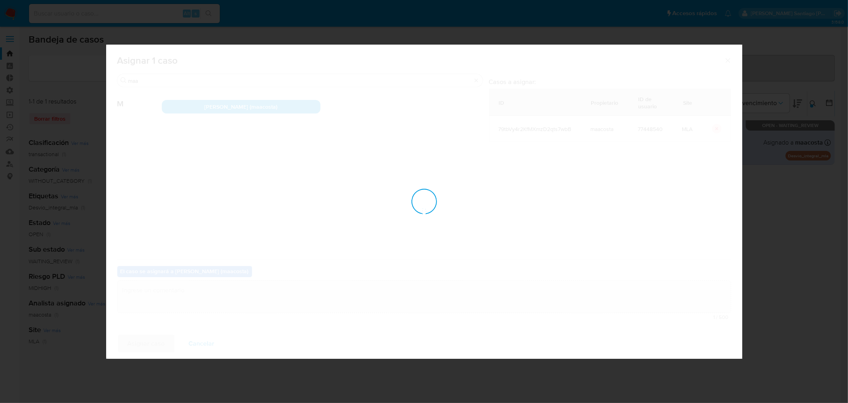
checkbox input "false"
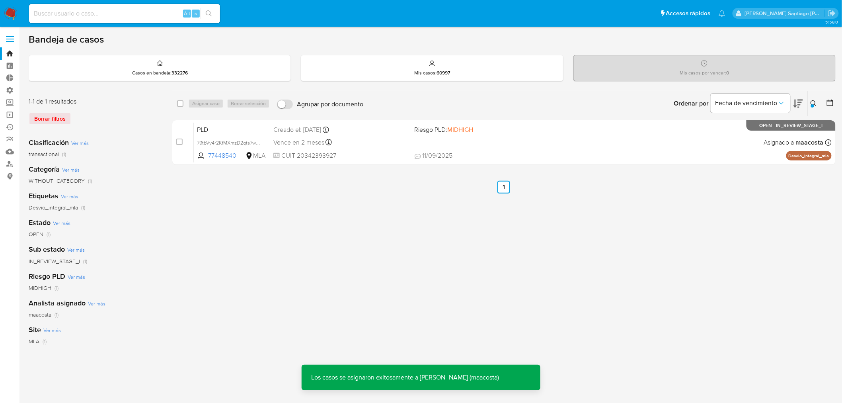
drag, startPoint x: 813, startPoint y: 101, endPoint x: 805, endPoint y: 132, distance: 32.2
click at [814, 102] on icon at bounding box center [813, 103] width 6 height 6
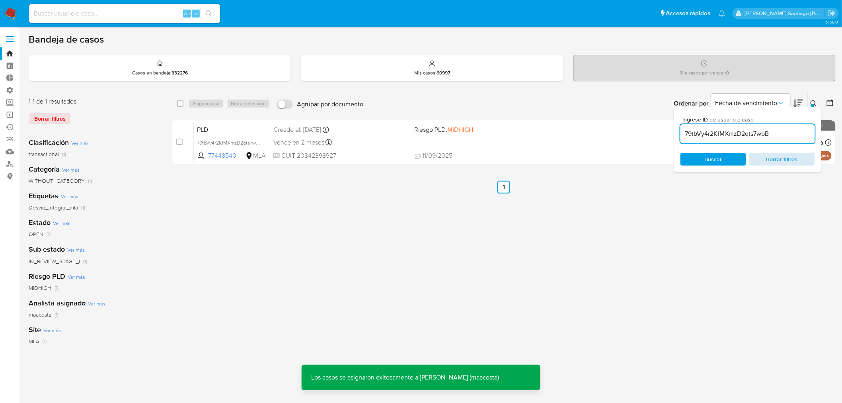
click at [792, 154] on span "Borrar filtros" at bounding box center [782, 159] width 54 height 11
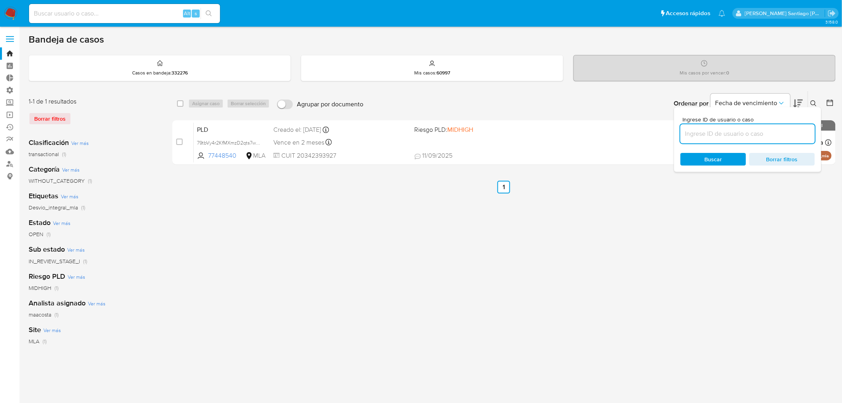
click at [755, 134] on input at bounding box center [747, 133] width 134 height 10
type input "Gj1argfauCCk5CmrcCpYs2bR"
drag, startPoint x: 811, startPoint y: 99, endPoint x: 807, endPoint y: 104, distance: 6.2
click at [811, 100] on button at bounding box center [814, 104] width 13 height 10
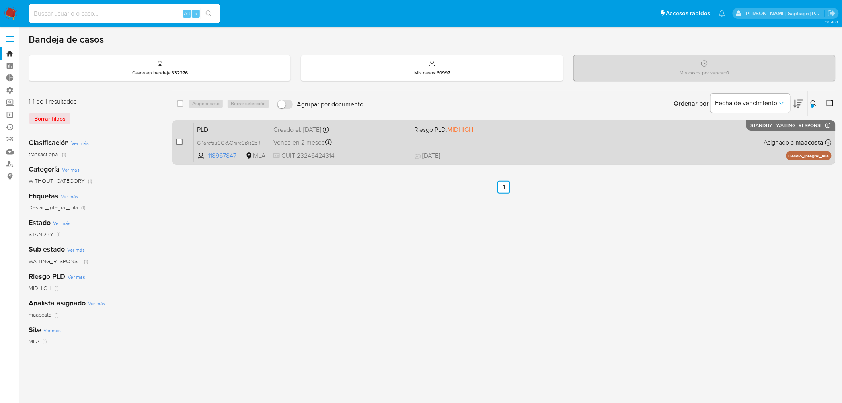
drag, startPoint x: 178, startPoint y: 144, endPoint x: 181, endPoint y: 140, distance: 5.1
click at [178, 144] on div "case-item-checkbox" at bounding box center [179, 142] width 6 height 8
drag, startPoint x: 180, startPoint y: 142, endPoint x: 190, endPoint y: 125, distance: 19.4
click at [181, 142] on input "checkbox" at bounding box center [179, 141] width 6 height 6
checkbox input "true"
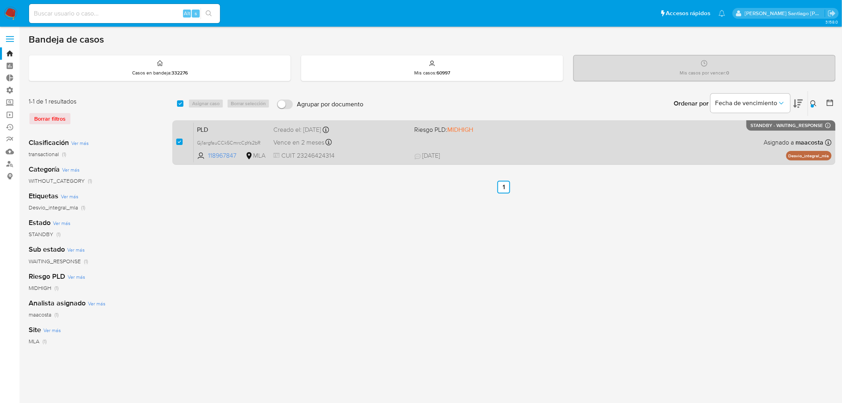
checkbox input "true"
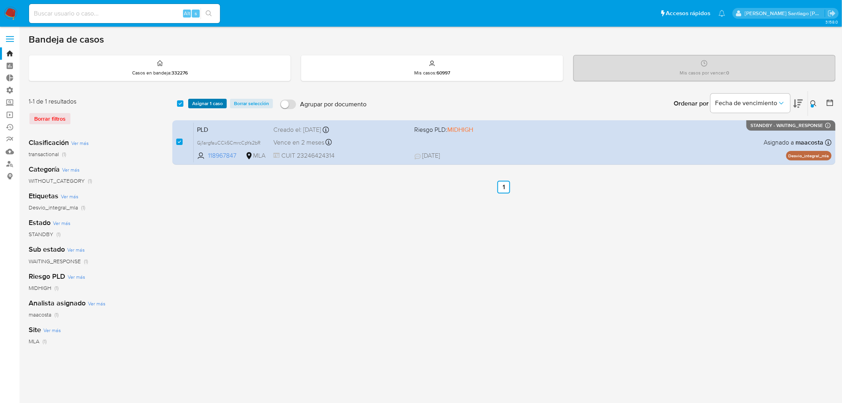
click at [198, 107] on span "Asignar 1 caso" at bounding box center [207, 103] width 31 height 8
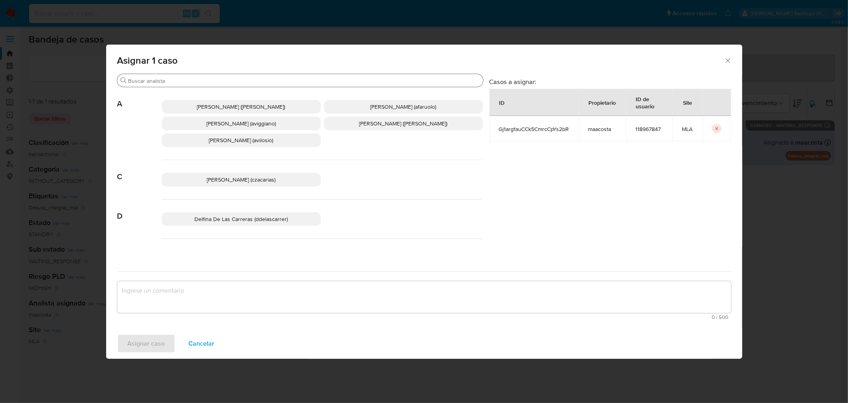
click at [197, 78] on input "Buscar" at bounding box center [304, 80] width 352 height 7
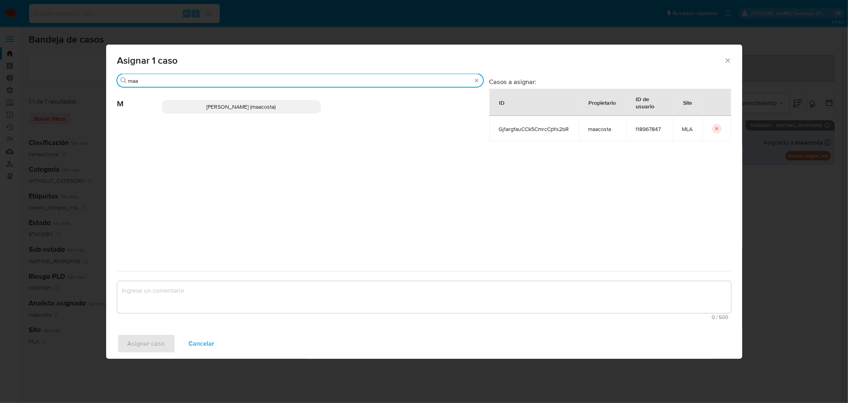
type input "maa"
click at [208, 107] on span "[PERSON_NAME] (maacosta)" at bounding box center [241, 107] width 69 height 8
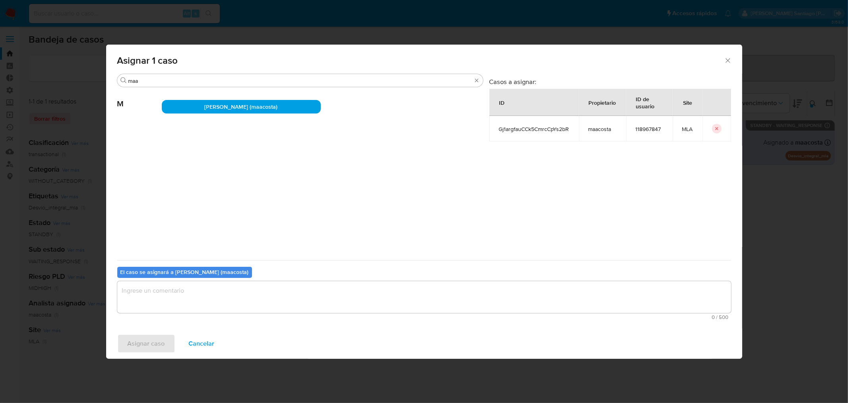
click at [214, 289] on textarea "assign-modal" at bounding box center [424, 297] width 614 height 32
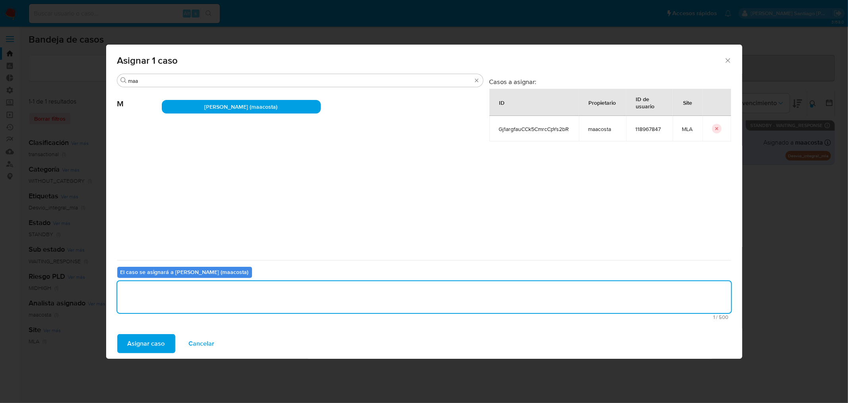
click at [162, 342] on span "Asignar caso" at bounding box center [146, 344] width 37 height 18
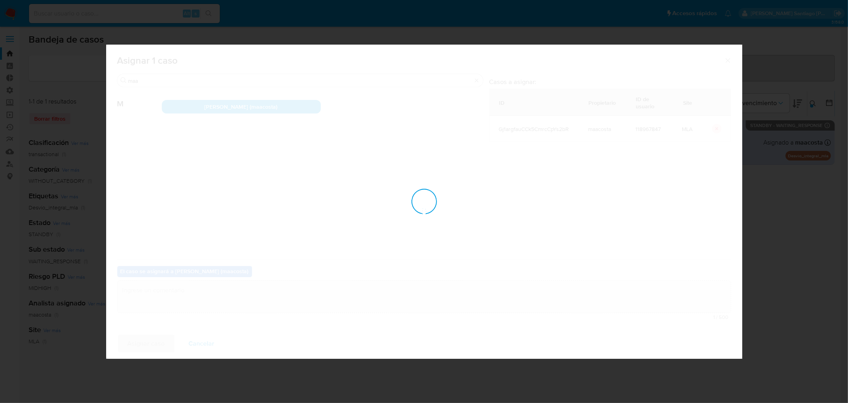
checkbox input "false"
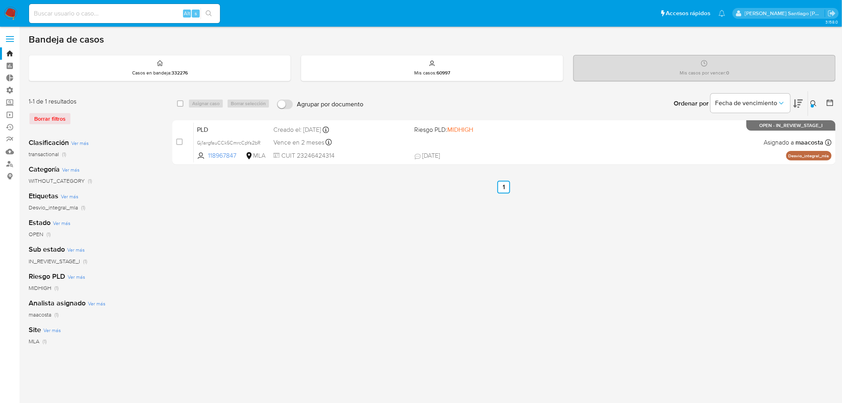
click at [814, 101] on icon at bounding box center [813, 103] width 6 height 6
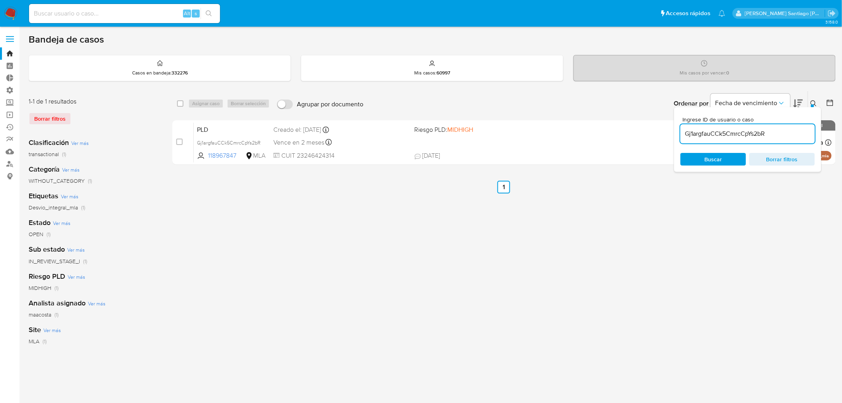
click at [741, 134] on input "Gj1argfauCCk5CmrcCpYs2bR" at bounding box center [747, 133] width 134 height 10
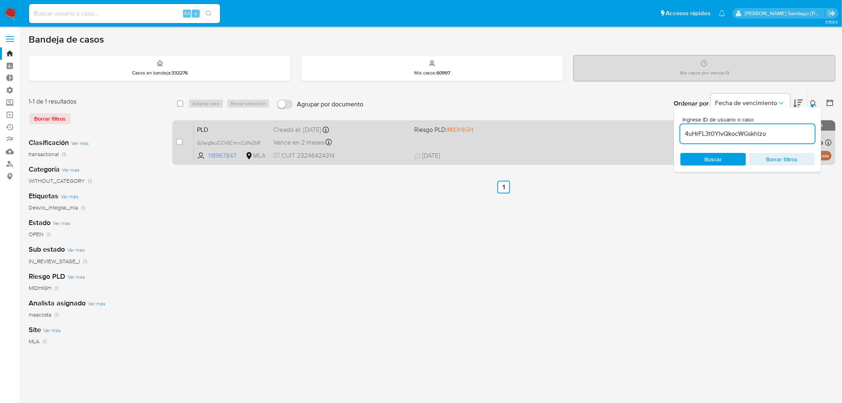
type input "4uHrFL3t0YlvQkocWGskhlzo"
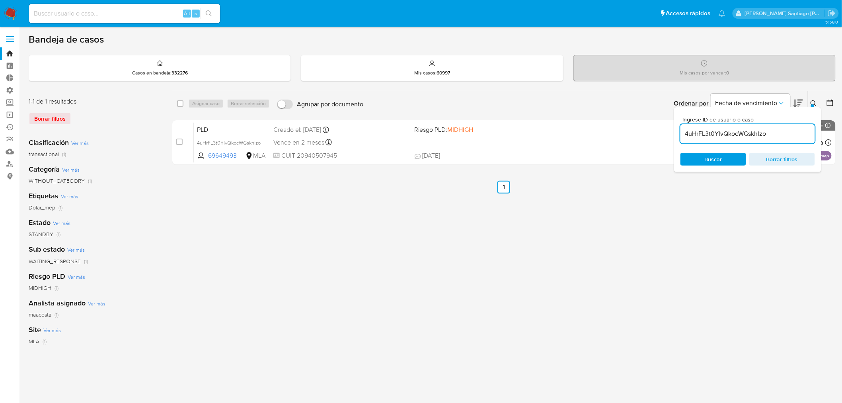
click at [817, 101] on button at bounding box center [814, 104] width 13 height 10
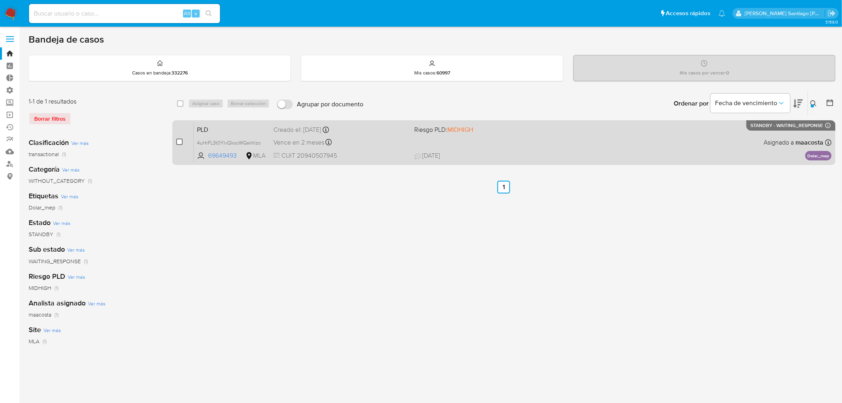
click at [177, 144] on input "checkbox" at bounding box center [179, 141] width 6 height 6
checkbox input "true"
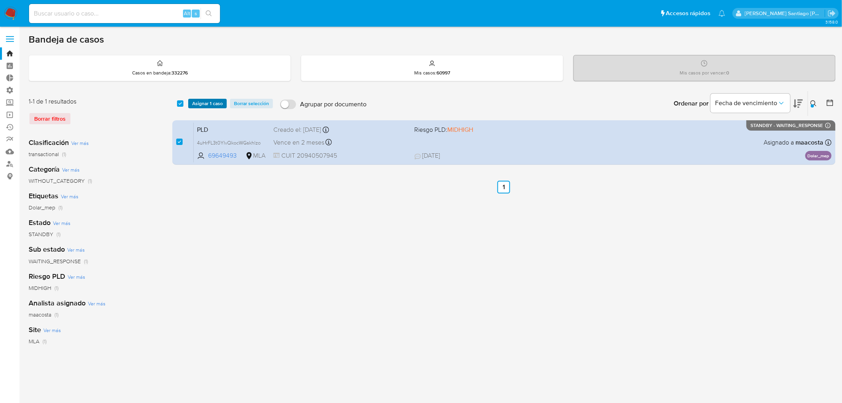
click at [205, 101] on span "Asignar 1 caso" at bounding box center [207, 103] width 31 height 8
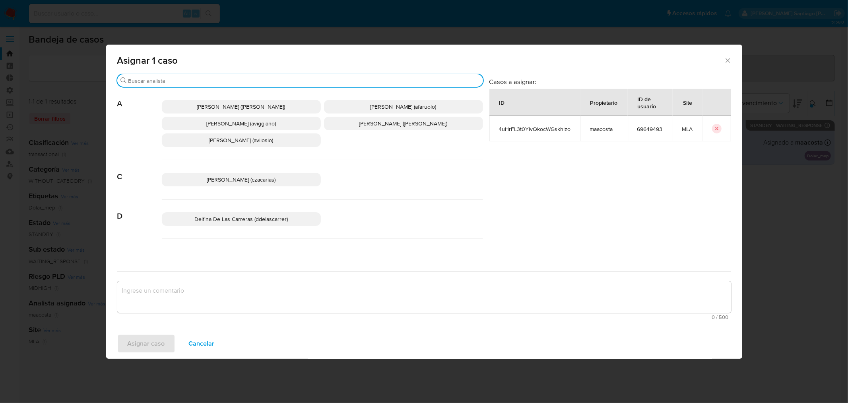
click at [189, 78] on input "Buscar" at bounding box center [304, 80] width 352 height 7
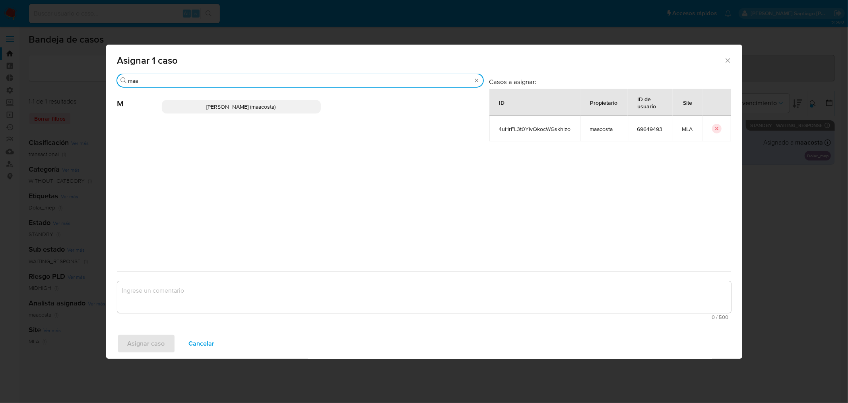
type input "maa"
click at [193, 106] on p "[PERSON_NAME] (maacosta)" at bounding box center [241, 107] width 159 height 14
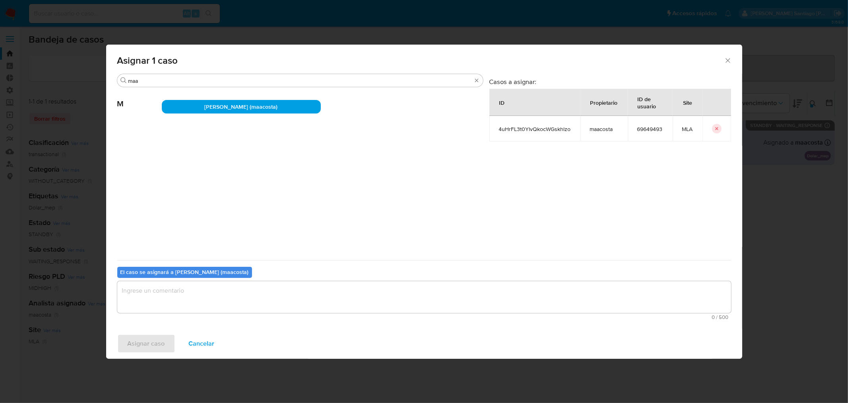
click at [219, 292] on textarea "assign-modal" at bounding box center [424, 297] width 614 height 32
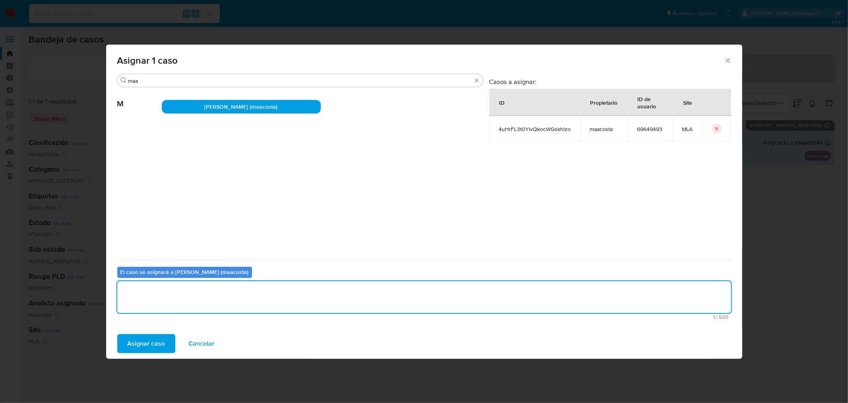
click at [153, 341] on span "Asignar caso" at bounding box center [146, 344] width 37 height 18
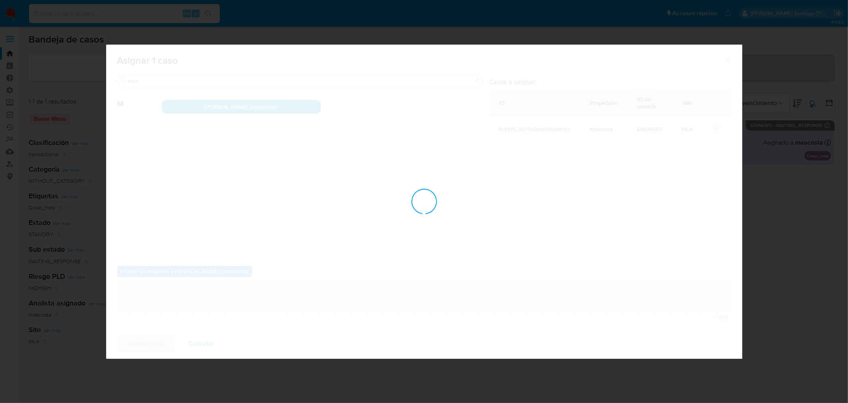
checkbox input "false"
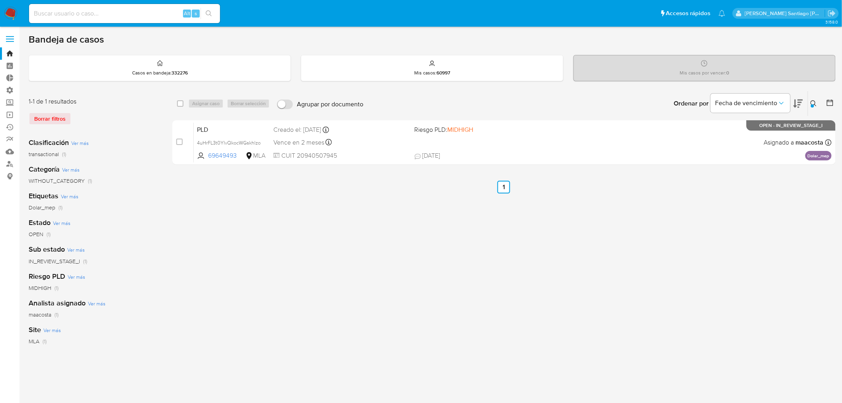
click at [17, 10] on img at bounding box center [11, 14] width 14 height 14
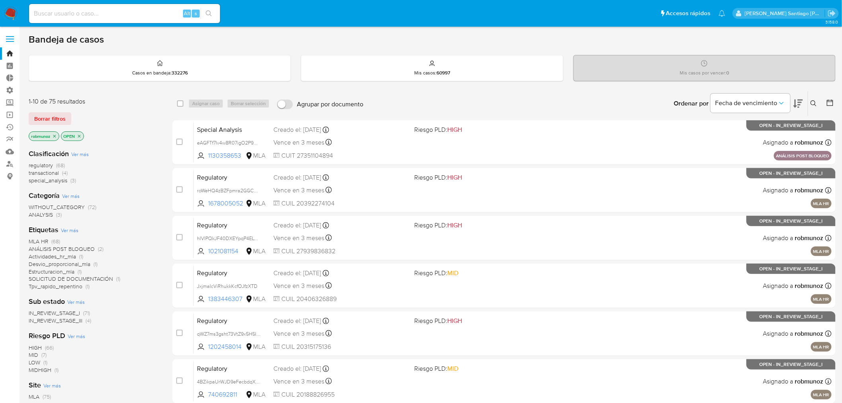
click at [105, 13] on input at bounding box center [124, 13] width 191 height 10
paste input "4uHrFL3t0YlvQkocWGskhlzo"
type input "4uHrFL3t0YlvQkocWGskhlzo"
click at [820, 107] on button at bounding box center [814, 104] width 13 height 10
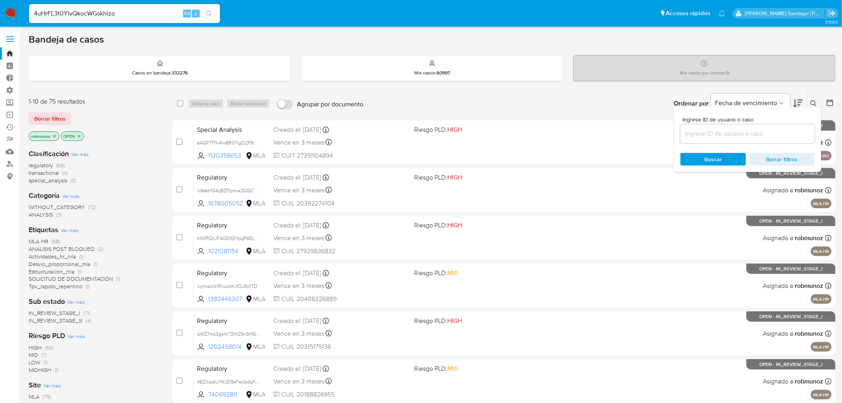
click at [789, 133] on input at bounding box center [747, 133] width 134 height 10
type input "R3YvnTD6EFtc4IZ16URY4oHm"
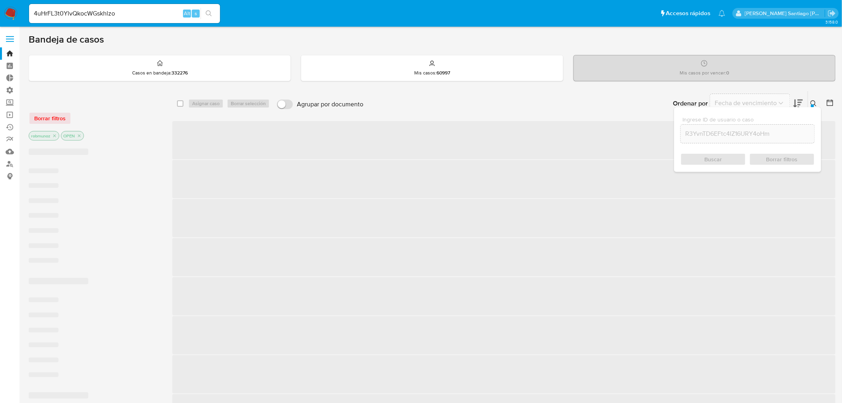
click at [41, 119] on div "Borrar filtros" at bounding box center [92, 118] width 127 height 13
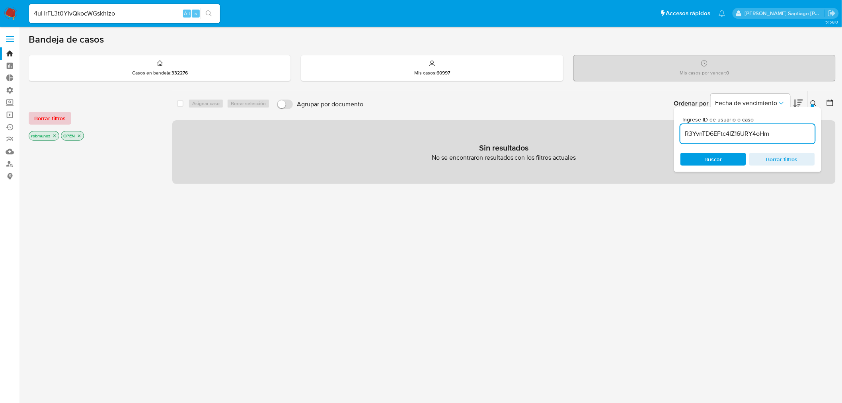
click at [44, 117] on span "Borrar filtros" at bounding box center [49, 118] width 31 height 11
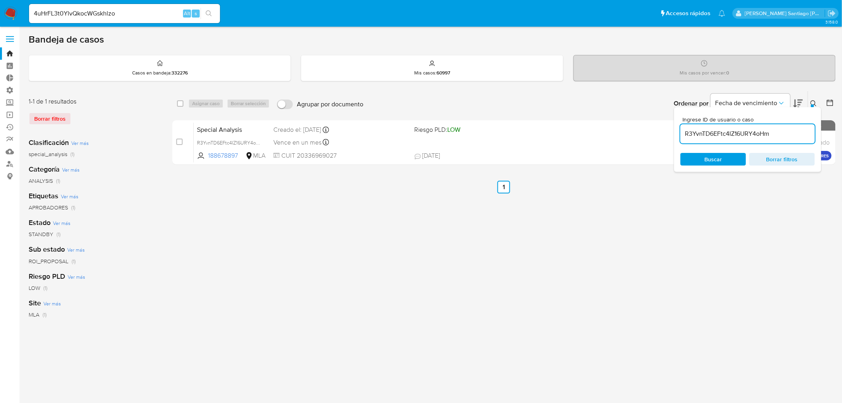
click at [812, 99] on button at bounding box center [814, 104] width 13 height 10
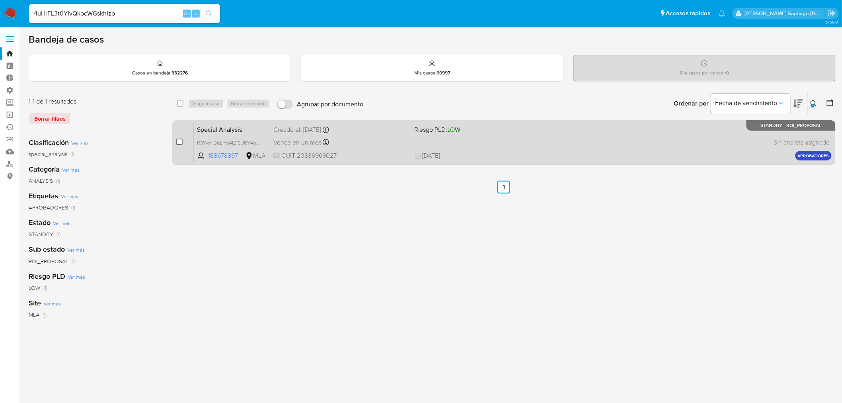
click at [181, 144] on input "checkbox" at bounding box center [179, 141] width 6 height 6
checkbox input "true"
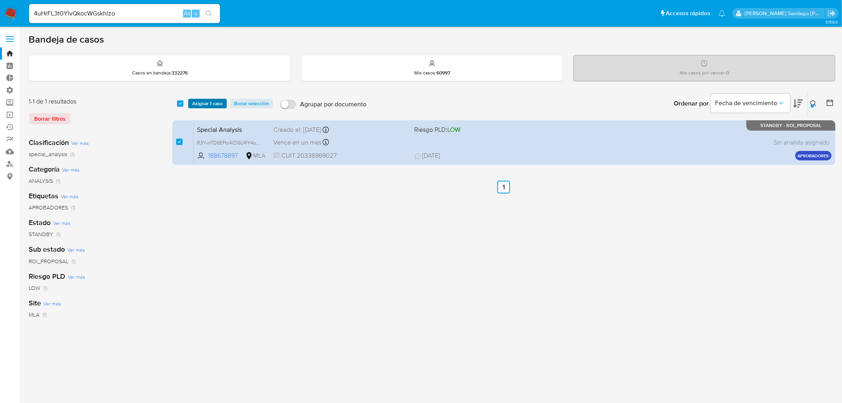
click at [202, 101] on span "Asignar 1 caso" at bounding box center [207, 103] width 31 height 8
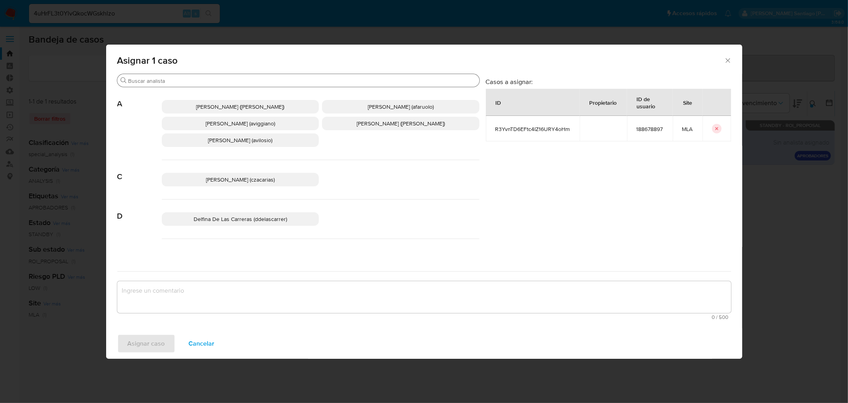
click at [212, 84] on div "Buscar" at bounding box center [298, 80] width 362 height 13
click at [212, 82] on input "Buscar" at bounding box center [302, 80] width 348 height 7
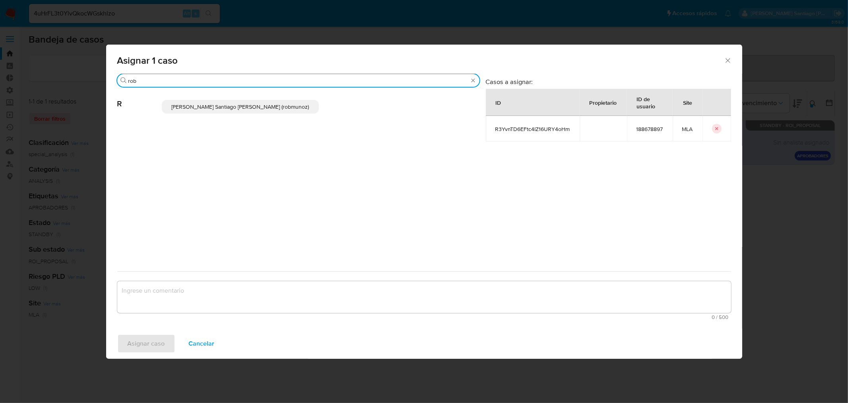
type input "rob"
click at [207, 117] on div "[PERSON_NAME] Santiago [PERSON_NAME] (robmunoz)" at bounding box center [321, 106] width 318 height 39
click at [216, 108] on span "[PERSON_NAME] Santiago [PERSON_NAME] (robmunoz)" at bounding box center [240, 107] width 138 height 8
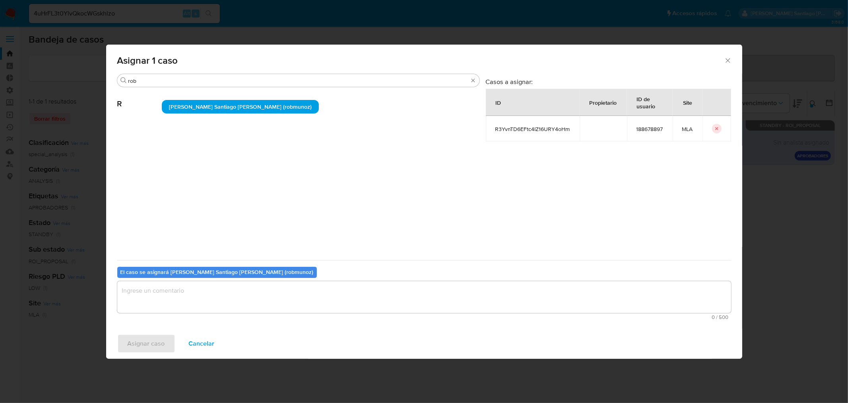
click at [224, 309] on textarea "assign-modal" at bounding box center [424, 297] width 614 height 32
click at [146, 346] on span "Asignar caso" at bounding box center [146, 344] width 37 height 18
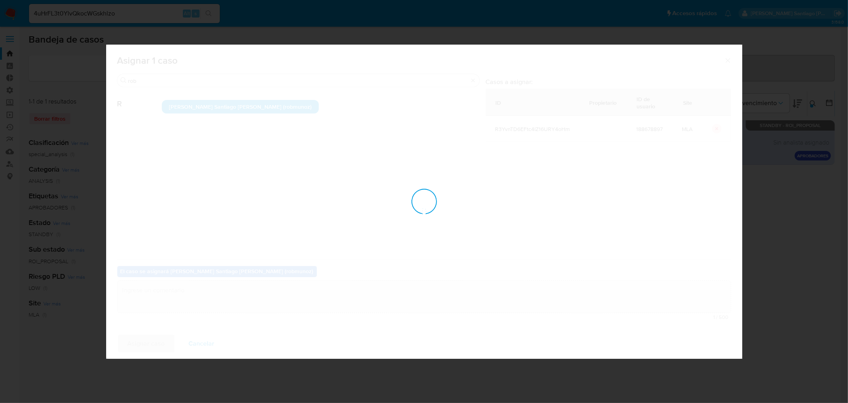
checkbox input "false"
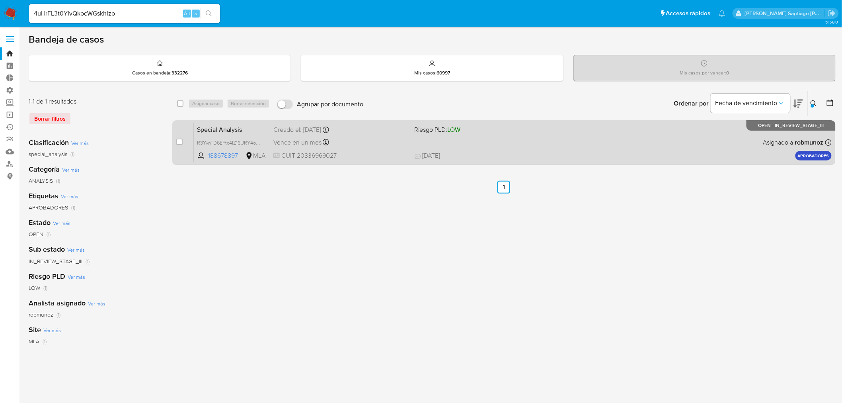
click at [628, 142] on div "Special Analysis R3YvnTD6EFtc4IZ16URY4oHm 188678897 MLA Riesgo PLD: LOW Creado …" at bounding box center [513, 142] width 638 height 40
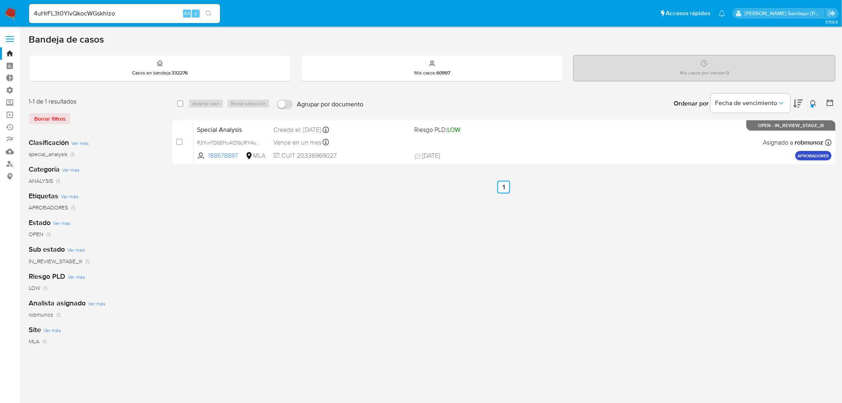
click at [55, 117] on div "Borrar filtros" at bounding box center [92, 118] width 127 height 13
click at [11, 12] on img at bounding box center [11, 14] width 14 height 14
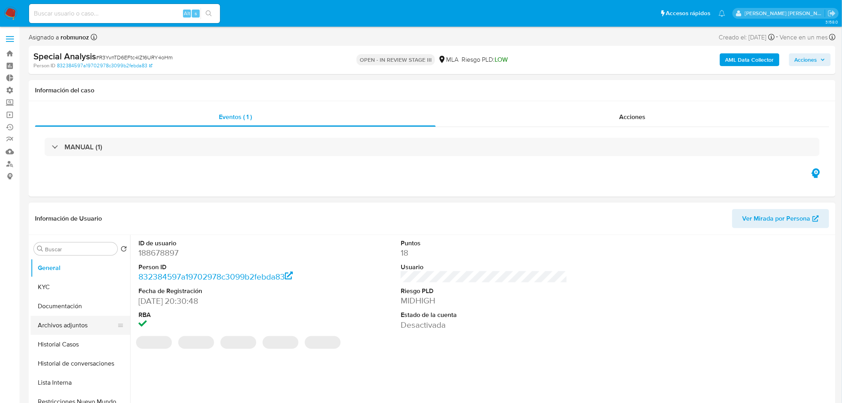
click at [68, 320] on button "Archivos adjuntos" at bounding box center [77, 324] width 93 height 19
select select "10"
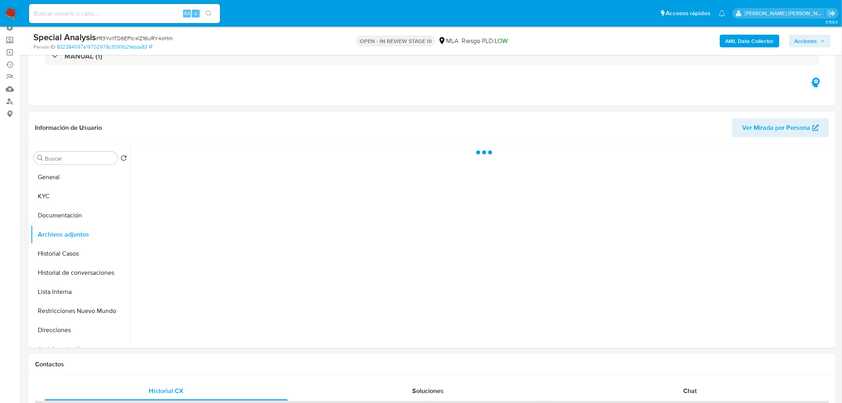
scroll to position [88, 0]
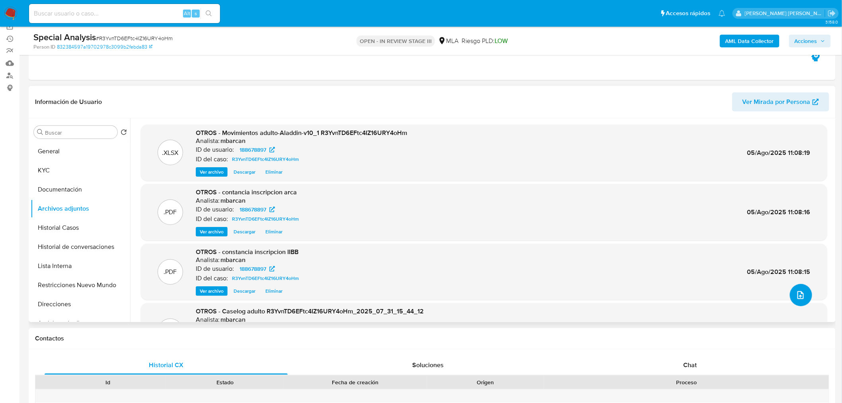
click at [800, 292] on icon "upload-file" at bounding box center [801, 295] width 10 height 10
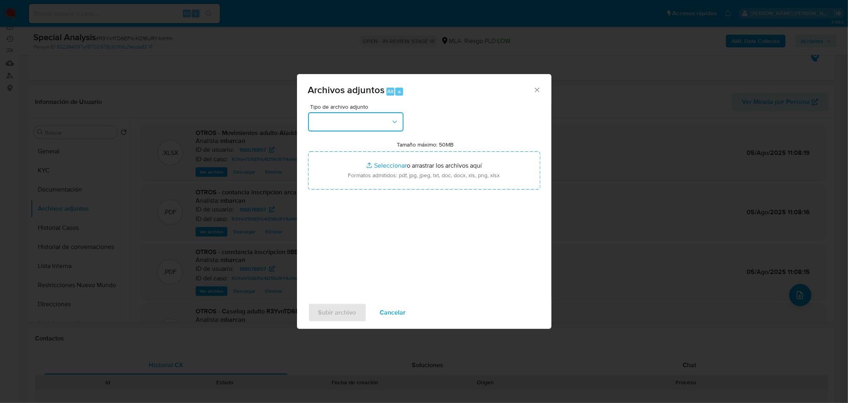
click at [372, 120] on button "button" at bounding box center [355, 121] width 95 height 19
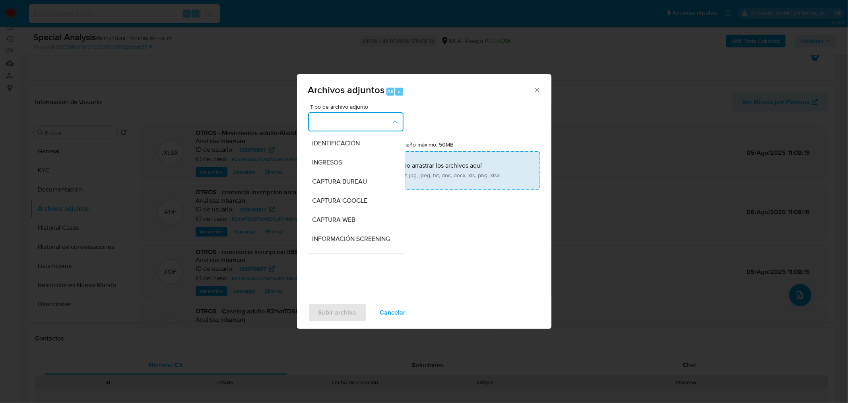
drag, startPoint x: 365, startPoint y: 139, endPoint x: 393, endPoint y: 152, distance: 30.5
click at [365, 140] on div "IDENTIFICACIÓN" at bounding box center [353, 142] width 81 height 19
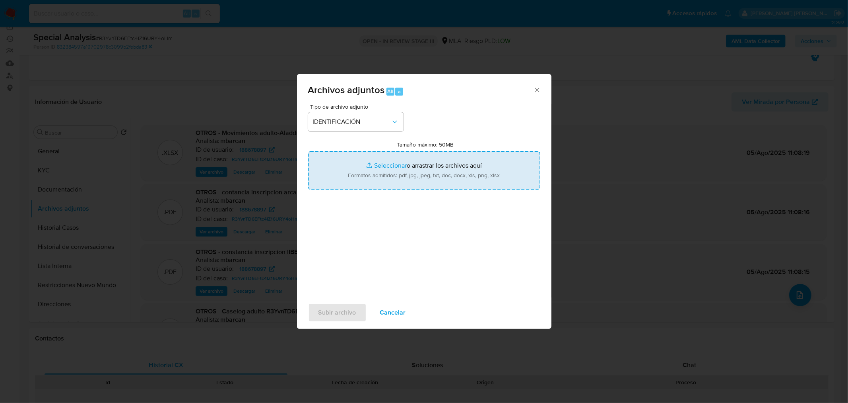
click at [410, 161] on input "Tamaño máximo: 50MB Seleccionar archivos" at bounding box center [424, 170] width 232 height 38
type input "C:\fakepath\Caselog adulto R3YvnTD6EFtc4IZ16URY4oHm_VII.docx"
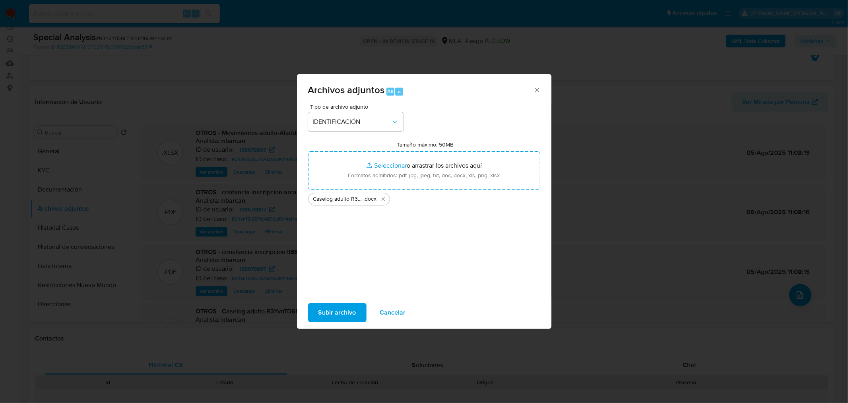
click at [332, 313] on span "Subir archivo" at bounding box center [338, 312] width 38 height 18
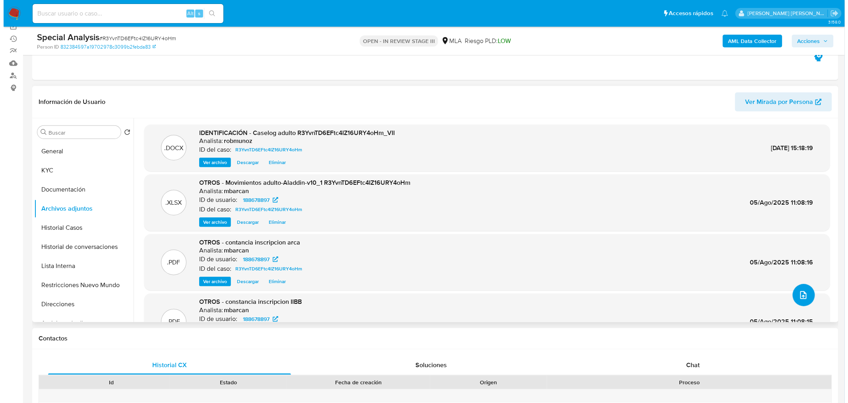
scroll to position [0, 0]
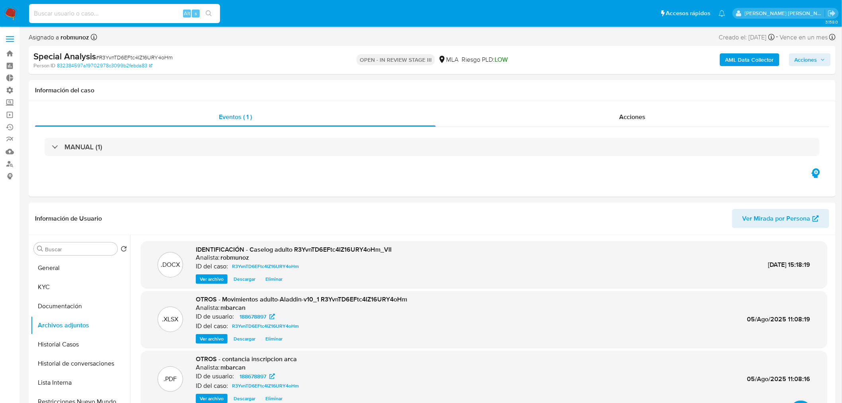
click at [113, 16] on input at bounding box center [124, 13] width 191 height 10
paste input "113664207"
type input "113664207"
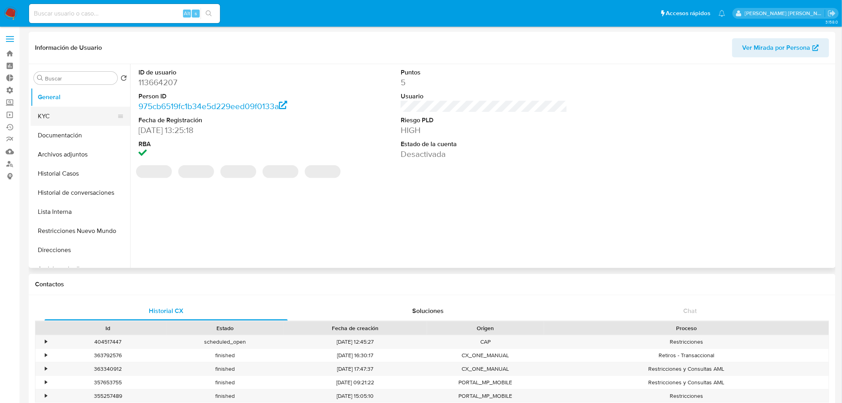
select select "10"
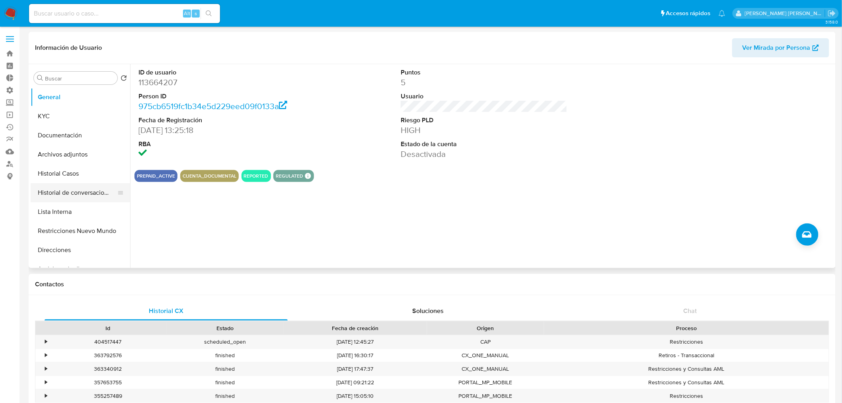
click at [82, 195] on button "Historial de conversaciones" at bounding box center [77, 192] width 93 height 19
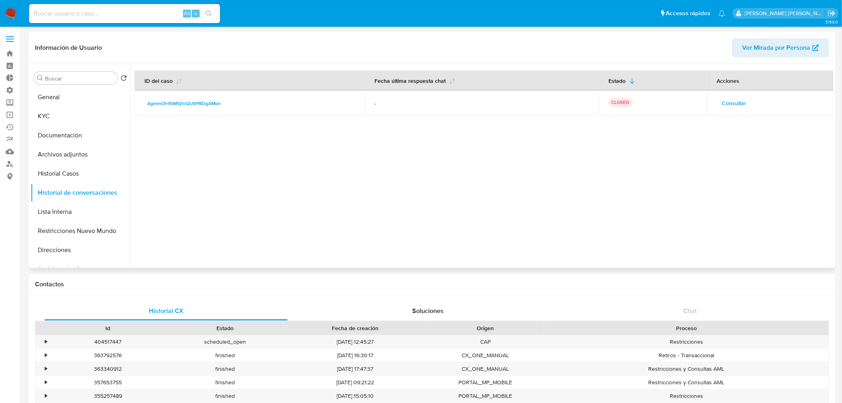
click at [728, 103] on span "Consultar" at bounding box center [734, 102] width 24 height 11
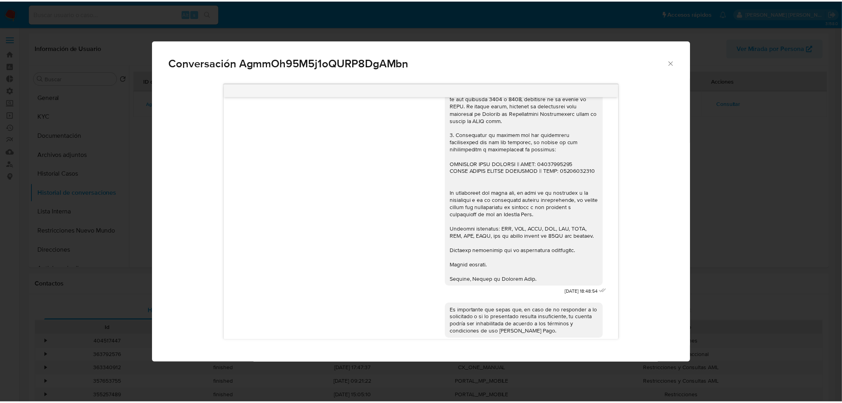
scroll to position [487, 0]
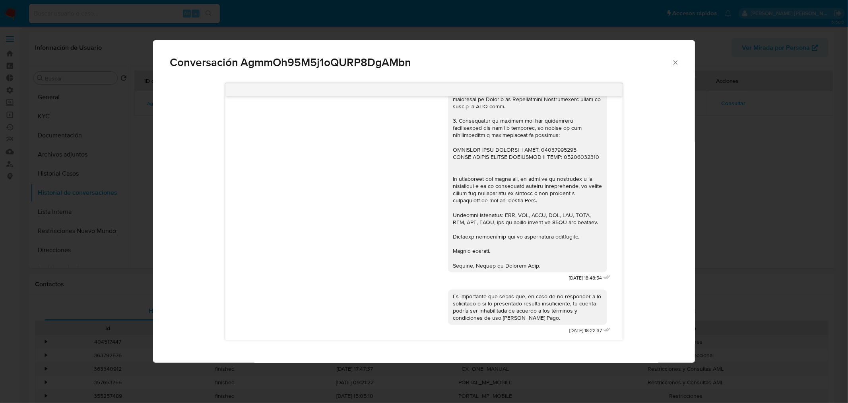
click at [753, 199] on div "Conversación AgmmOh95M5j1oQURP8DgAMbn 17/10/2024 18:50:17 Hola, soy Monotributi…" at bounding box center [424, 201] width 848 height 403
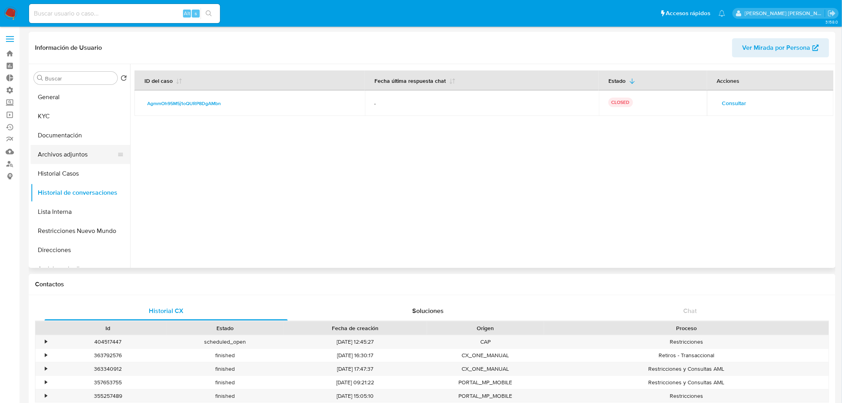
click at [68, 158] on button "Archivos adjuntos" at bounding box center [77, 154] width 93 height 19
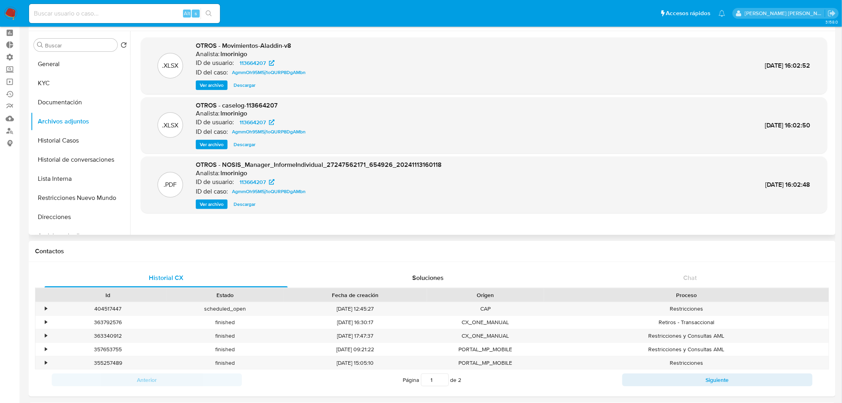
scroll to position [0, 0]
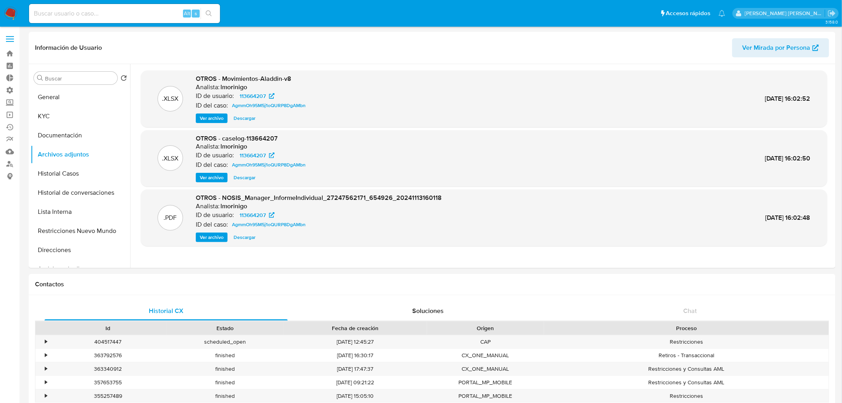
click at [5, 8] on img at bounding box center [11, 14] width 14 height 14
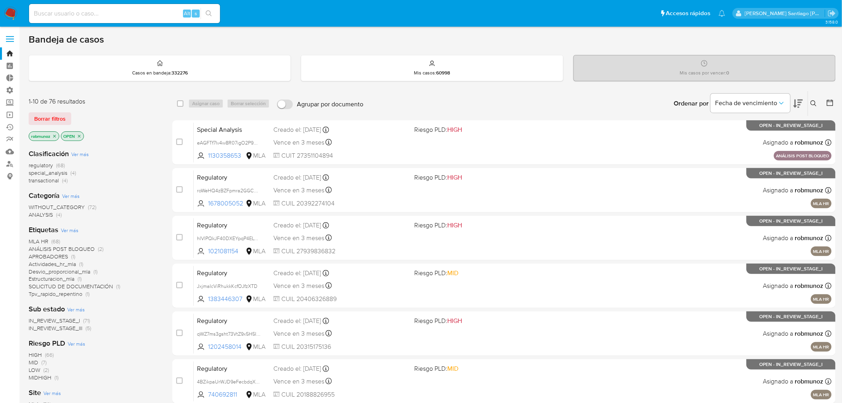
click at [49, 115] on span "Borrar filtros" at bounding box center [49, 118] width 31 height 11
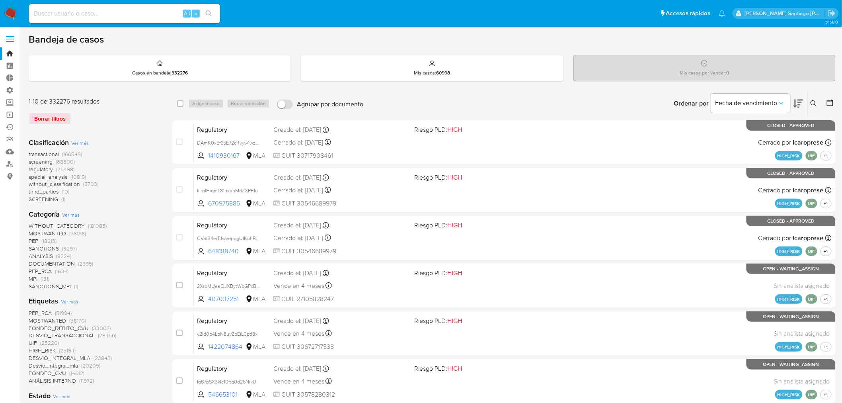
click at [76, 300] on span "Ver más" at bounding box center [70, 301] width 18 height 7
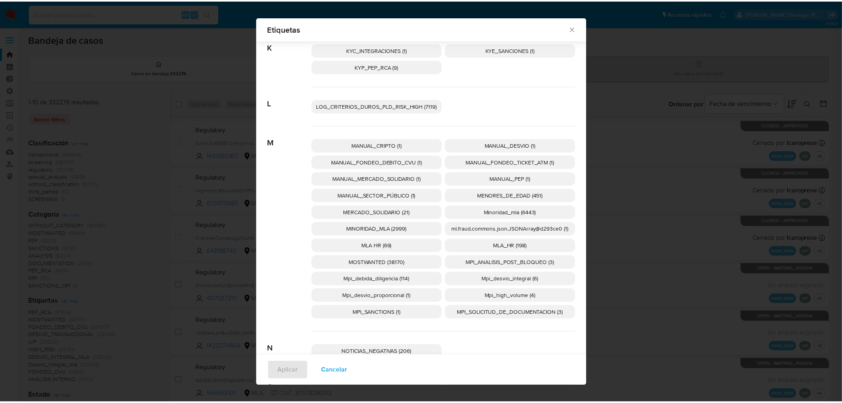
scroll to position [745, 0]
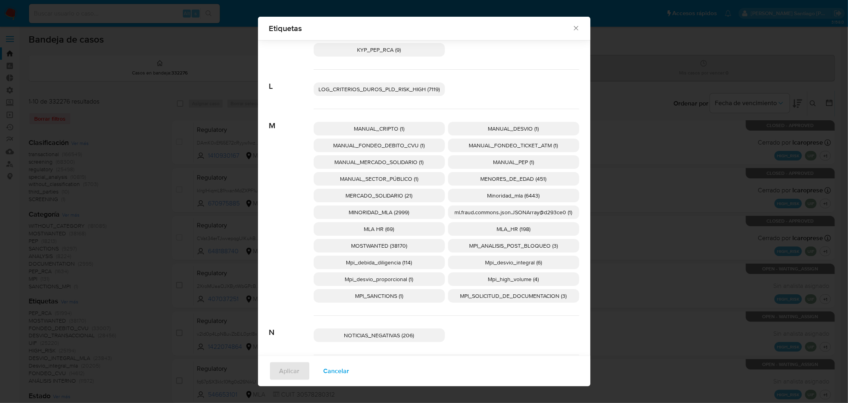
click at [416, 228] on p "MLA HR (69)" at bounding box center [379, 229] width 131 height 14
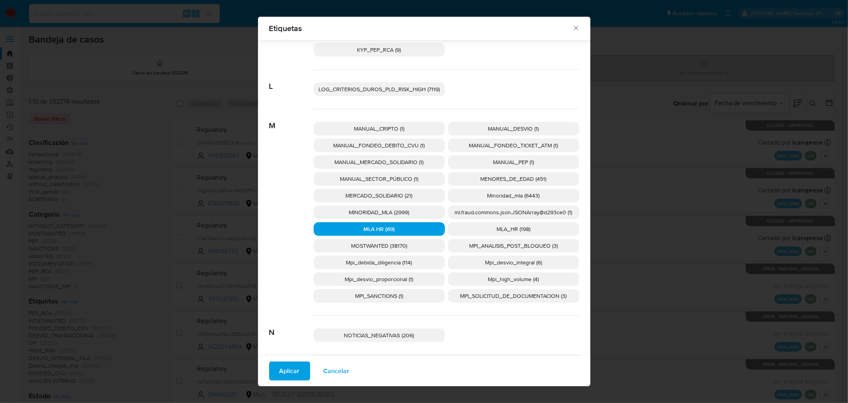
click at [295, 360] on div "Aplicar Cancelar" at bounding box center [424, 370] width 333 height 31
click at [513, 235] on div "MANUAL_CRIPTO (1) MANUAL_DESVIO (1) MANUAL_FONDEO_DEBITO_CVU (1) MANUAL_FONDEO_…" at bounding box center [447, 212] width 266 height 206
click at [515, 227] on span "MLA_HR (198)" at bounding box center [514, 229] width 34 height 8
click at [391, 231] on span "MLA HR (69)" at bounding box center [379, 229] width 31 height 8
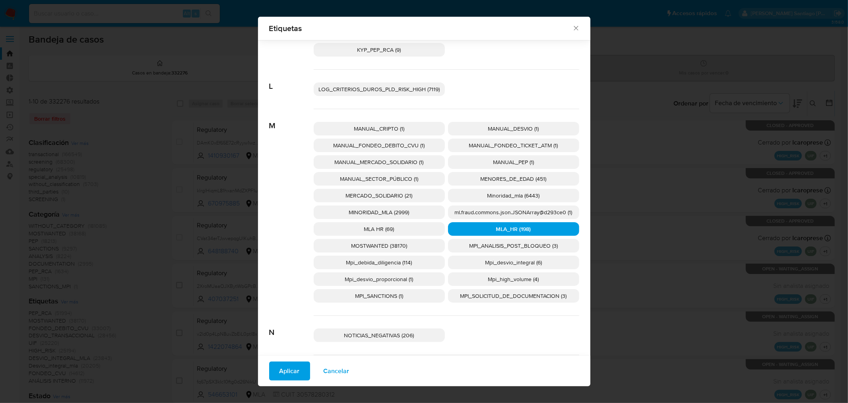
drag, startPoint x: 291, startPoint y: 371, endPoint x: 297, endPoint y: 374, distance: 7.1
click at [291, 372] on span "Aplicar" at bounding box center [290, 371] width 20 height 18
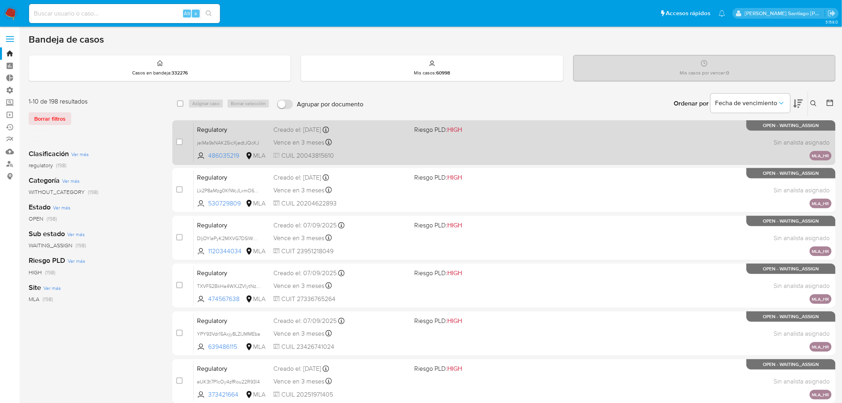
click at [696, 161] on div "Regulatory jeiMa9sNAK25icXjedtJQcKJ 486035219 MLA Riesgo PLD: HIGH Creado el: 0…" at bounding box center [513, 142] width 638 height 40
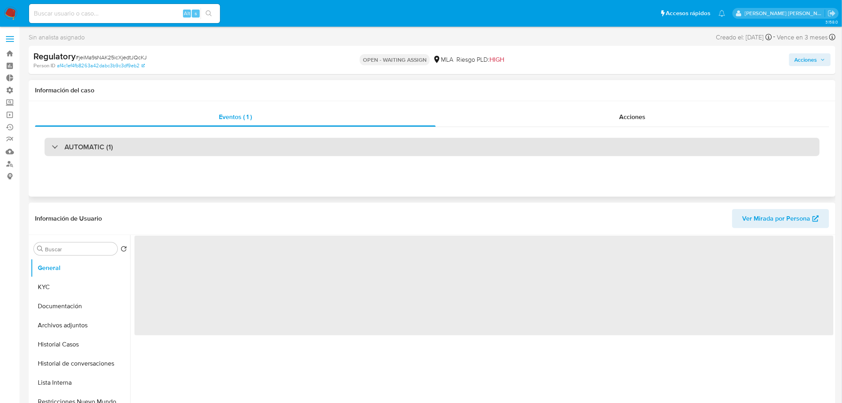
drag, startPoint x: 180, startPoint y: 154, endPoint x: 180, endPoint y: 149, distance: 4.8
click at [180, 150] on div "AUTOMATIC (1)" at bounding box center [432, 147] width 775 height 18
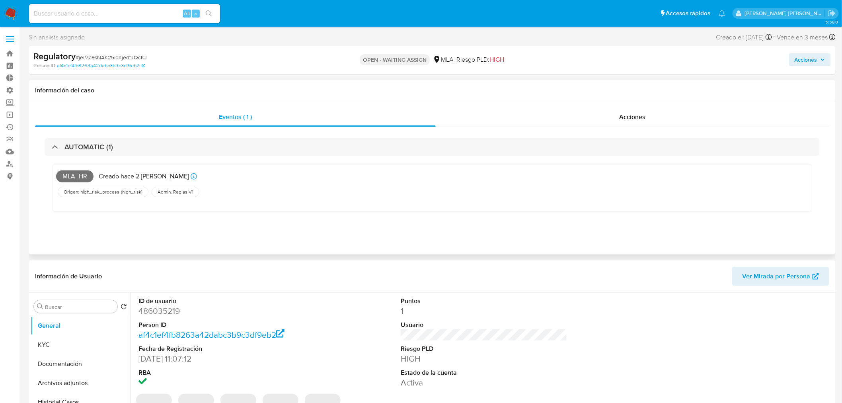
select select "10"
click at [599, 119] on div "Acciones" at bounding box center [633, 116] width 394 height 19
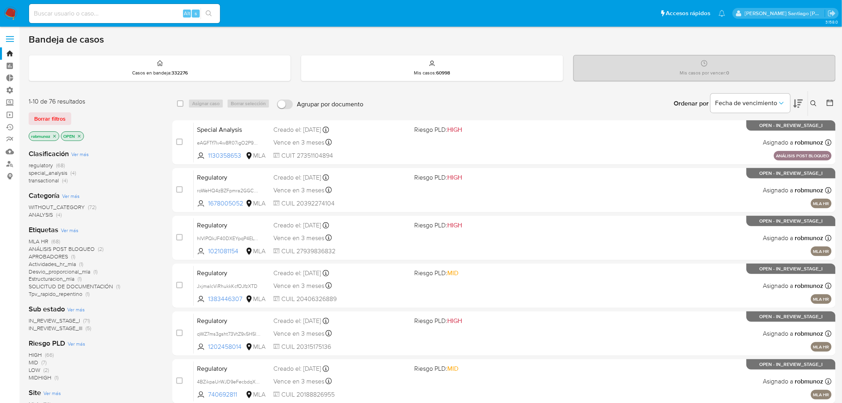
click at [139, 16] on input at bounding box center [124, 13] width 191 height 10
paste input "wkqpggXfRlViZCmuGA0dizIz"
type input "wkqpggXfRlViZCmuGA0dizIz"
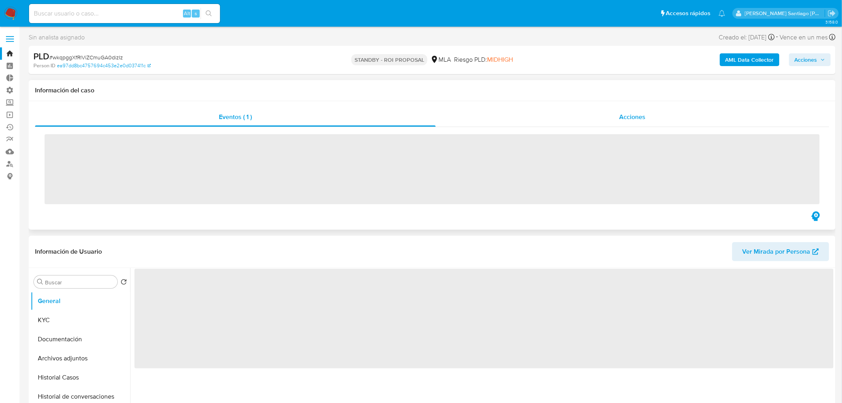
click at [651, 113] on div "Acciones" at bounding box center [633, 116] width 394 height 19
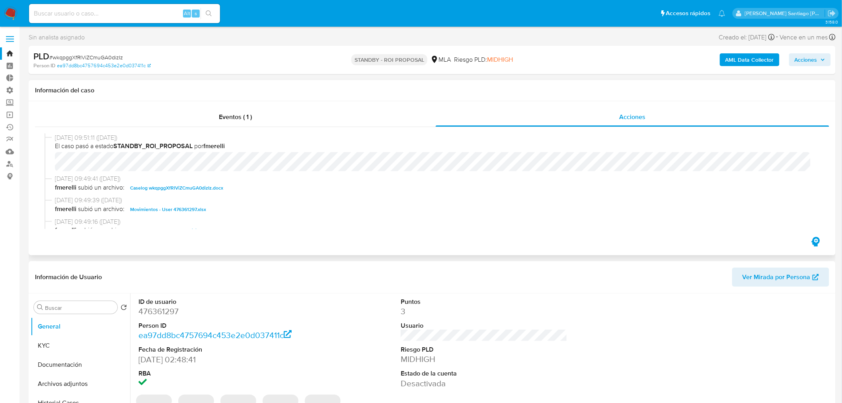
click at [142, 190] on span "Caselog wkqpggXfRlViZCmuGA0dizIz.docx" at bounding box center [176, 188] width 93 height 10
select select "10"
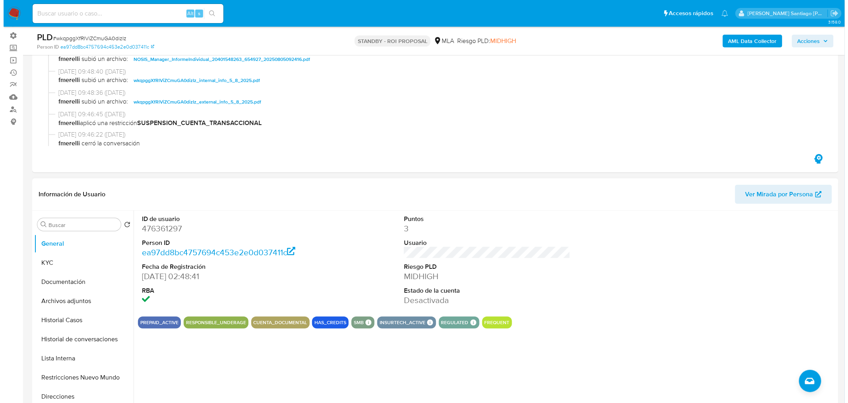
scroll to position [132, 0]
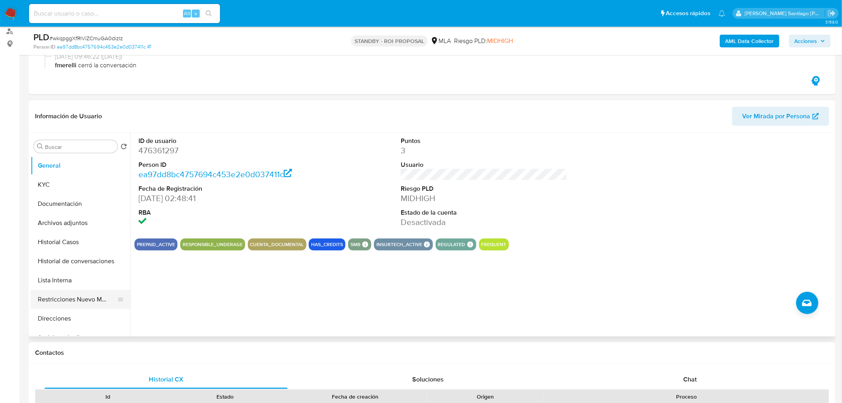
click at [64, 307] on button "Restricciones Nuevo Mundo" at bounding box center [77, 299] width 93 height 19
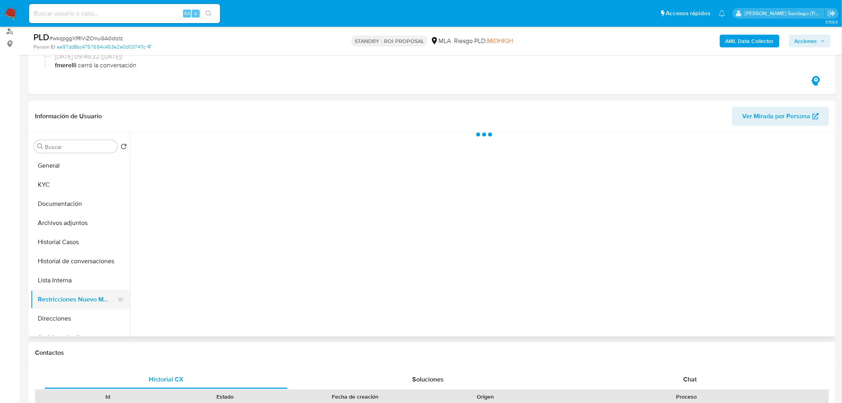
click at [70, 300] on button "Restricciones Nuevo Mundo" at bounding box center [77, 299] width 93 height 19
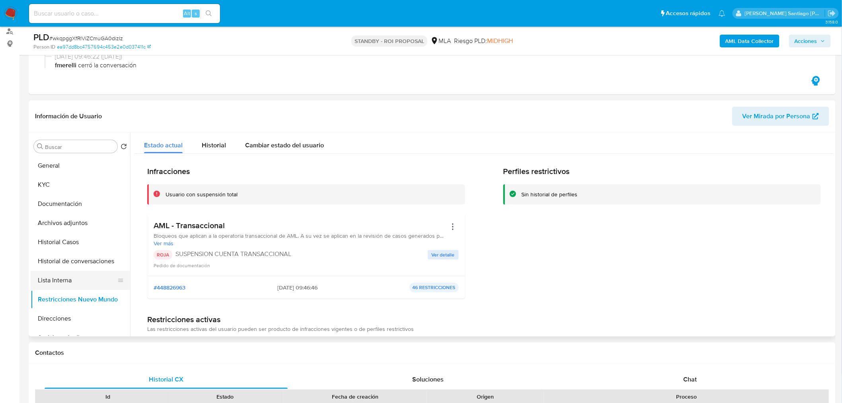
click at [85, 283] on button "Lista Interna" at bounding box center [77, 279] width 93 height 19
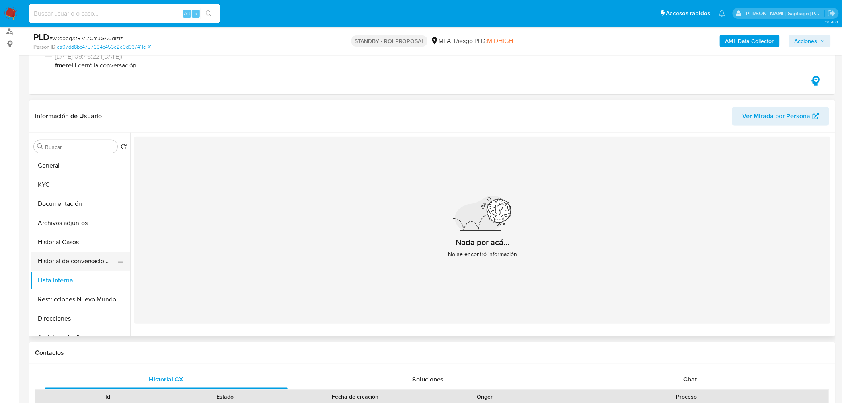
click at [88, 264] on button "Historial de conversaciones" at bounding box center [77, 260] width 93 height 19
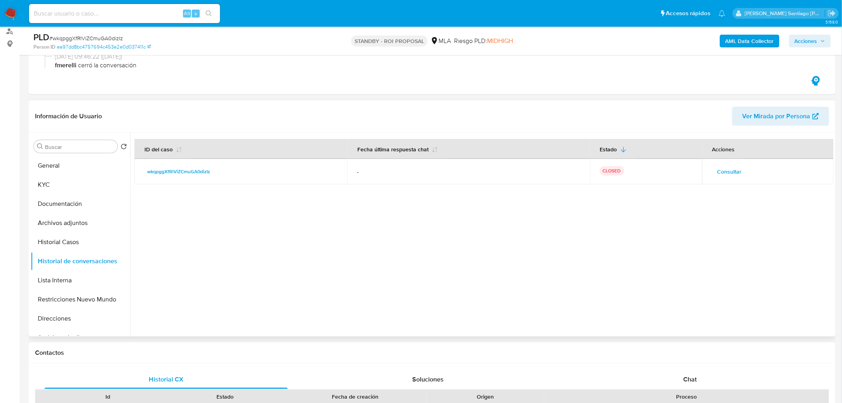
click at [725, 169] on span "Consultar" at bounding box center [729, 171] width 24 height 11
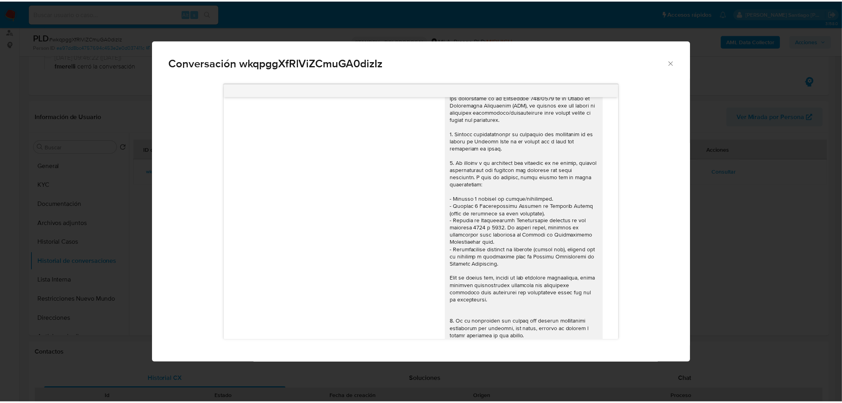
scroll to position [0, 0]
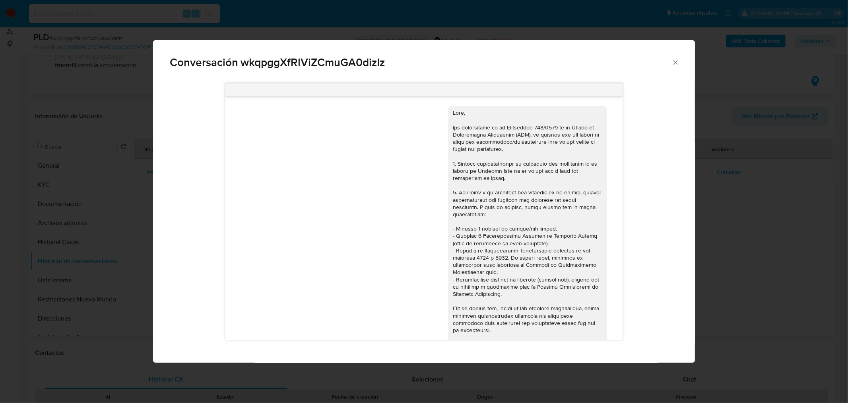
click at [839, 257] on div "Conversación wkqpggXfRlViZCmuGA0dizIz [DATE] 19:59:40 Hola, Esperamos que te en…" at bounding box center [424, 201] width 848 height 403
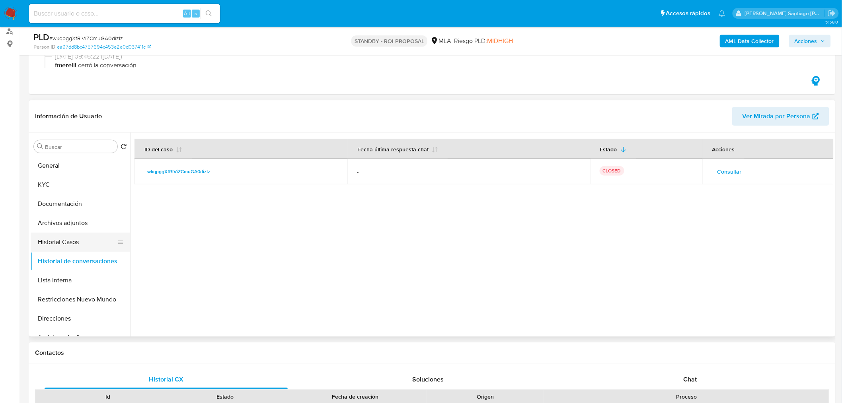
click at [57, 237] on button "Historial Casos" at bounding box center [77, 241] width 93 height 19
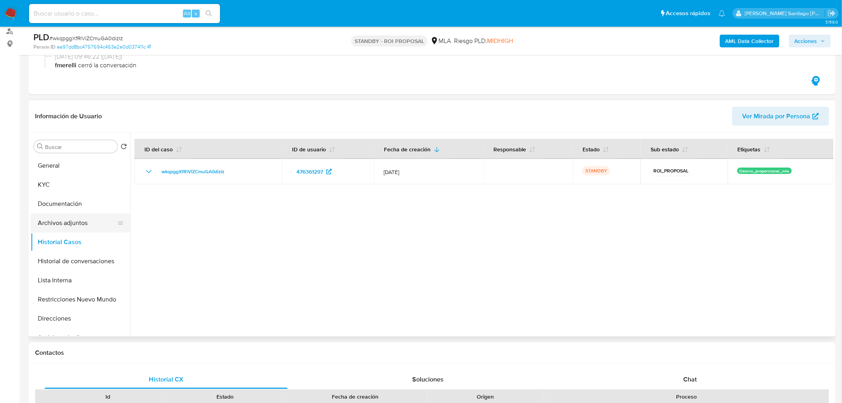
click at [66, 226] on button "Archivos adjuntos" at bounding box center [77, 222] width 93 height 19
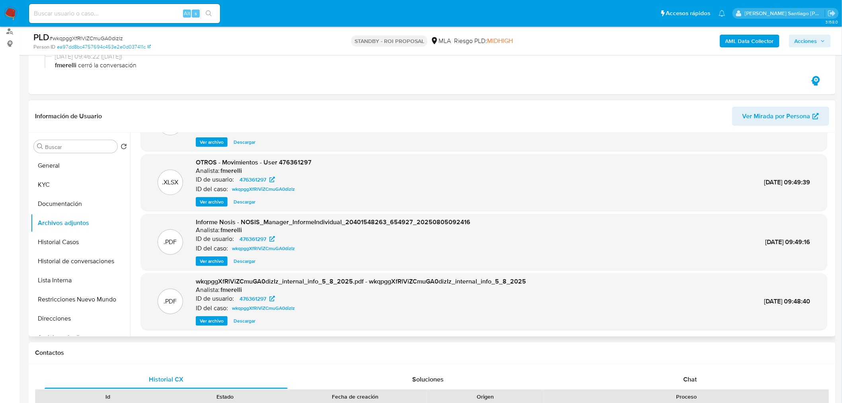
scroll to position [66, 0]
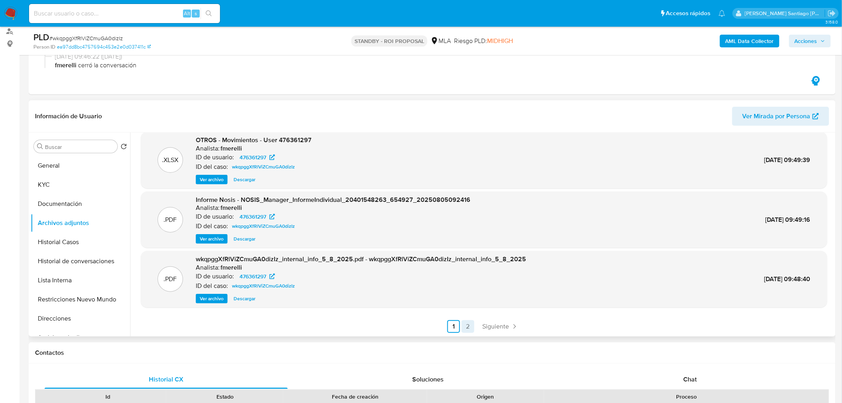
click at [470, 327] on link "2" at bounding box center [467, 326] width 13 height 13
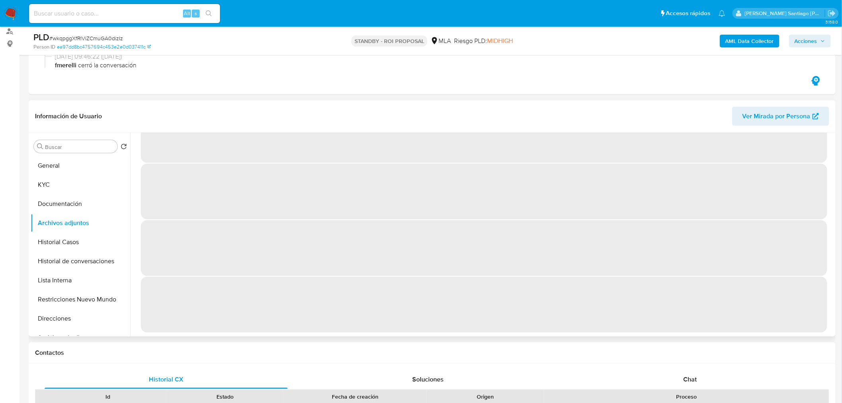
scroll to position [0, 0]
